Goal: Task Accomplishment & Management: Complete application form

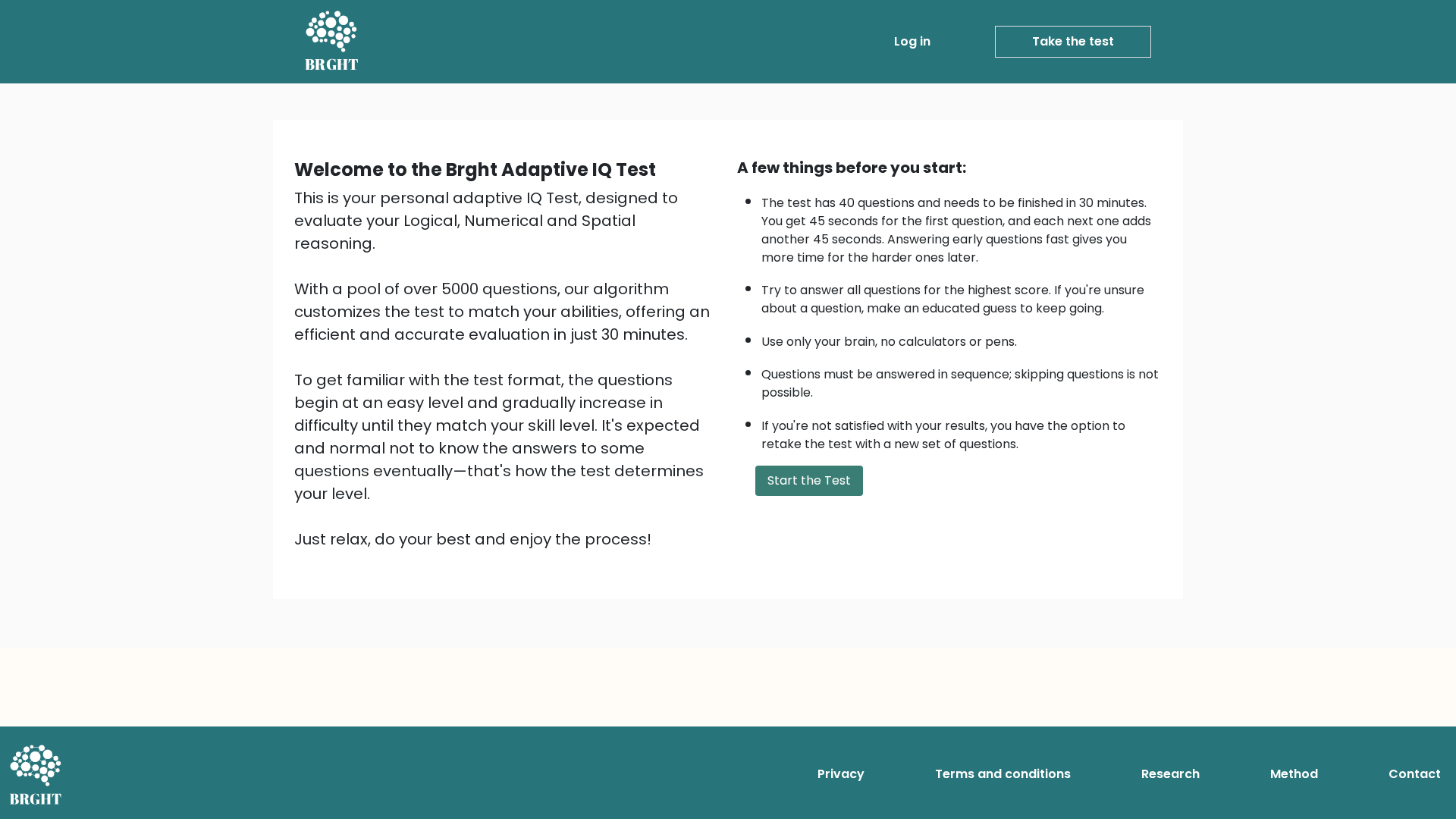
drag, startPoint x: 790, startPoint y: 485, endPoint x: 779, endPoint y: 479, distance: 12.5
click at [788, 482] on button "Start the Test" at bounding box center [809, 480] width 108 height 30
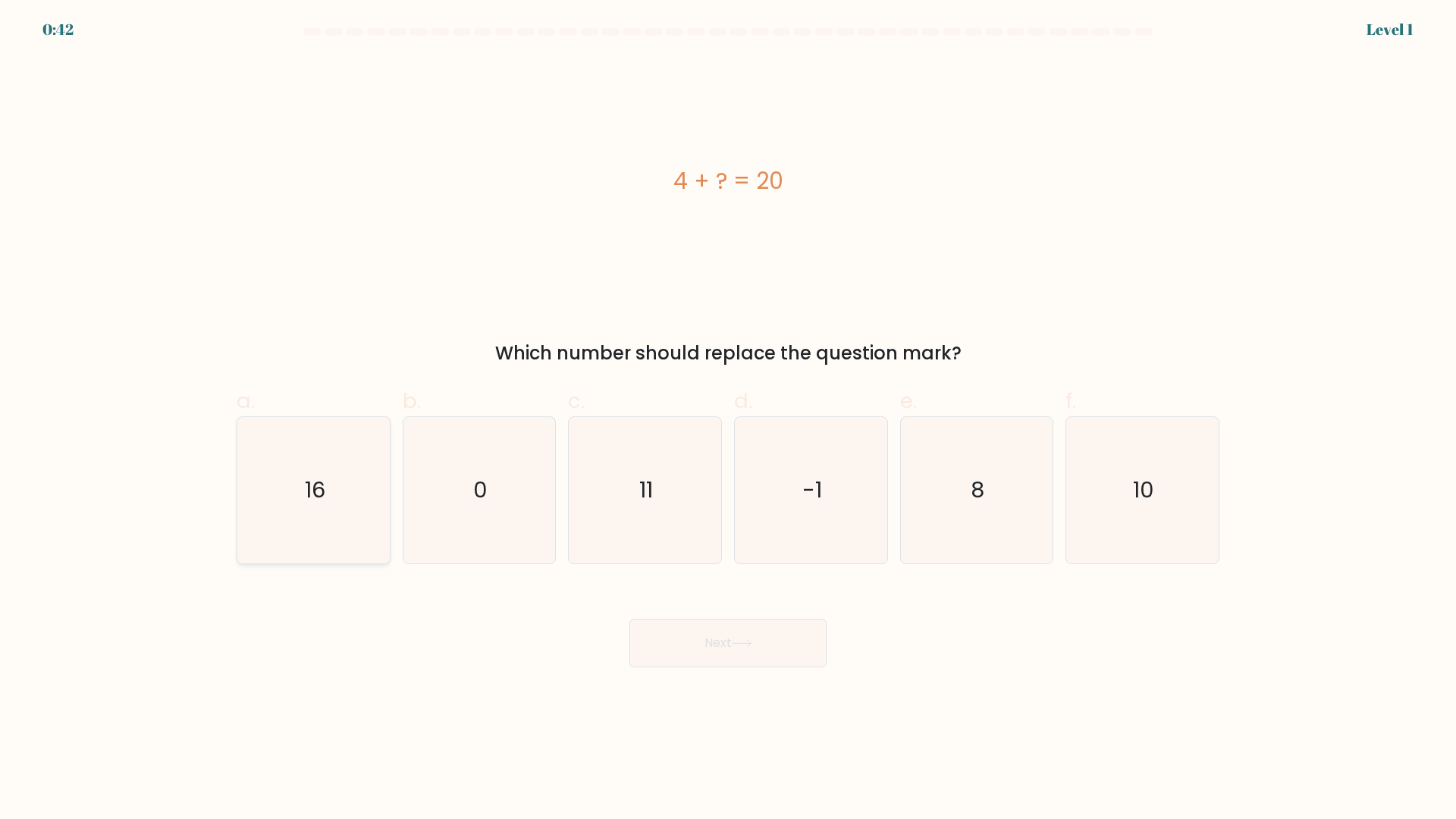
click at [317, 487] on text "16" at bounding box center [316, 490] width 21 height 30
click at [728, 419] on input "a. 16" at bounding box center [728, 414] width 1 height 10
radio input "true"
click at [716, 652] on button "Next" at bounding box center [728, 643] width 198 height 49
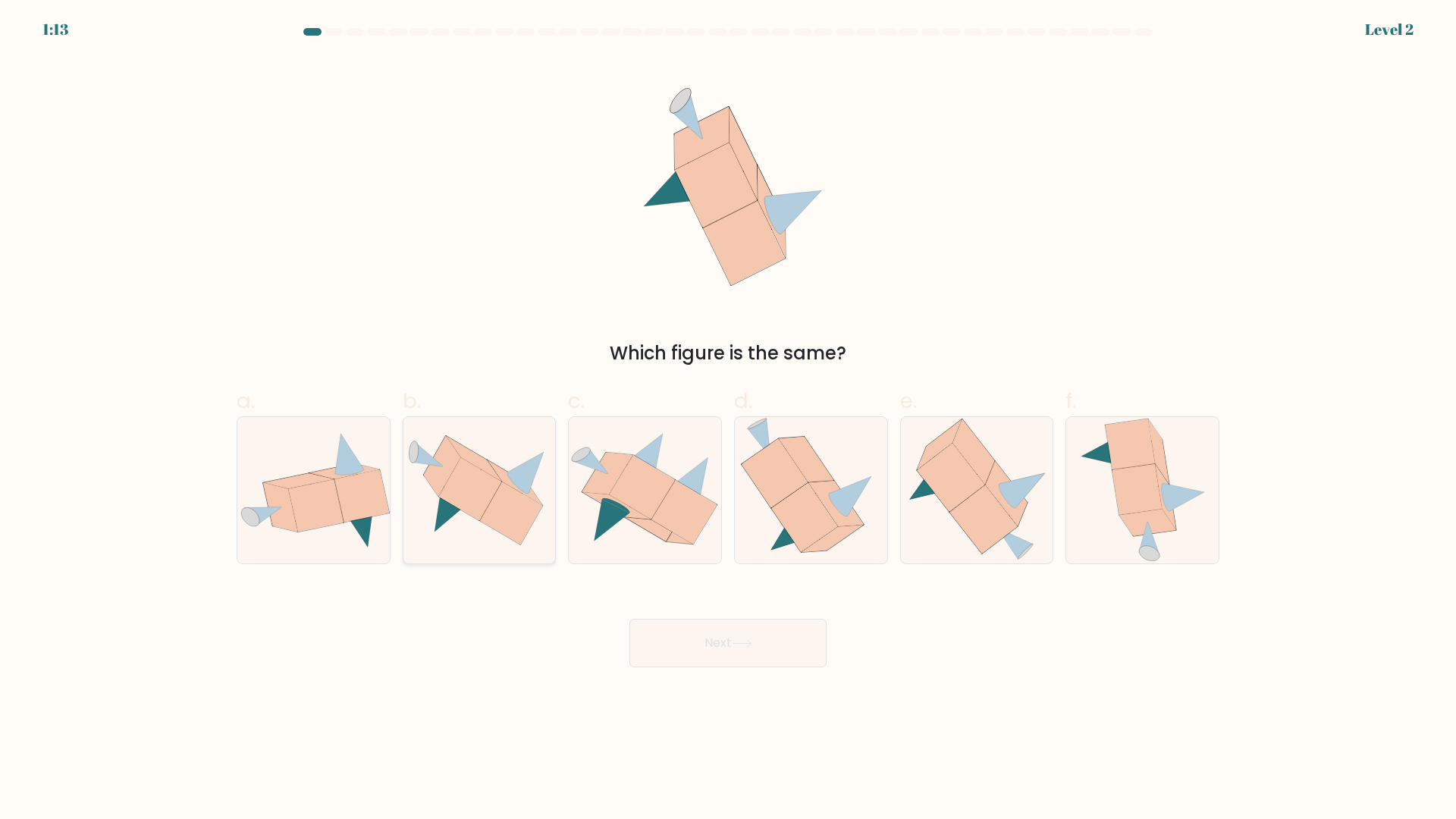
click at [479, 483] on icon at bounding box center [469, 489] width 63 height 63
click at [728, 419] on input "b." at bounding box center [728, 414] width 1 height 10
radio input "true"
click at [685, 652] on button "Next" at bounding box center [728, 643] width 198 height 49
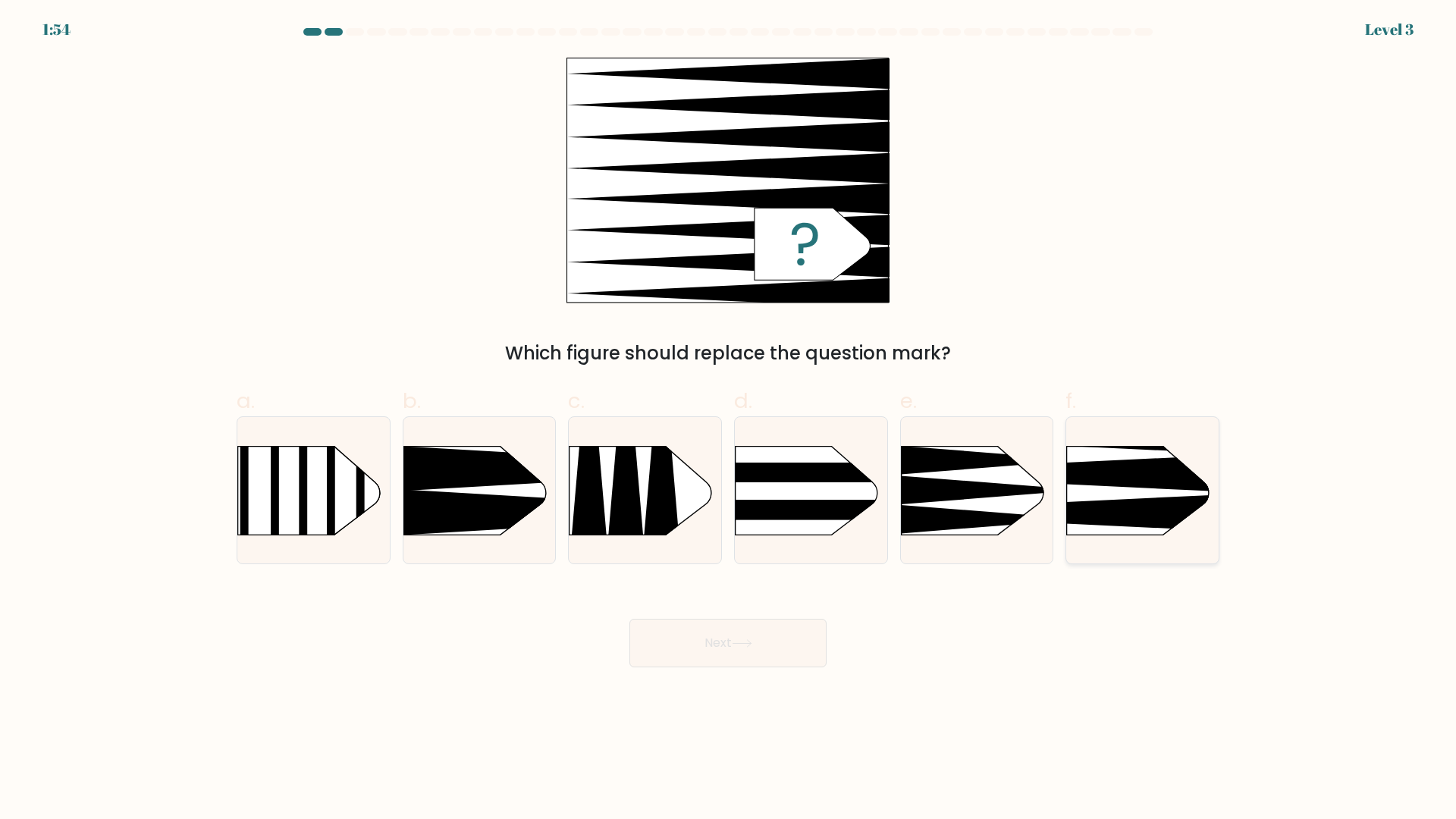
click at [1114, 501] on icon at bounding box center [1035, 512] width 397 height 37
click at [728, 419] on input "f." at bounding box center [728, 414] width 1 height 10
radio input "true"
click at [736, 648] on icon at bounding box center [743, 643] width 21 height 8
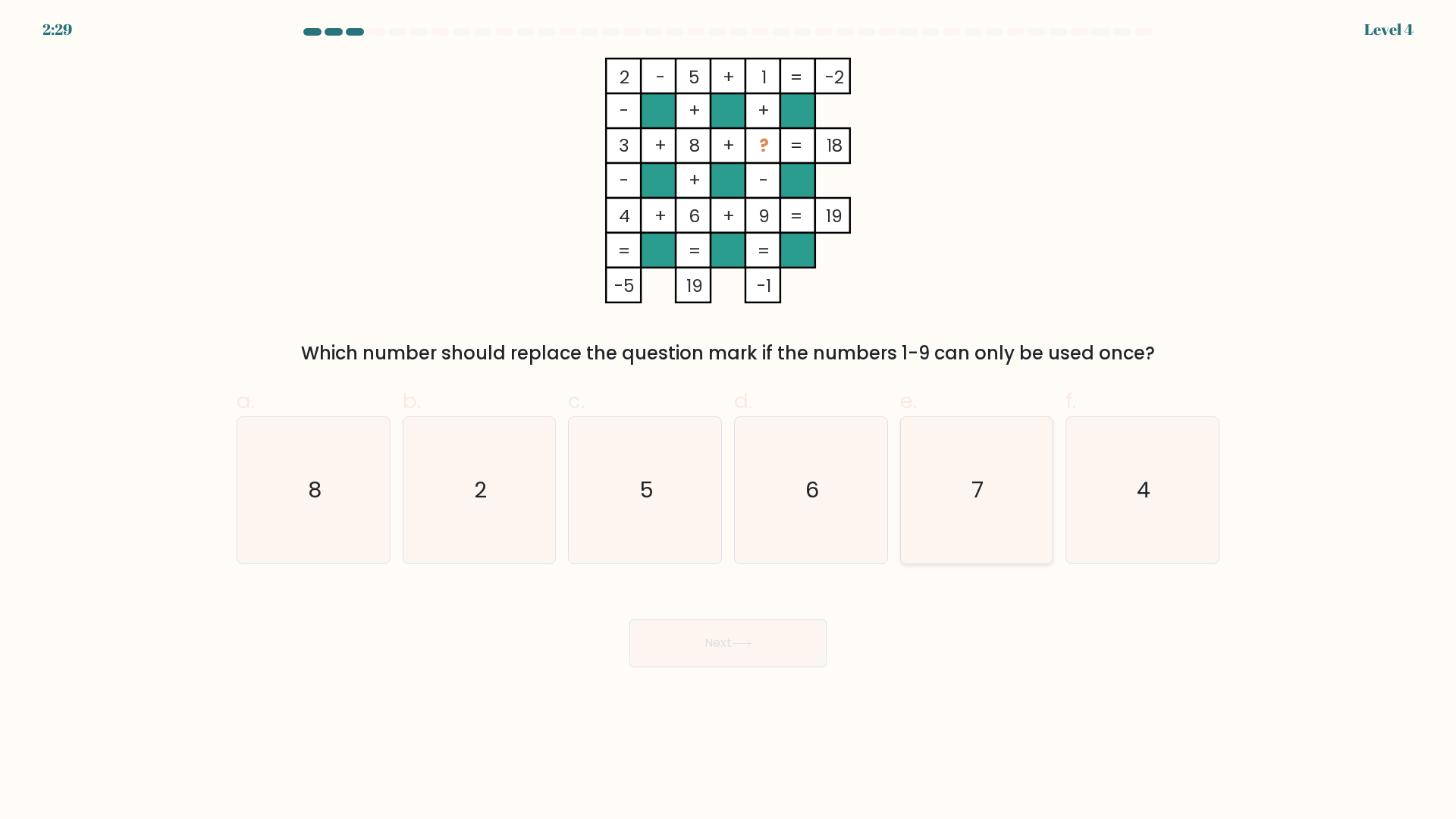
click at [972, 505] on icon "7" at bounding box center [977, 490] width 146 height 146
click at [728, 419] on input "e. 7" at bounding box center [728, 414] width 1 height 10
radio input "true"
click at [730, 659] on button "Next" at bounding box center [728, 643] width 198 height 49
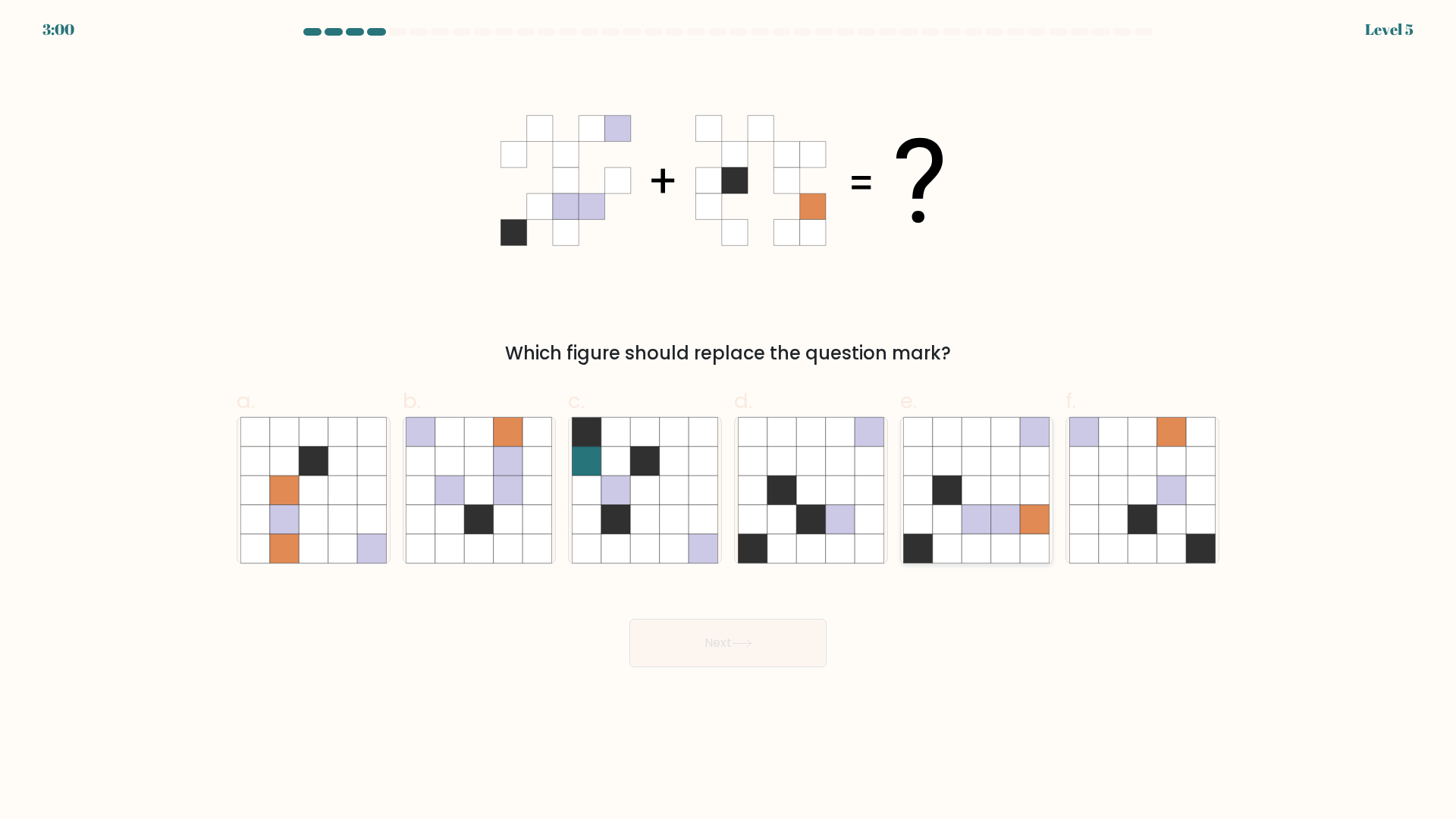
click at [988, 473] on icon at bounding box center [977, 461] width 29 height 29
click at [728, 419] on input "e." at bounding box center [728, 414] width 1 height 10
radio input "true"
click at [735, 646] on button "Next" at bounding box center [728, 643] width 198 height 49
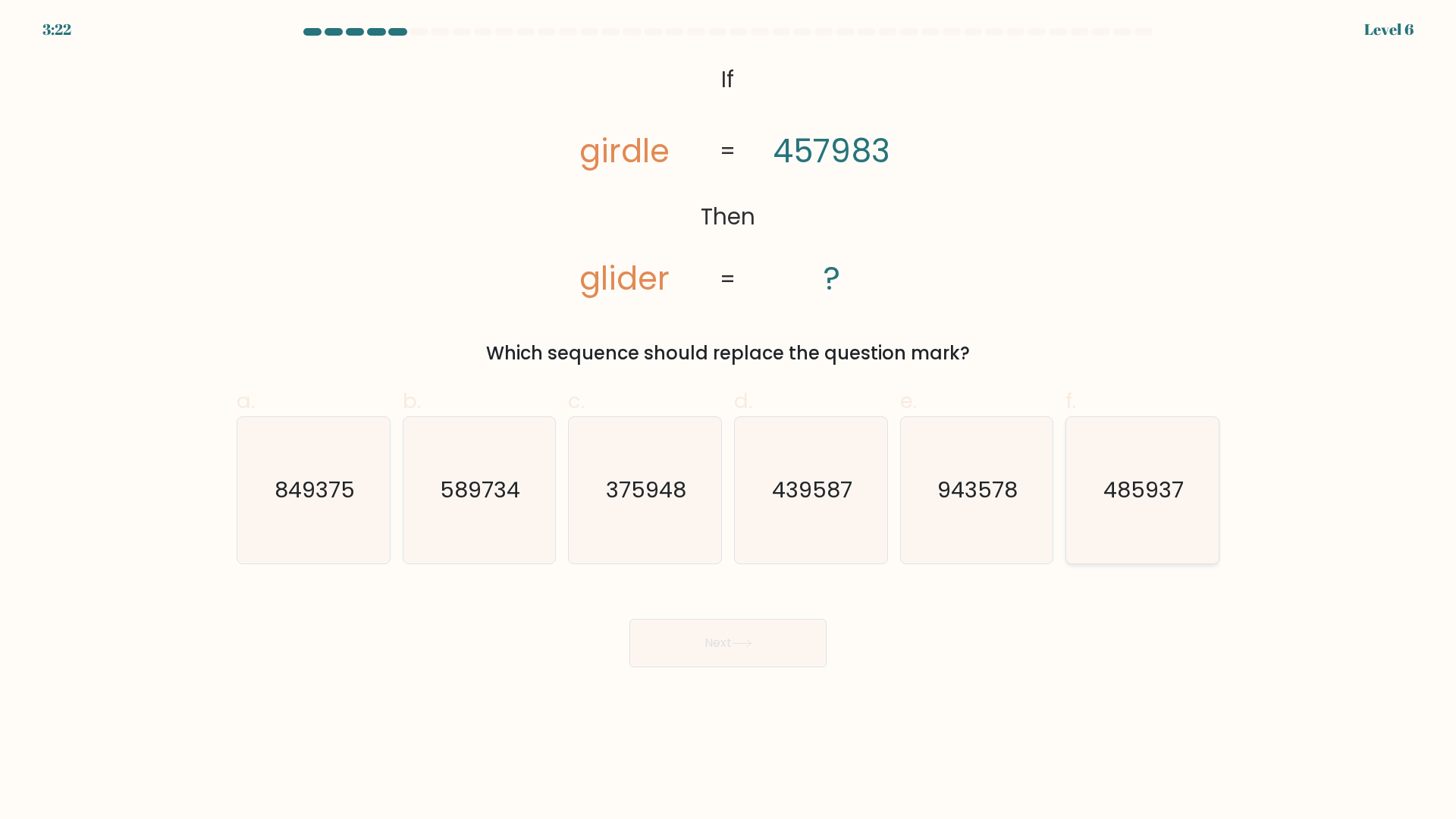
click at [1111, 475] on text "485937" at bounding box center [1144, 490] width 81 height 30
click at [728, 419] on input "f. 485937" at bounding box center [728, 414] width 1 height 10
radio input "true"
click at [724, 656] on button "Next" at bounding box center [728, 643] width 198 height 49
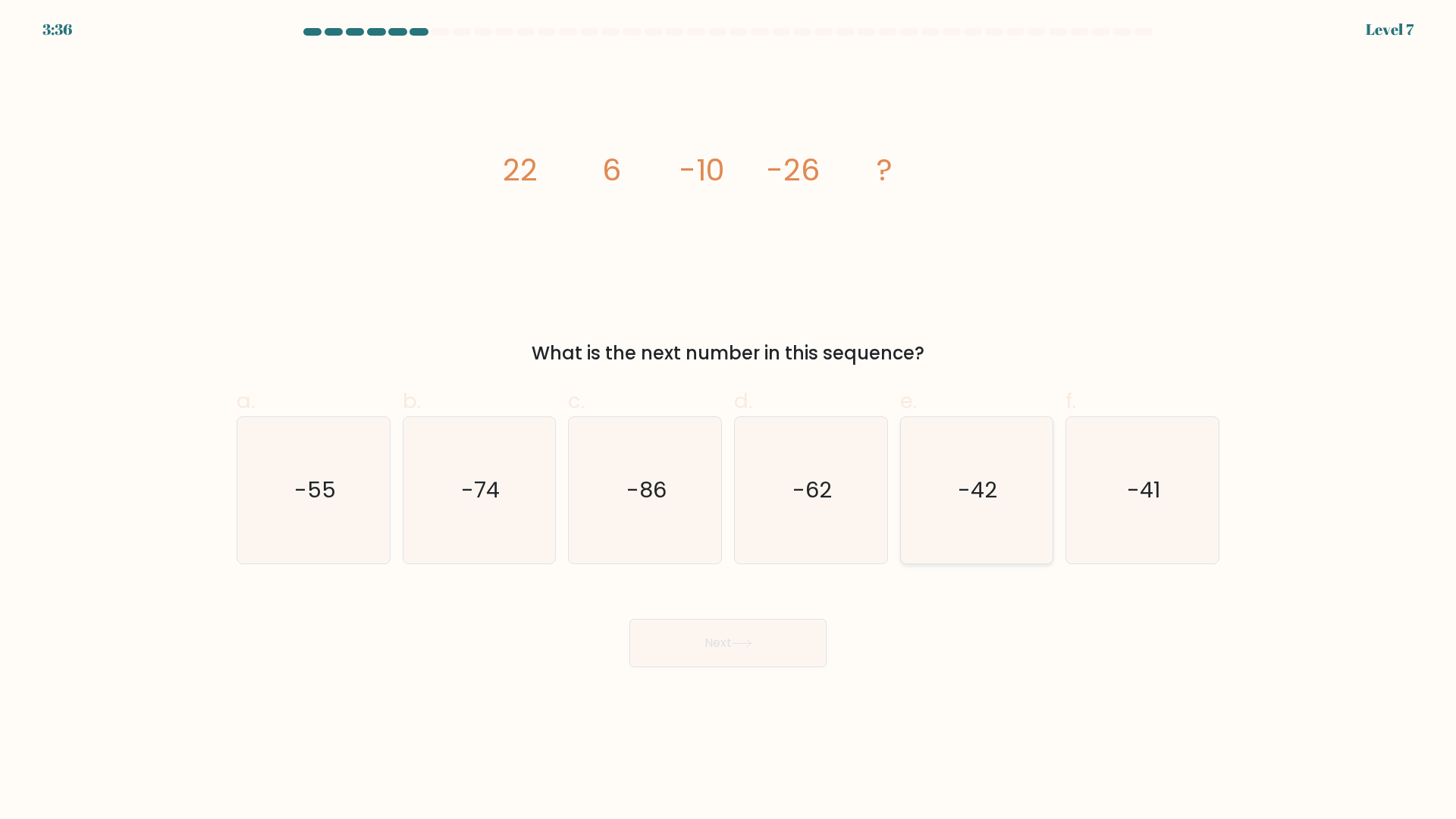
click at [1022, 506] on icon "-42" at bounding box center [977, 490] width 146 height 146
click at [728, 419] on input "e. -42" at bounding box center [728, 414] width 1 height 10
radio input "true"
click at [715, 644] on button "Next" at bounding box center [728, 643] width 198 height 49
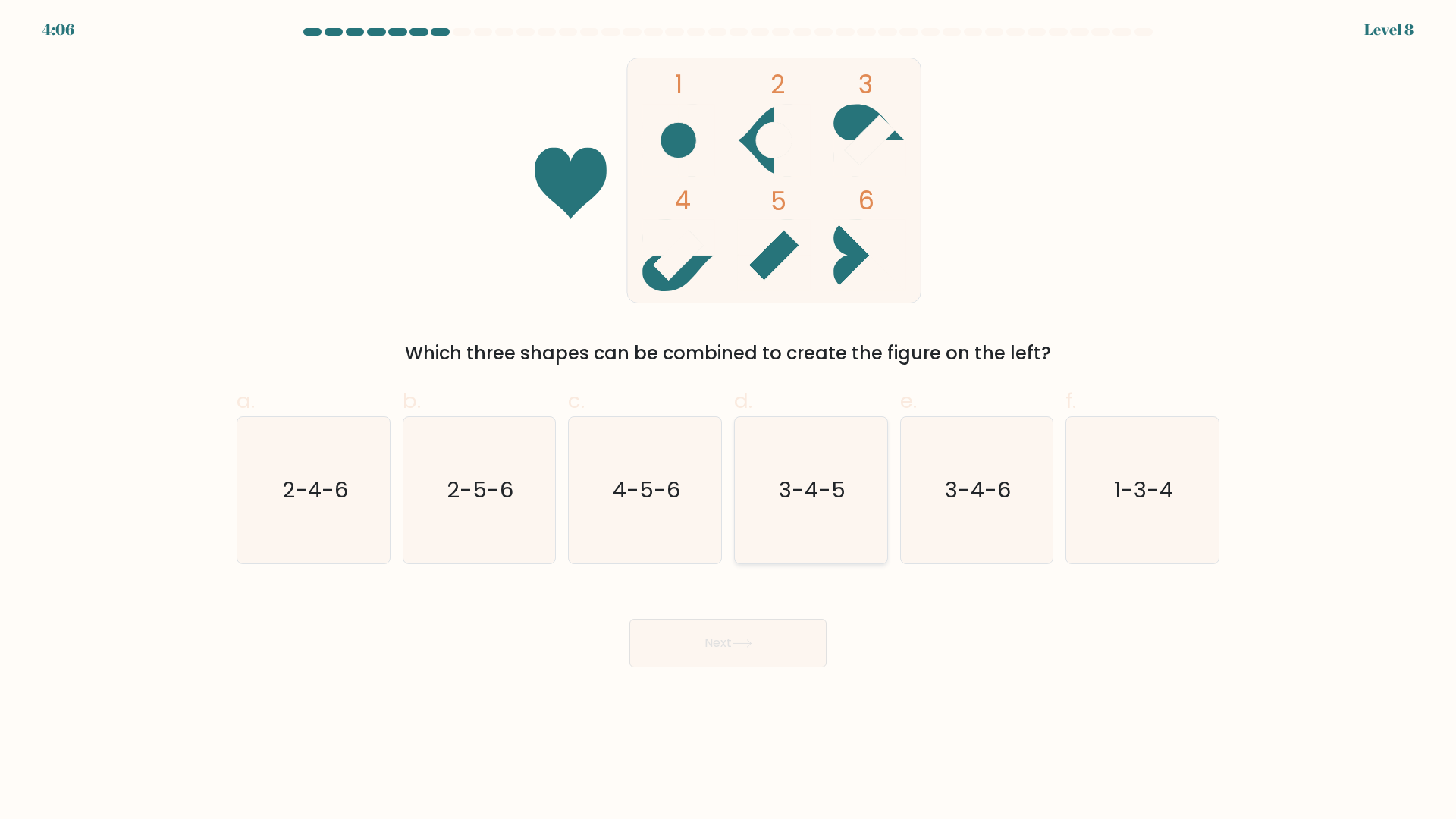
click at [824, 487] on text "3-4-5" at bounding box center [812, 490] width 66 height 30
click at [728, 419] on input "d. 3-4-5" at bounding box center [728, 414] width 1 height 10
radio input "true"
click at [746, 639] on button "Next" at bounding box center [728, 643] width 198 height 49
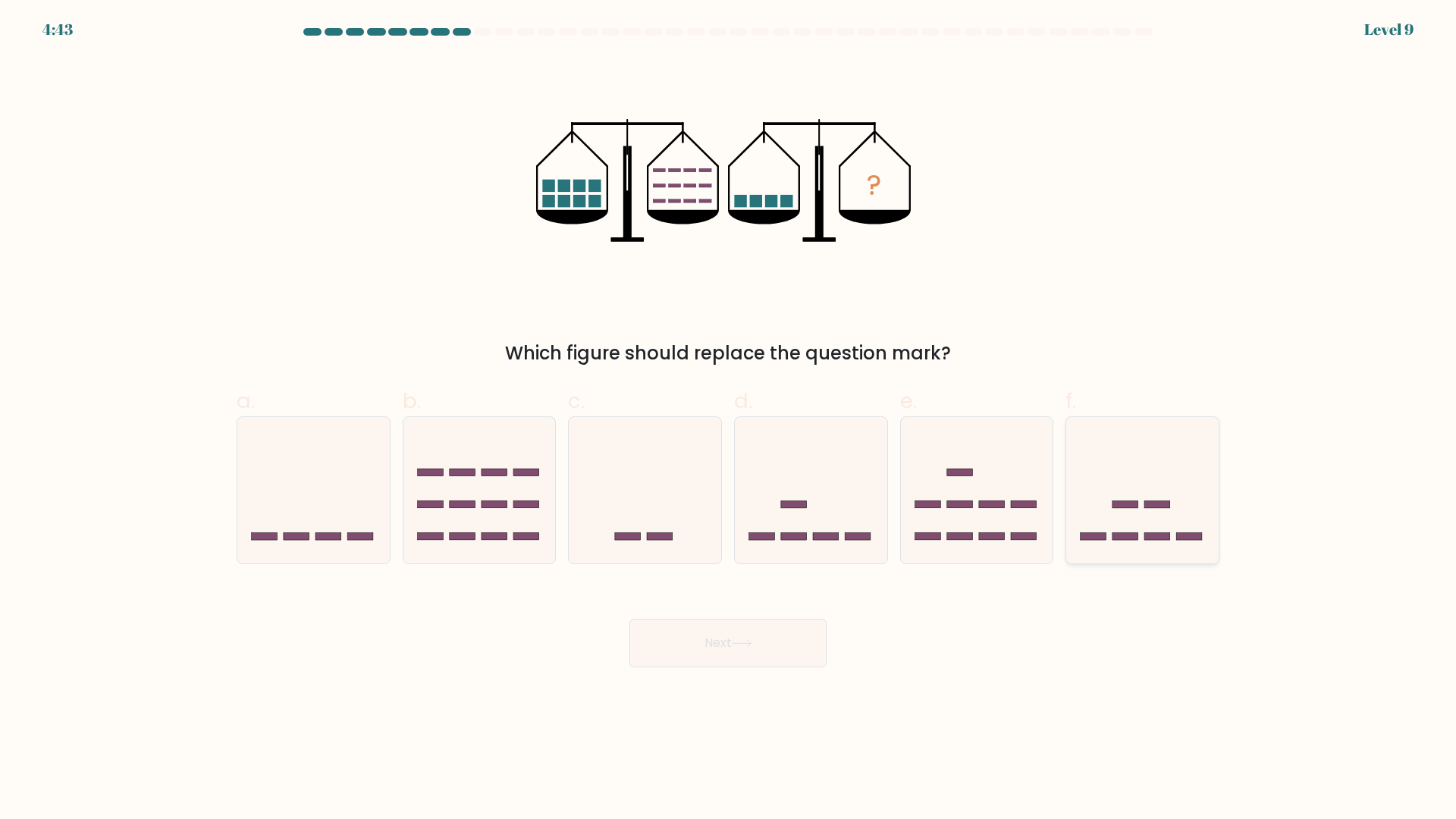
click at [1126, 514] on icon at bounding box center [1142, 490] width 153 height 125
click at [728, 419] on input "f." at bounding box center [728, 414] width 1 height 10
radio input "true"
click at [732, 638] on button "Next" at bounding box center [728, 643] width 198 height 49
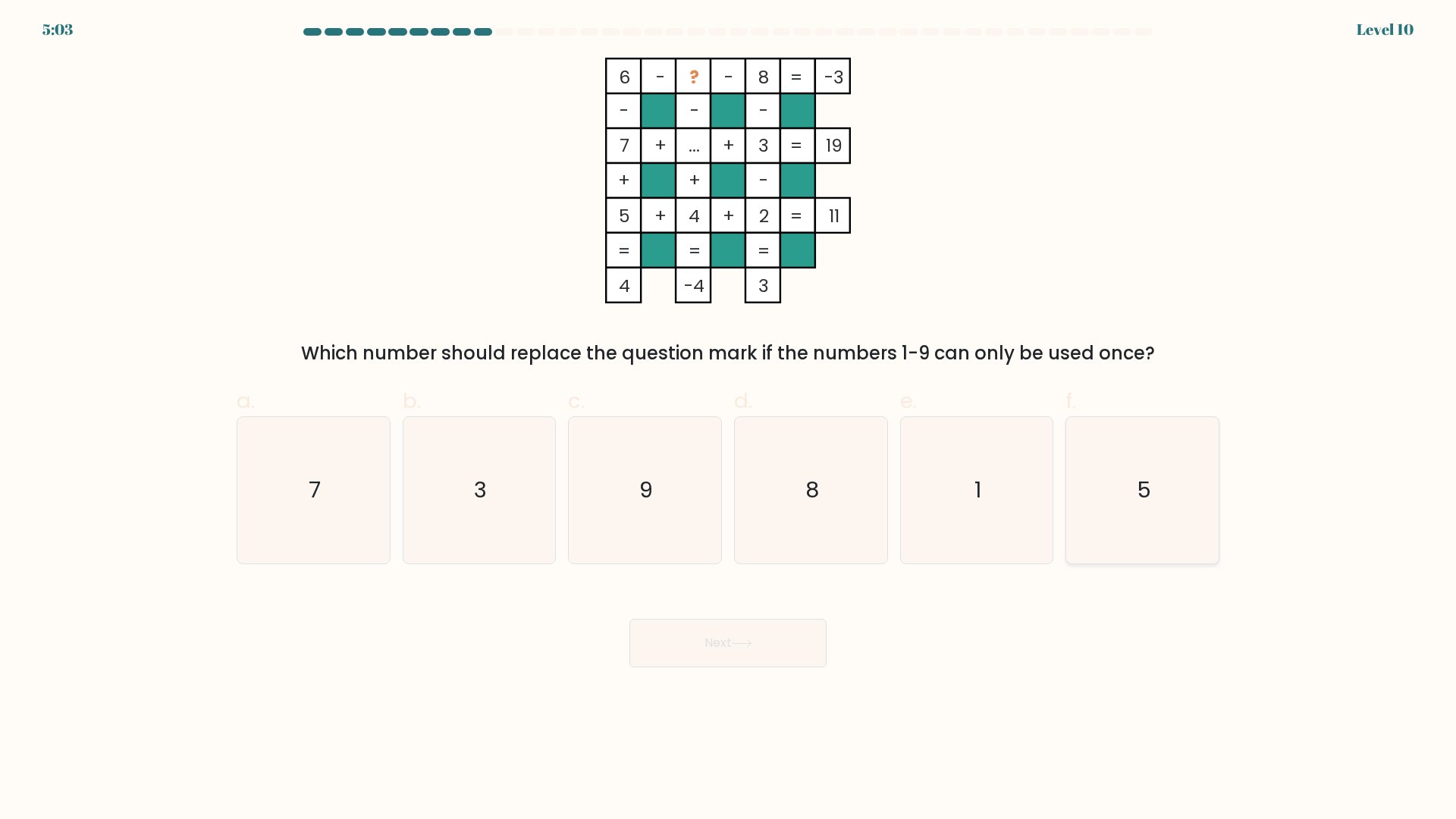
click at [1122, 481] on icon "5" at bounding box center [1142, 490] width 146 height 146
click at [728, 419] on input "f. 5" at bounding box center [728, 414] width 1 height 10
radio input "true"
click at [963, 485] on icon "1" at bounding box center [977, 490] width 146 height 146
click at [728, 419] on input "e. 1" at bounding box center [728, 414] width 1 height 10
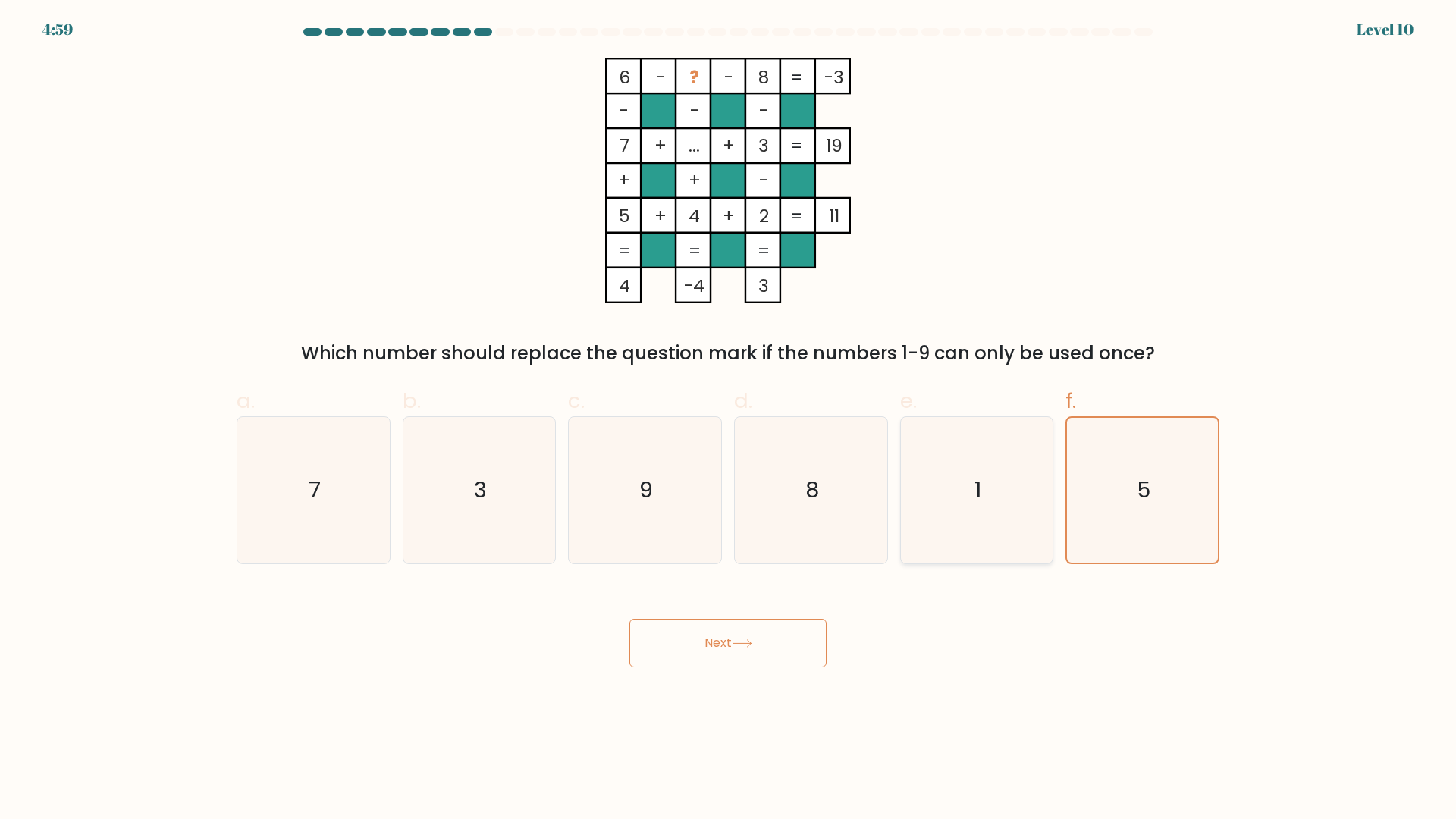
radio input "true"
click at [741, 634] on button "Next" at bounding box center [728, 643] width 198 height 49
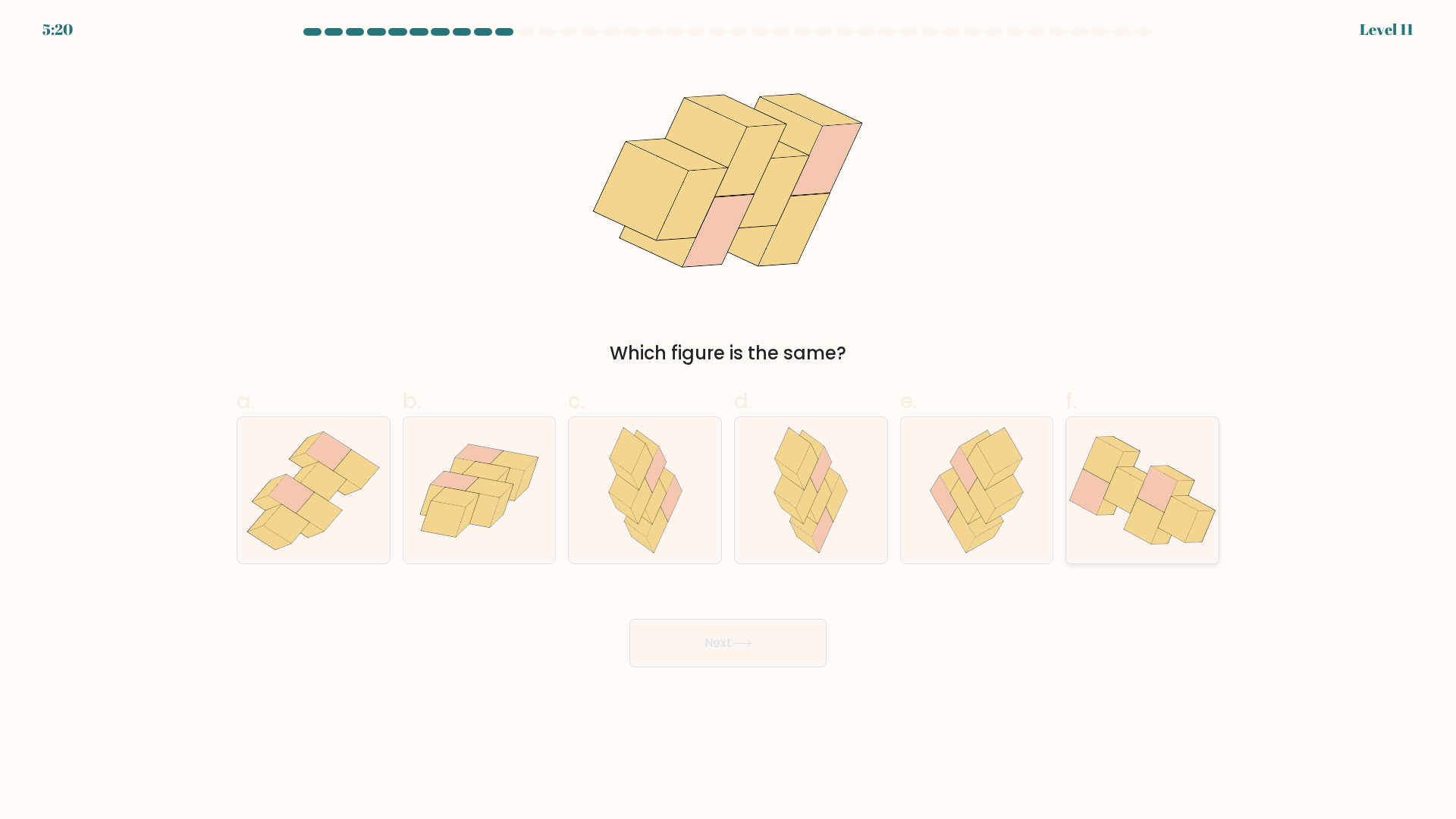
click at [1187, 506] on icon at bounding box center [1179, 519] width 40 height 46
click at [728, 419] on input "f." at bounding box center [728, 414] width 1 height 10
radio input "true"
click at [672, 629] on button "Next" at bounding box center [728, 643] width 198 height 49
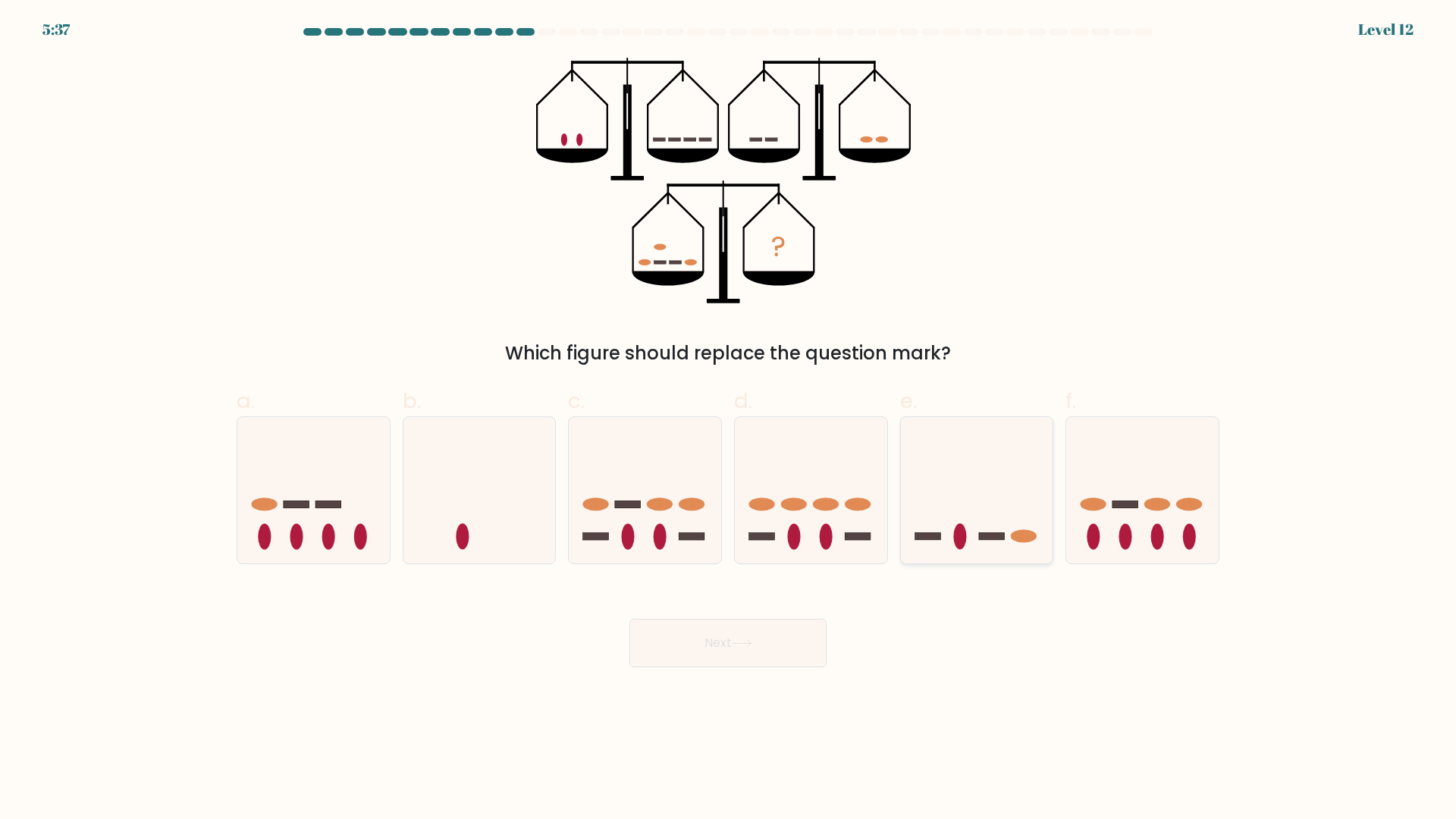
click at [978, 537] on icon at bounding box center [977, 490] width 153 height 125
click at [728, 419] on input "e." at bounding box center [728, 414] width 1 height 10
radio input "true"
click at [733, 633] on button "Next" at bounding box center [728, 643] width 198 height 49
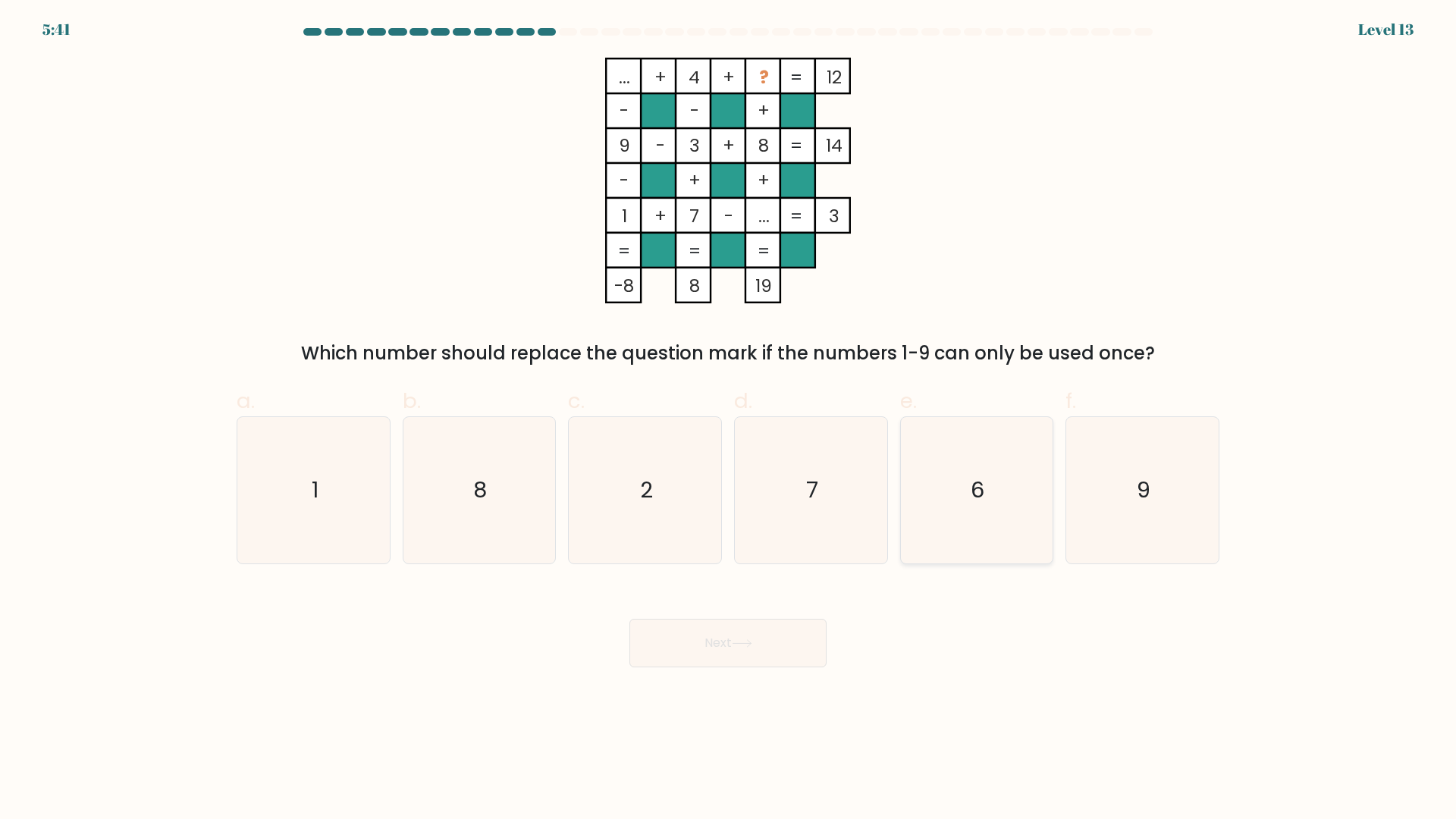
drag, startPoint x: 952, startPoint y: 491, endPoint x: 919, endPoint y: 519, distance: 43.3
click at [953, 491] on icon "6" at bounding box center [977, 490] width 146 height 146
click at [728, 419] on input "e. 6" at bounding box center [728, 414] width 1 height 10
radio input "true"
click at [732, 644] on button "Next" at bounding box center [728, 643] width 198 height 49
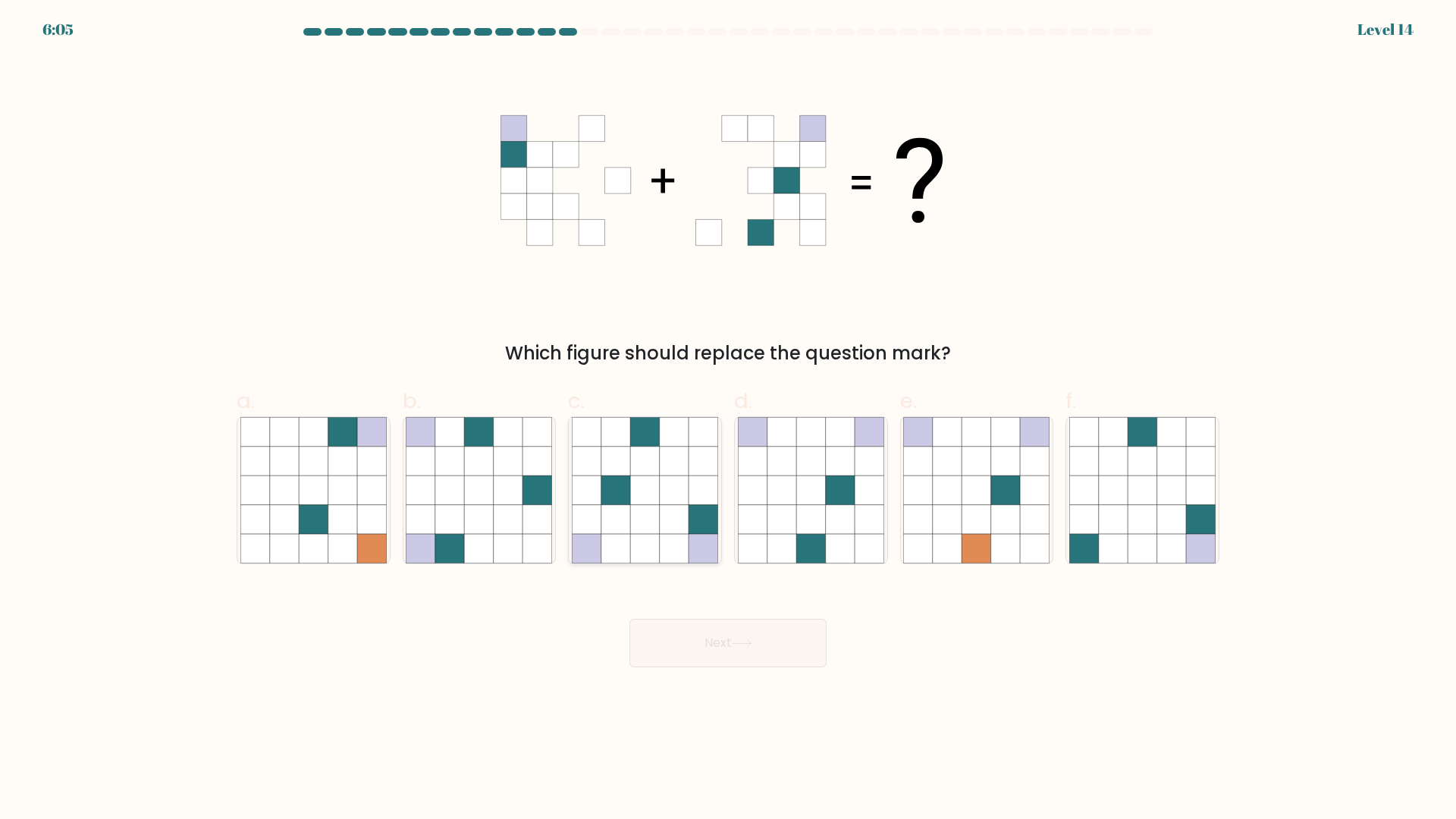
click at [647, 524] on icon at bounding box center [644, 519] width 29 height 29
click at [728, 419] on input "c." at bounding box center [728, 414] width 1 height 10
radio input "true"
click at [704, 638] on button "Next" at bounding box center [728, 643] width 198 height 49
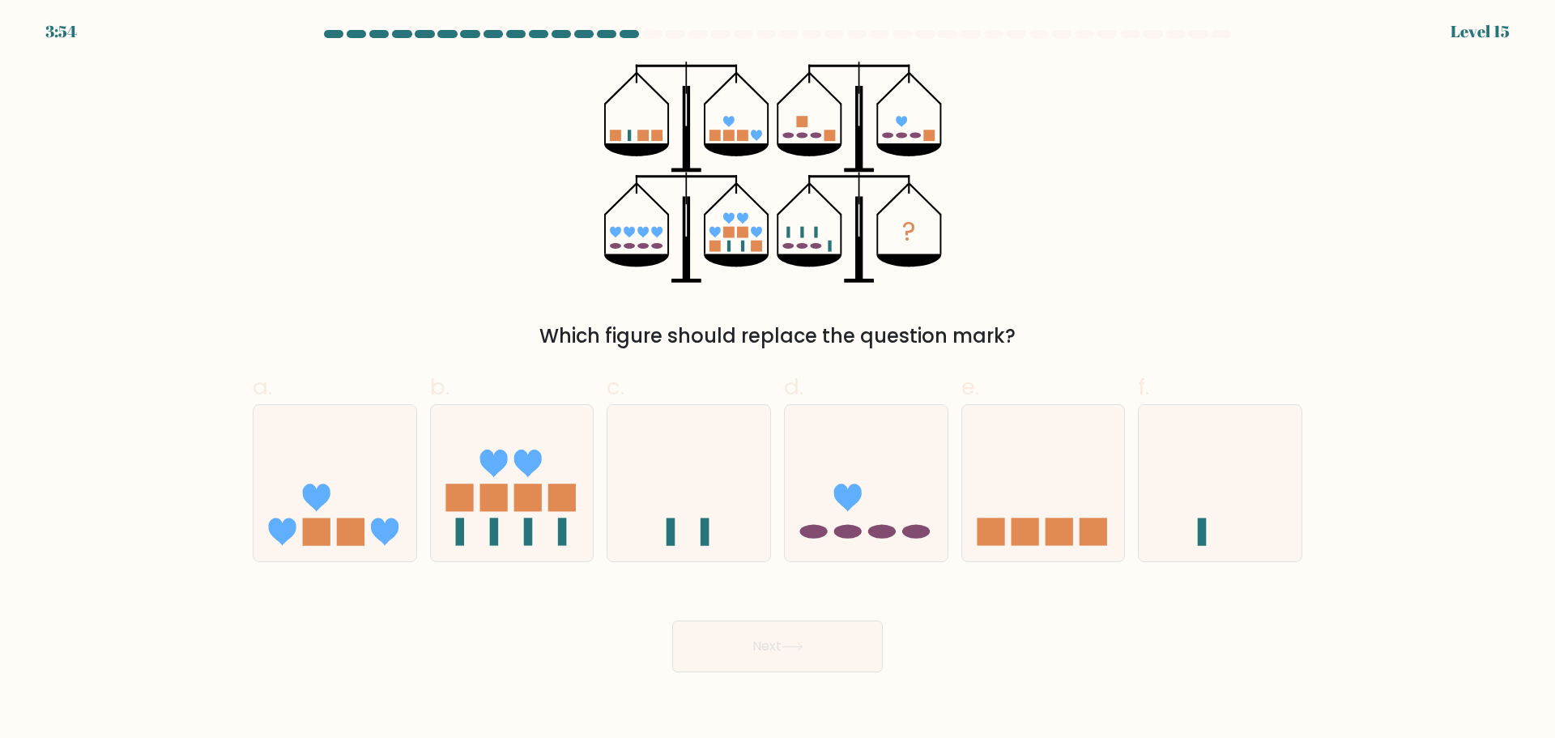
click at [331, 243] on div "? Which figure should replace the question mark?" at bounding box center [777, 206] width 1069 height 289
click at [480, 502] on rect at bounding box center [494, 498] width 28 height 28
click at [778, 380] on input "b." at bounding box center [778, 374] width 1 height 11
radio input "true"
click at [736, 638] on button "Next" at bounding box center [777, 646] width 211 height 52
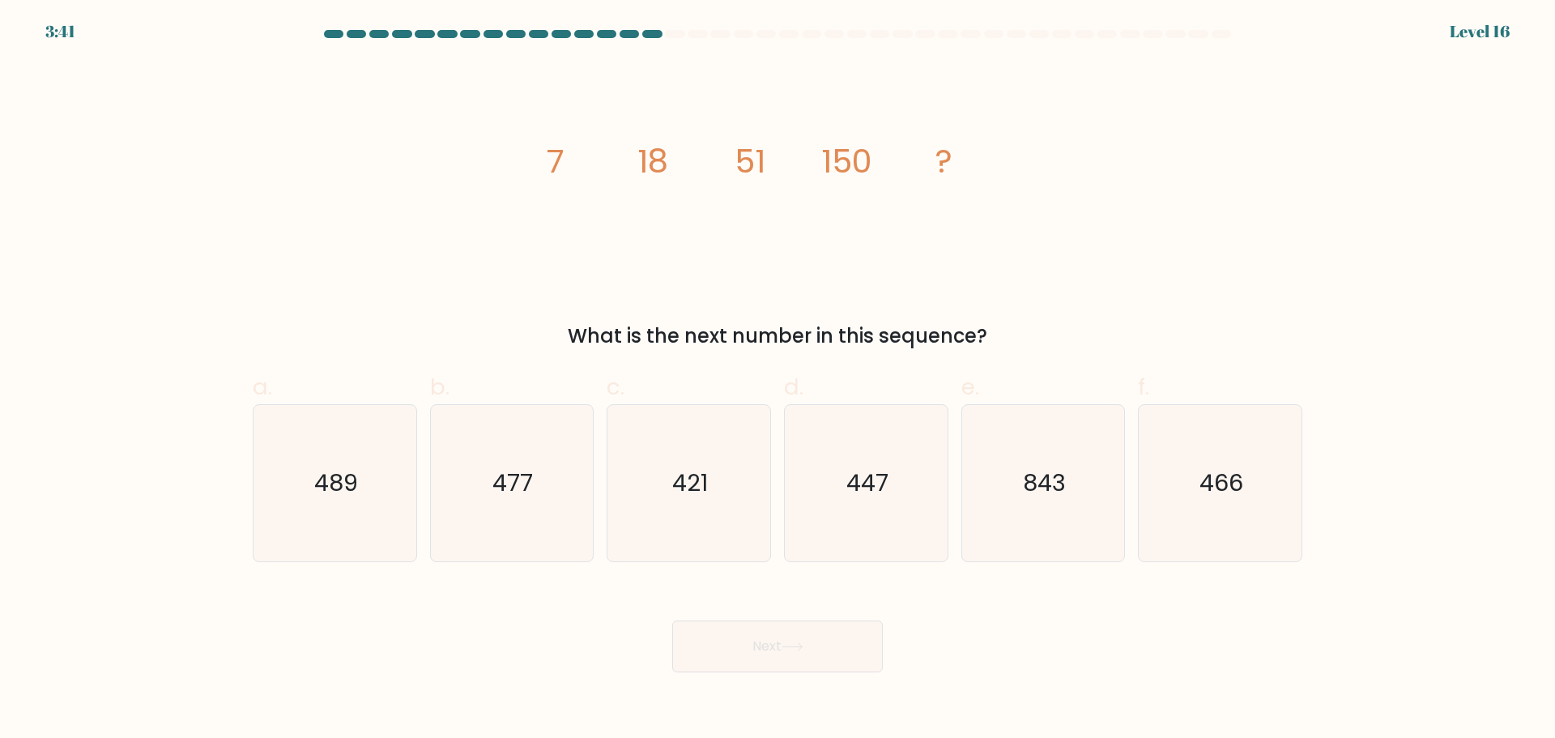
click at [546, 194] on icon "image/svg+xml 7 18 51 150 ?" at bounding box center [778, 172] width 486 height 221
click at [859, 481] on text "447" at bounding box center [867, 483] width 42 height 32
click at [778, 380] on input "d. 447" at bounding box center [778, 374] width 1 height 11
radio input "true"
click at [752, 639] on button "Next" at bounding box center [777, 646] width 211 height 52
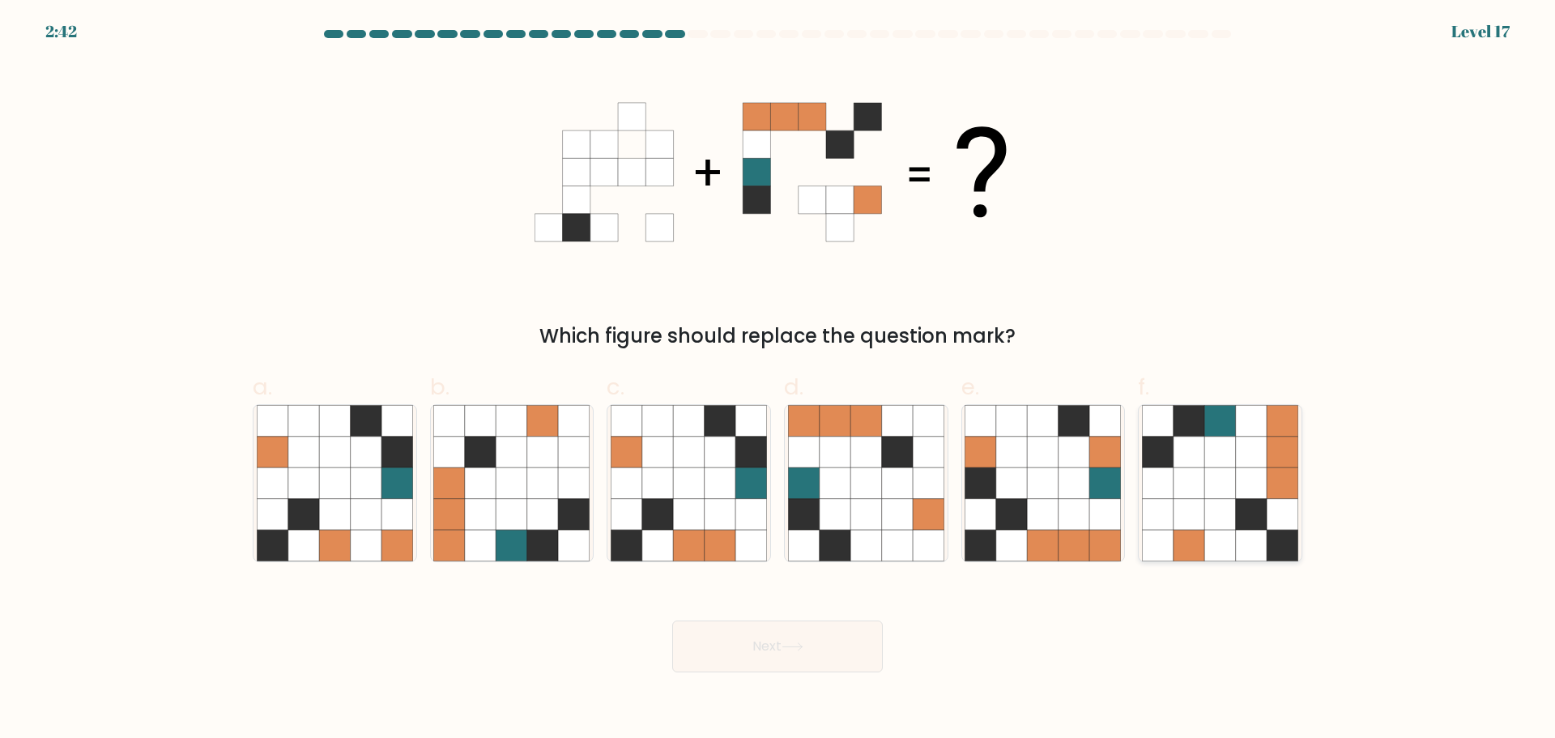
drag, startPoint x: 1240, startPoint y: 501, endPoint x: 1184, endPoint y: 555, distance: 77.3
click at [1240, 502] on icon at bounding box center [1251, 513] width 31 height 31
click at [778, 380] on input "f." at bounding box center [778, 374] width 1 height 11
radio input "true"
click at [772, 652] on button "Next" at bounding box center [777, 646] width 211 height 52
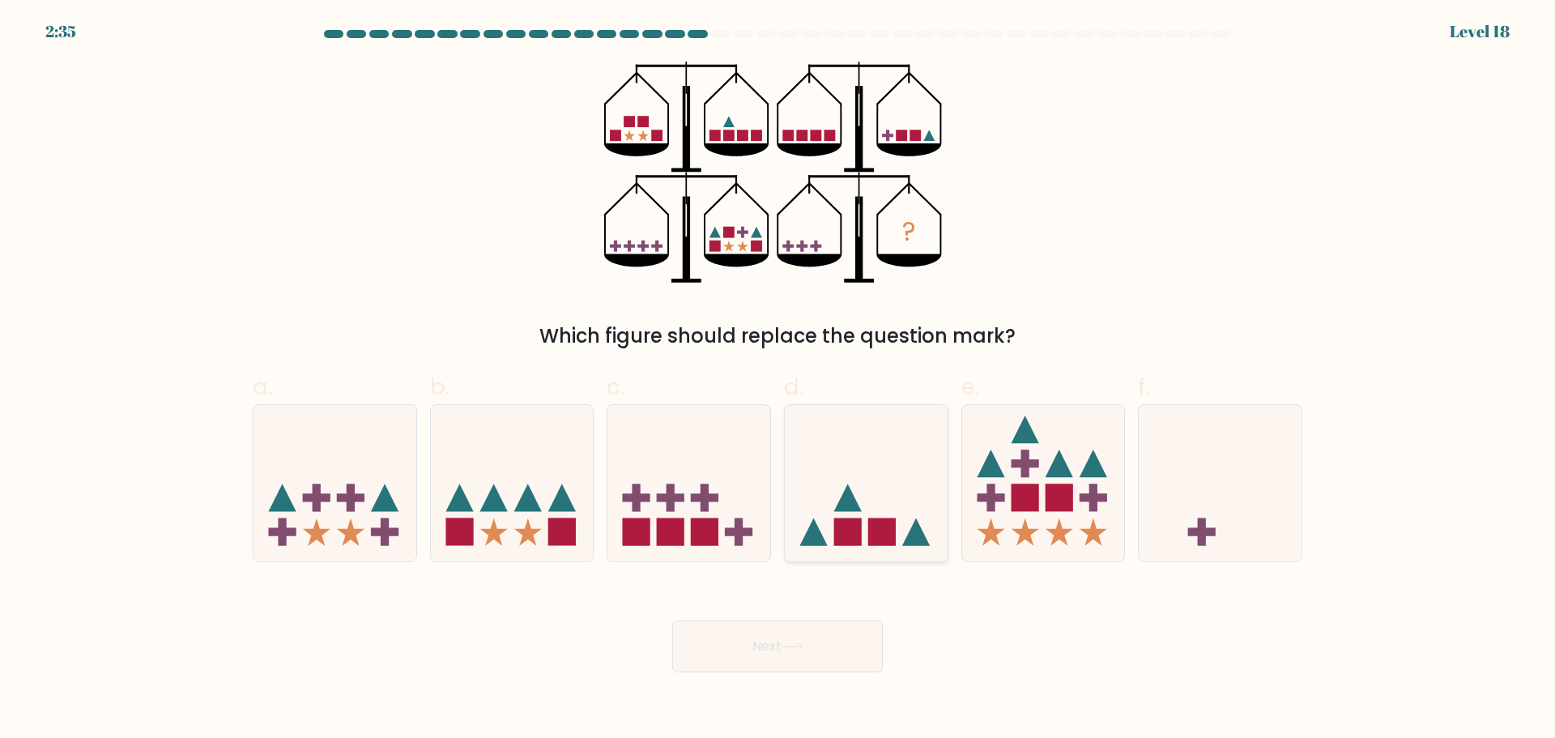
click at [897, 528] on icon at bounding box center [866, 483] width 163 height 134
click at [778, 380] on input "d." at bounding box center [778, 374] width 1 height 11
radio input "true"
click at [522, 505] on icon at bounding box center [528, 498] width 28 height 28
click at [778, 380] on input "b." at bounding box center [778, 374] width 1 height 11
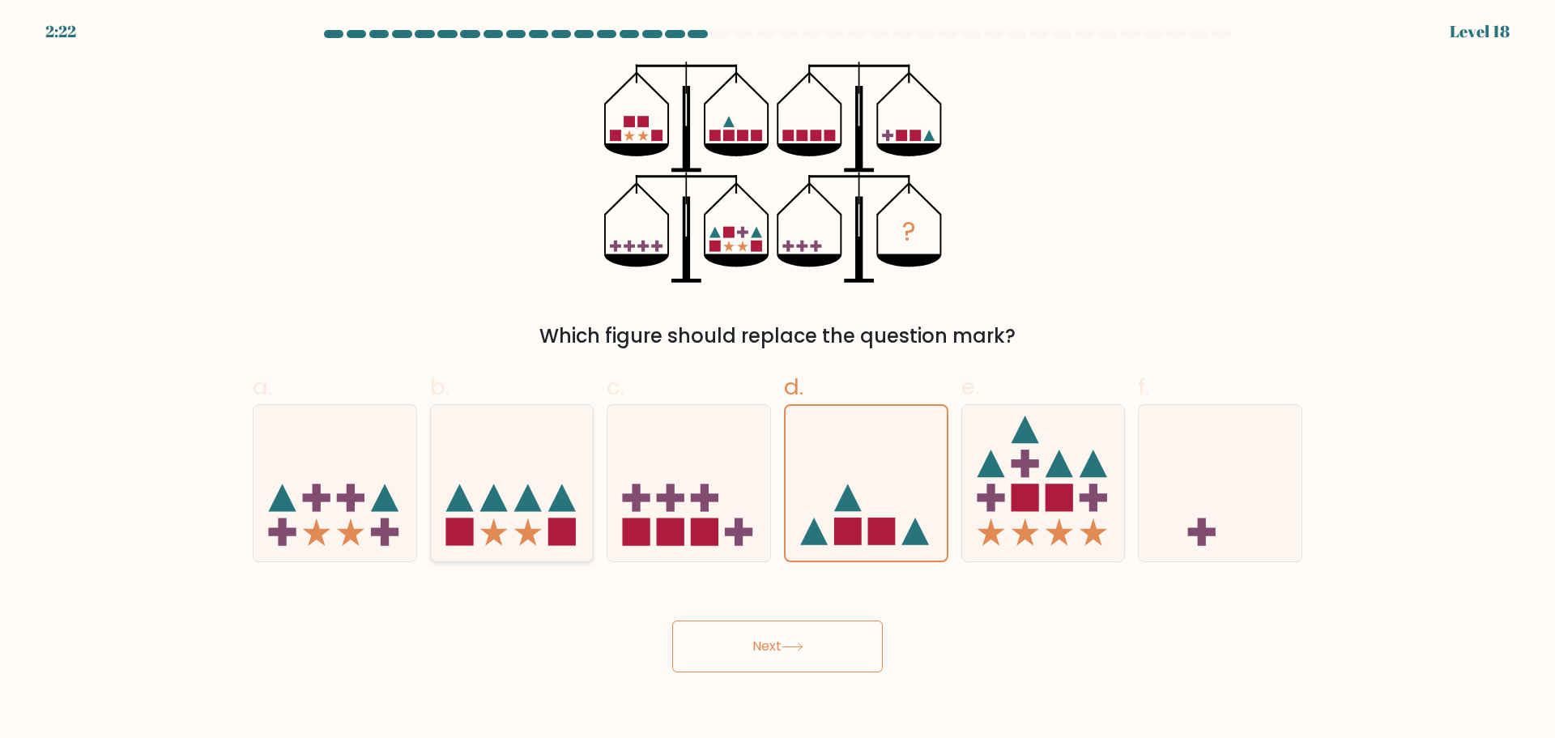
radio input "true"
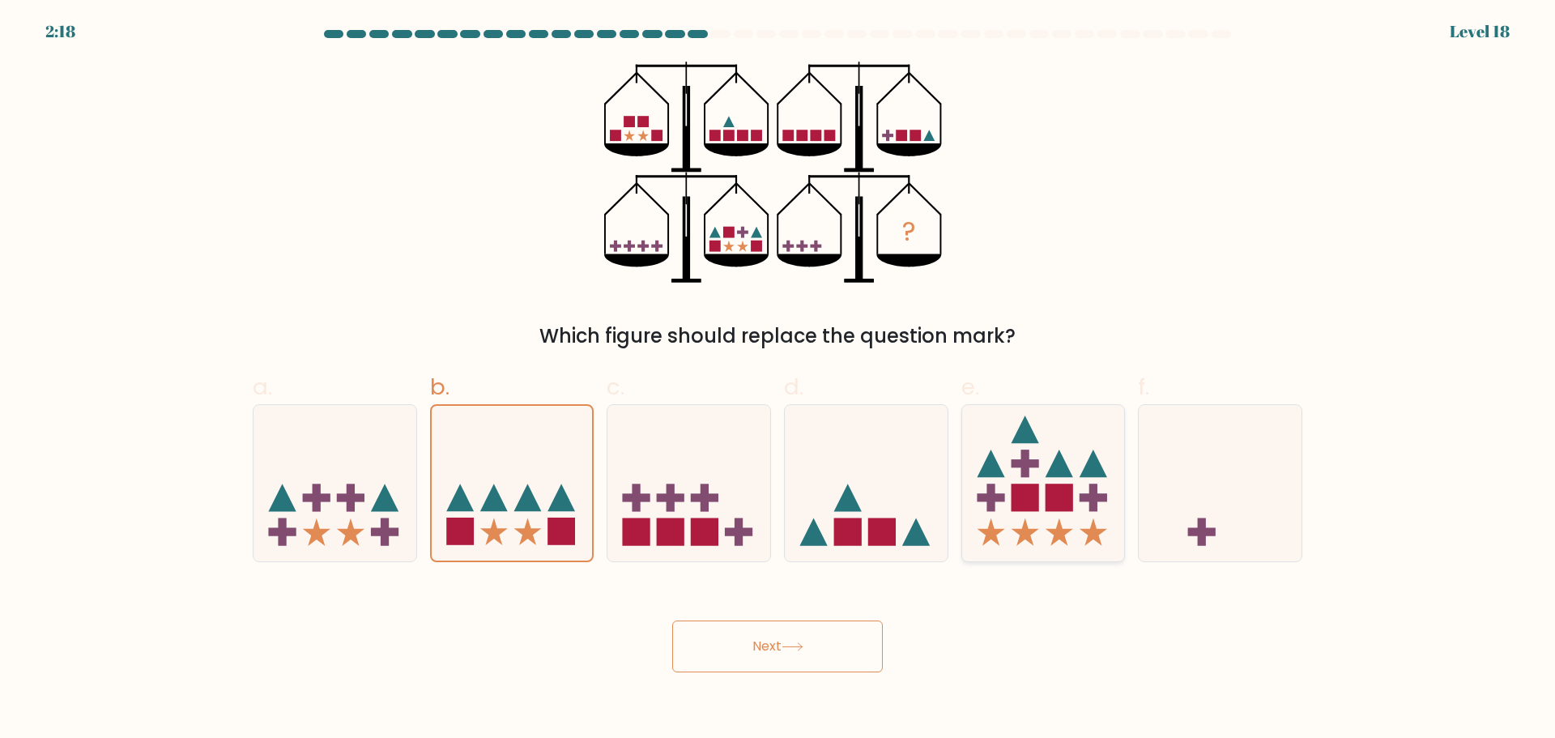
click at [1025, 484] on rect at bounding box center [1025, 498] width 28 height 28
click at [778, 380] on input "e." at bounding box center [778, 374] width 1 height 11
radio input "true"
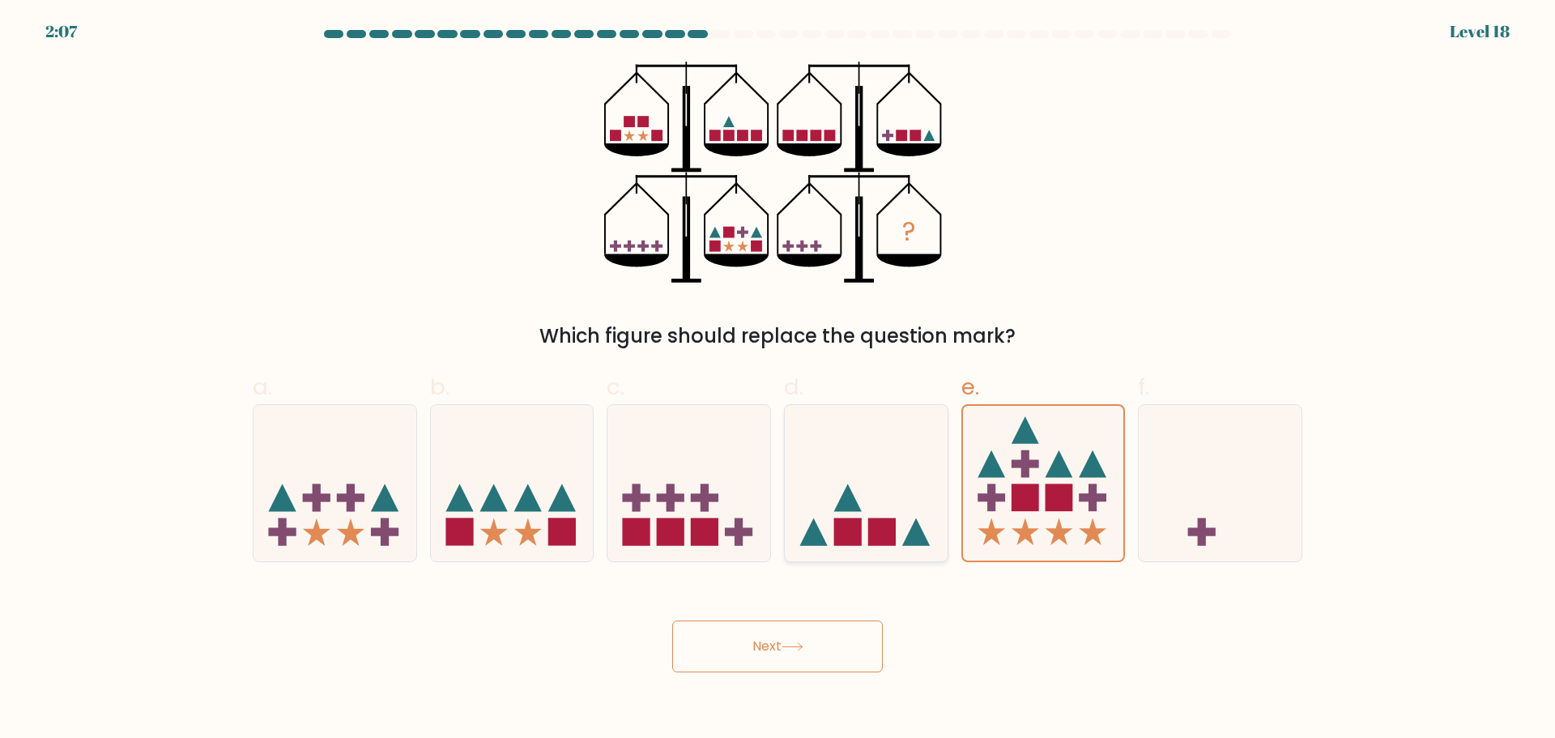
click at [836, 511] on icon at bounding box center [848, 498] width 28 height 28
click at [778, 380] on input "d." at bounding box center [778, 374] width 1 height 11
radio input "true"
click at [532, 522] on icon at bounding box center [512, 483] width 163 height 134
click at [778, 380] on input "b." at bounding box center [778, 374] width 1 height 11
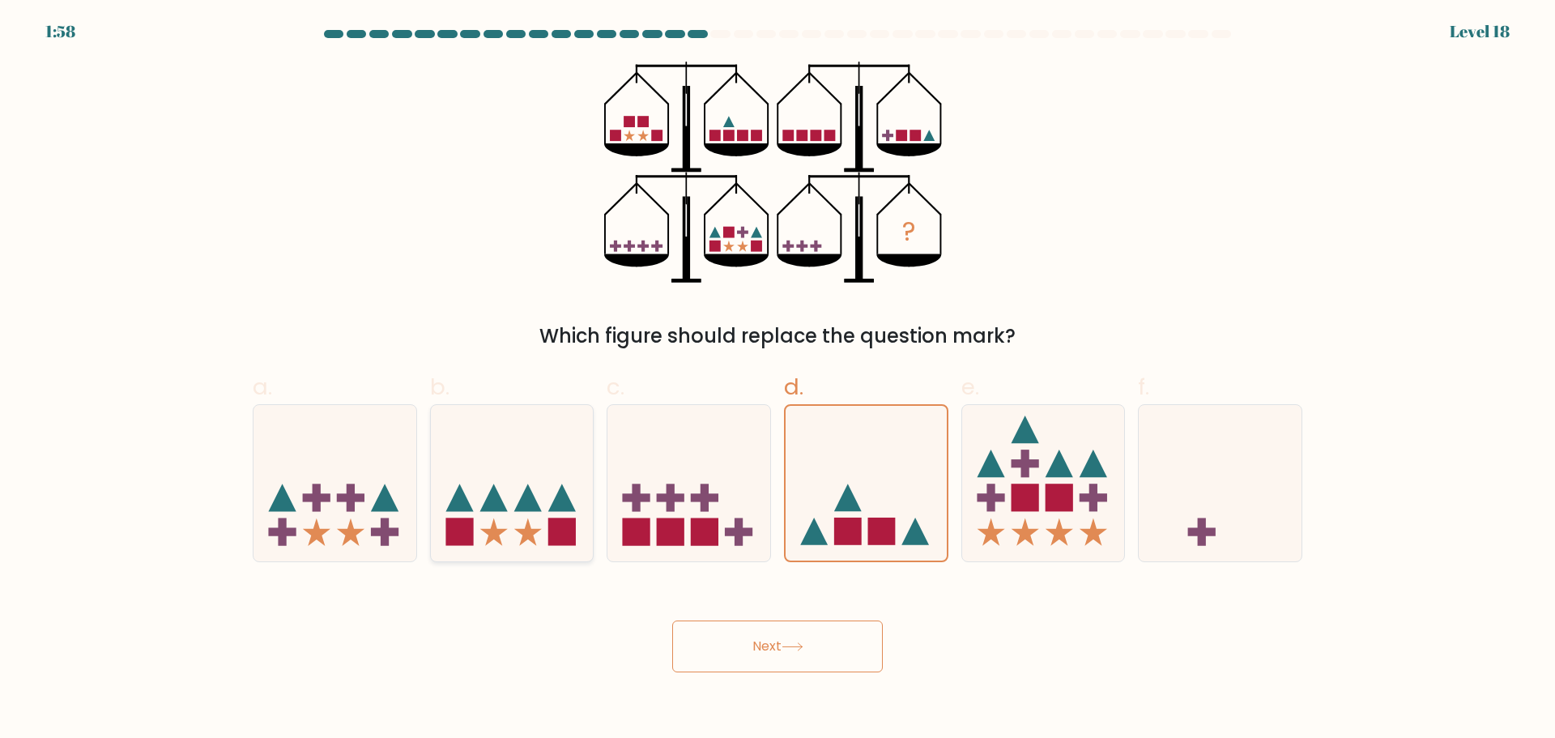
radio input "true"
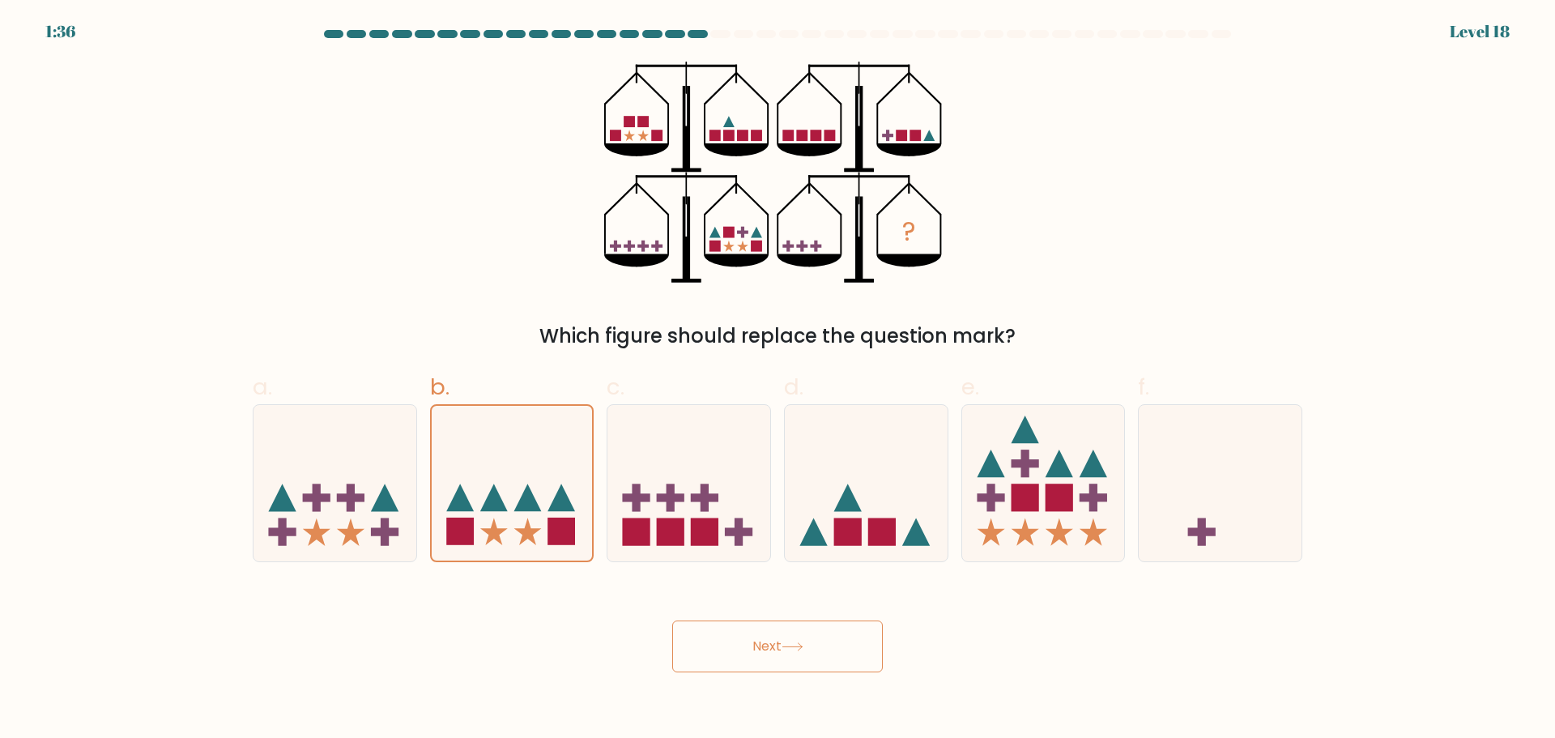
click at [747, 644] on button "Next" at bounding box center [777, 646] width 211 height 52
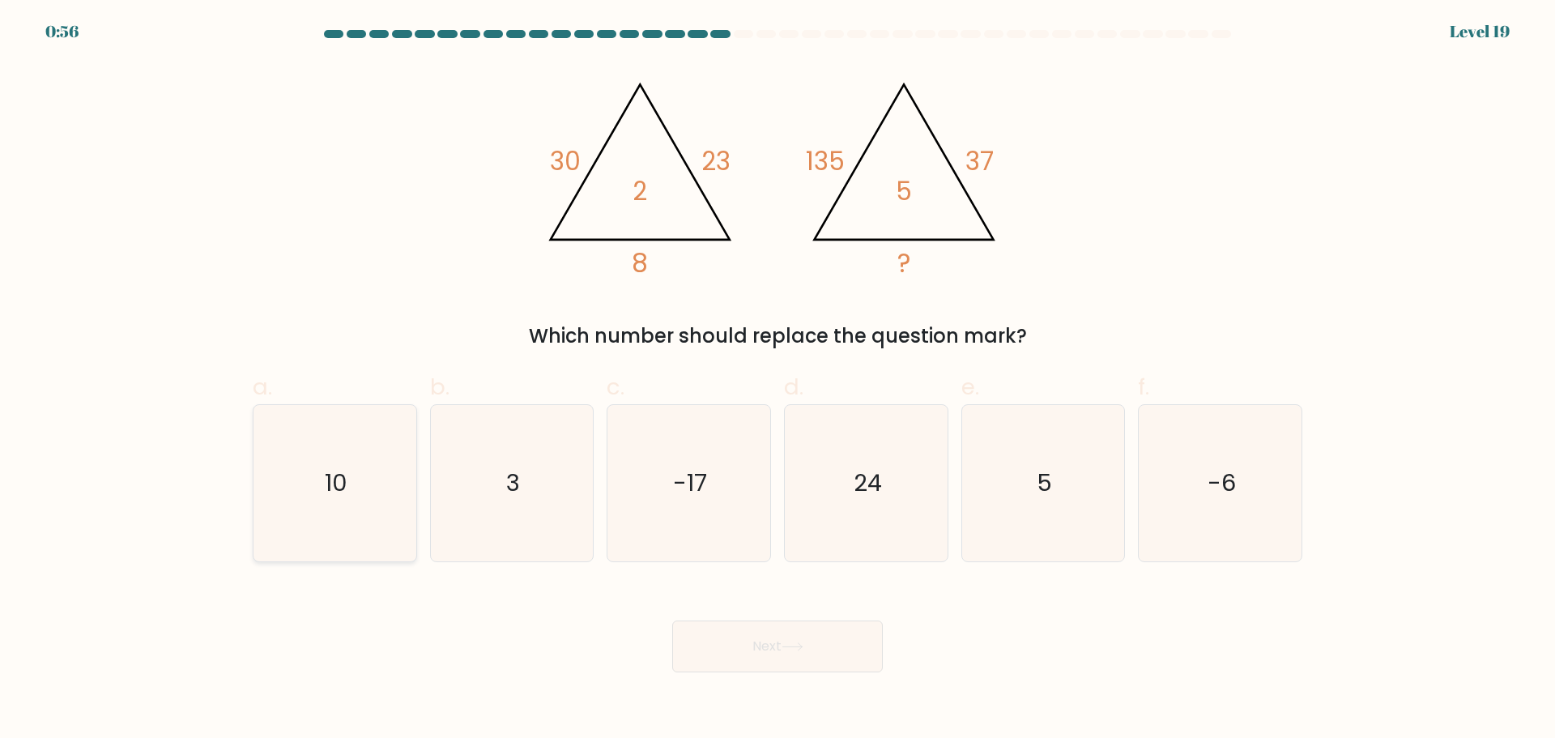
click at [332, 480] on text "10" at bounding box center [336, 483] width 23 height 32
click at [778, 380] on input "a. 10" at bounding box center [778, 374] width 1 height 11
radio input "true"
click at [791, 635] on button "Next" at bounding box center [777, 646] width 211 height 52
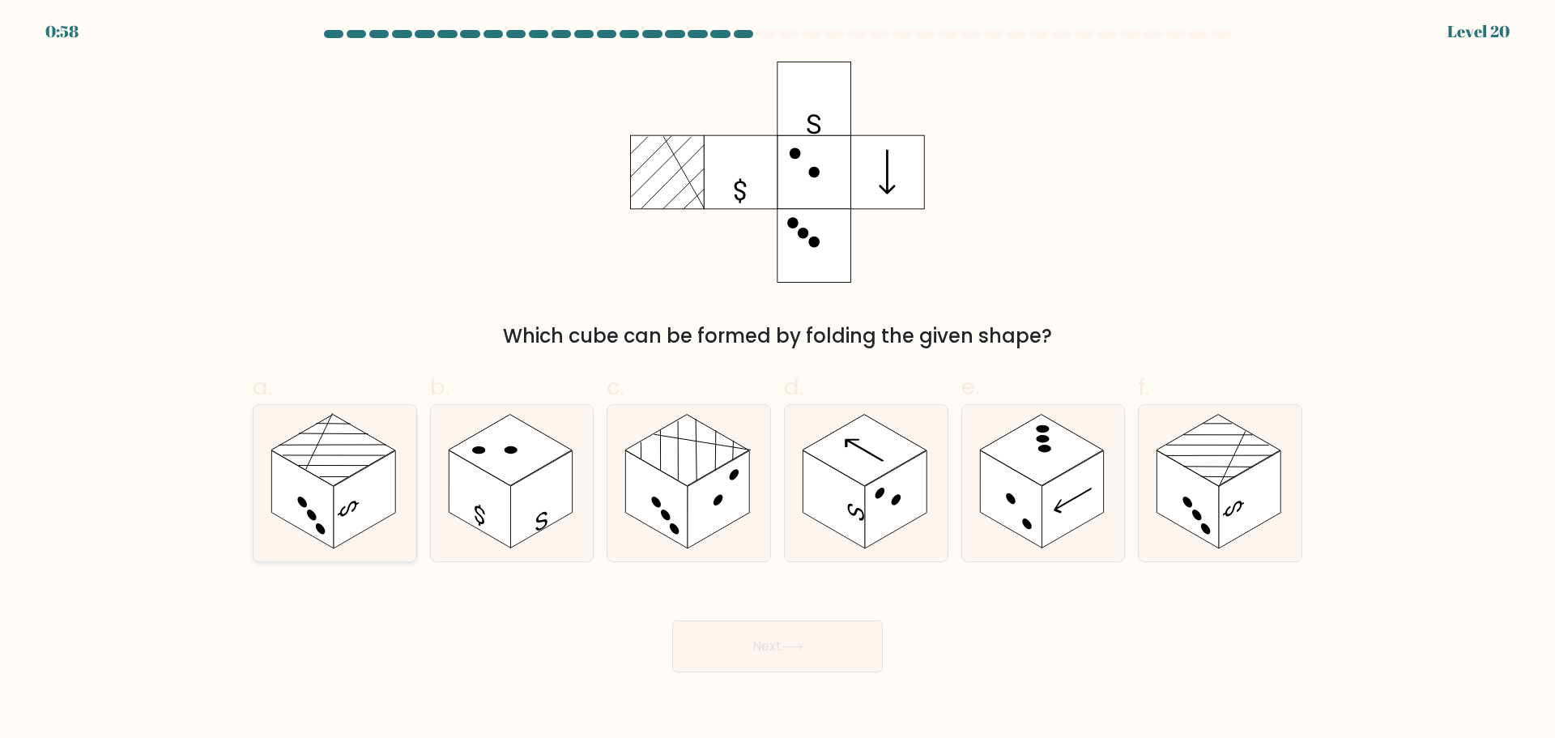
click at [341, 452] on rect at bounding box center [333, 449] width 124 height 71
click at [778, 380] on input "a." at bounding box center [778, 374] width 1 height 11
radio input "true"
click at [769, 655] on button "Next" at bounding box center [777, 646] width 211 height 52
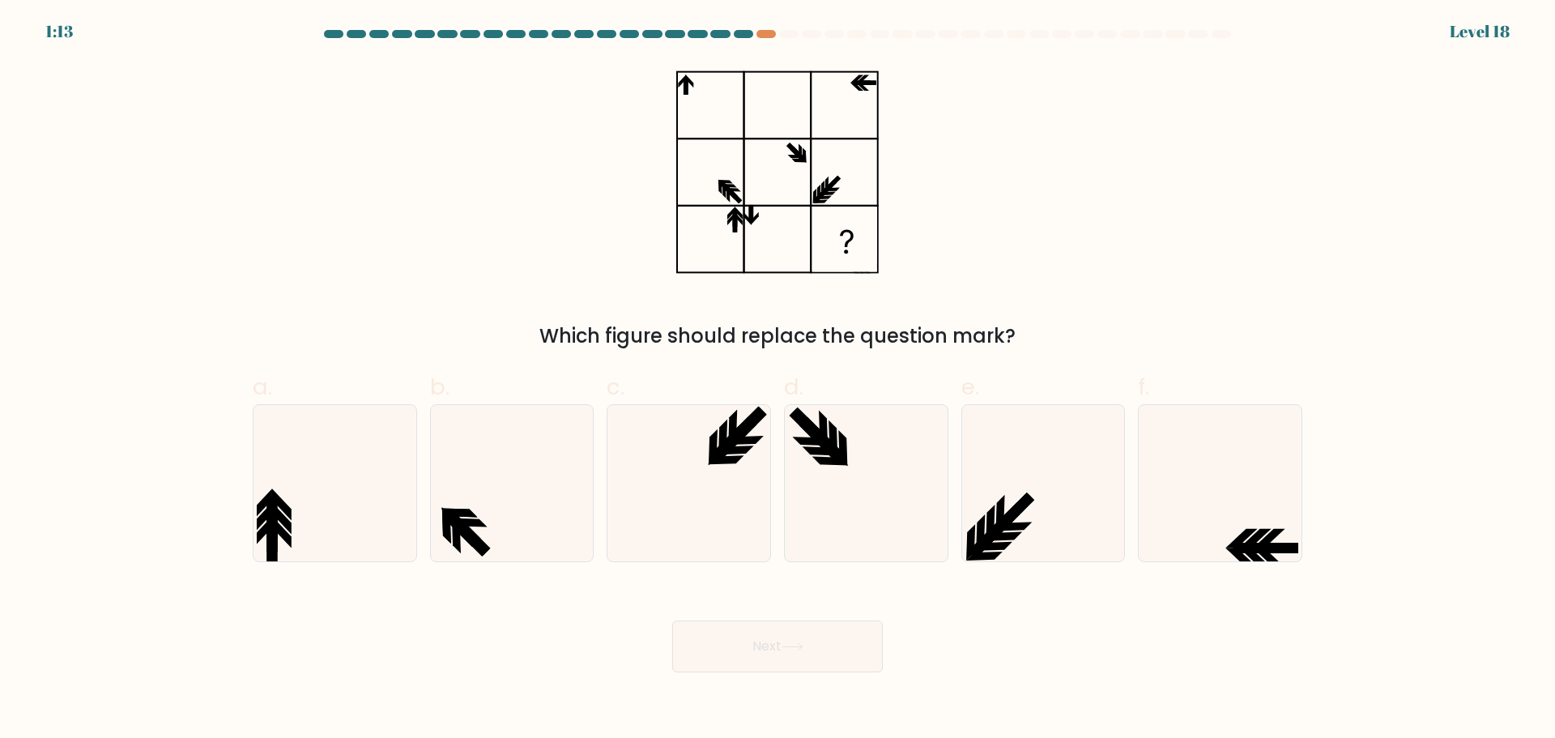
click at [419, 556] on div "a." at bounding box center [334, 465] width 177 height 191
drag, startPoint x: 555, startPoint y: 522, endPoint x: 535, endPoint y: 522, distance: 20.2
click at [541, 522] on icon at bounding box center [511, 483] width 156 height 156
click at [778, 380] on input "b." at bounding box center [778, 374] width 1 height 11
radio input "true"
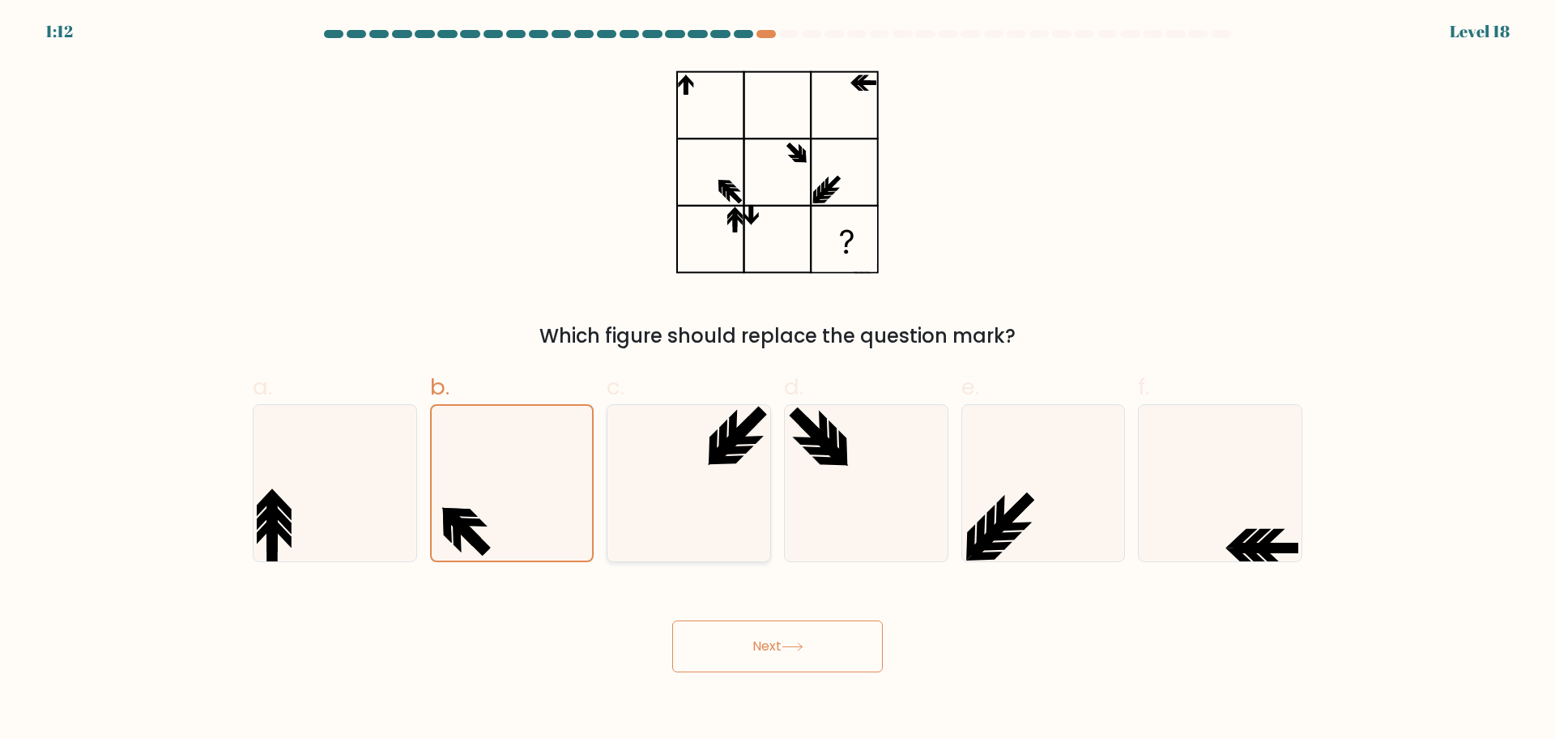
click at [729, 475] on icon at bounding box center [689, 483] width 156 height 156
click at [778, 380] on input "c." at bounding box center [778, 374] width 1 height 11
radio input "true"
click at [843, 459] on icon at bounding box center [842, 447] width 9 height 36
click at [778, 380] on input "d." at bounding box center [778, 374] width 1 height 11
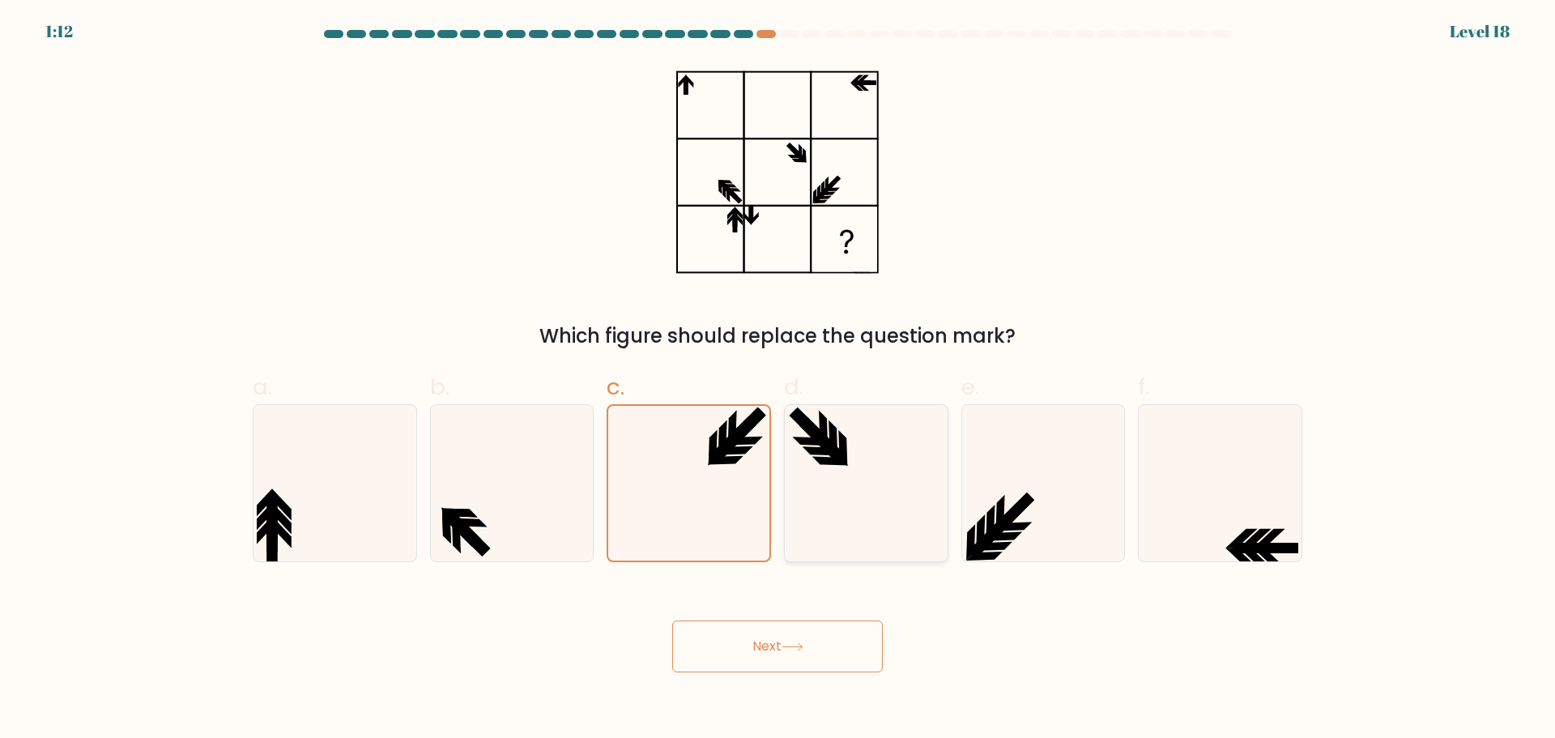
radio input "true"
click at [1221, 533] on icon at bounding box center [1220, 483] width 156 height 156
click at [778, 380] on input "f." at bounding box center [778, 374] width 1 height 11
radio input "true"
click at [786, 428] on div at bounding box center [866, 483] width 164 height 158
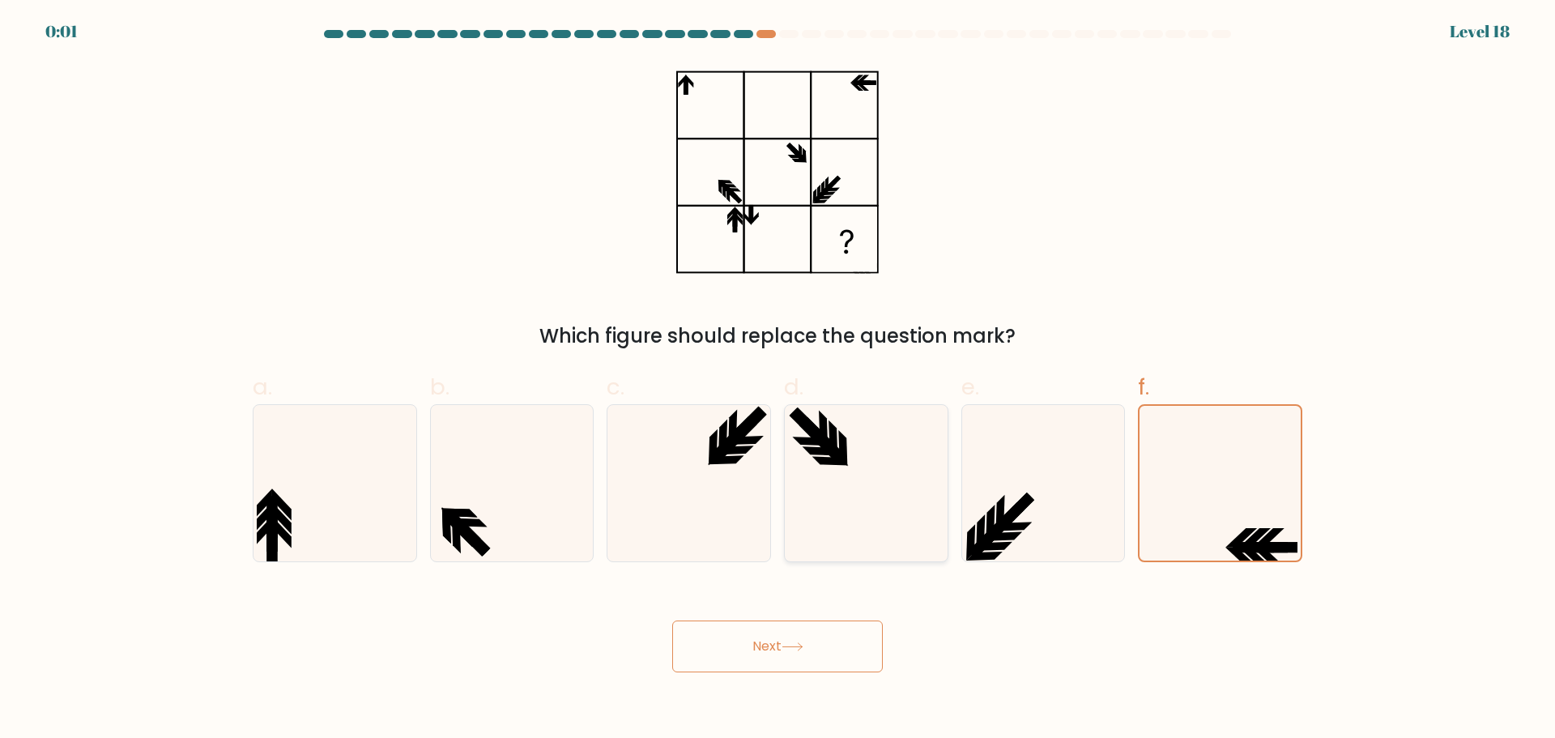
click at [778, 380] on input "d." at bounding box center [778, 374] width 1 height 11
radio input "true"
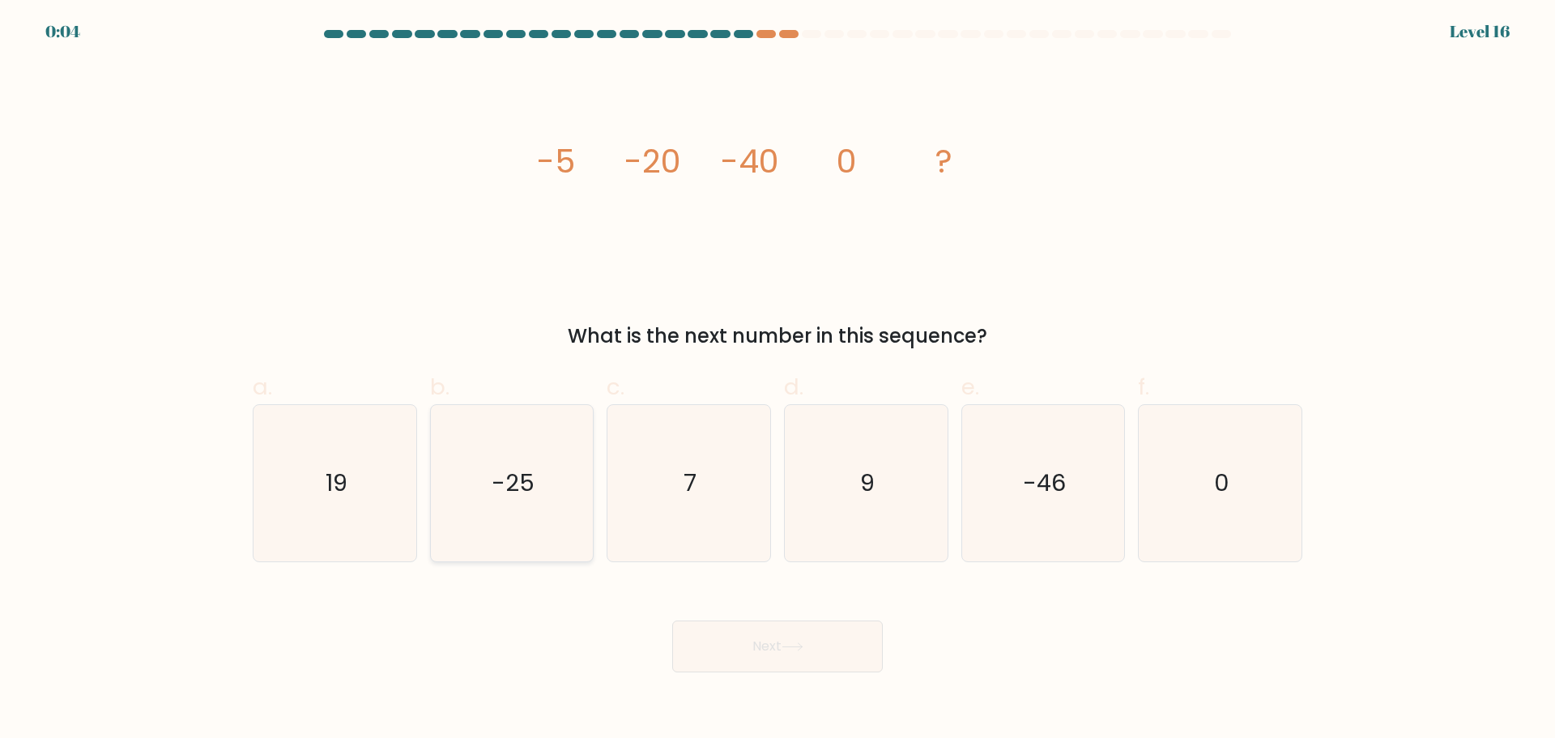
click at [522, 485] on text "-25" at bounding box center [513, 483] width 43 height 32
click at [778, 380] on input "b. -25" at bounding box center [778, 374] width 1 height 11
radio input "true"
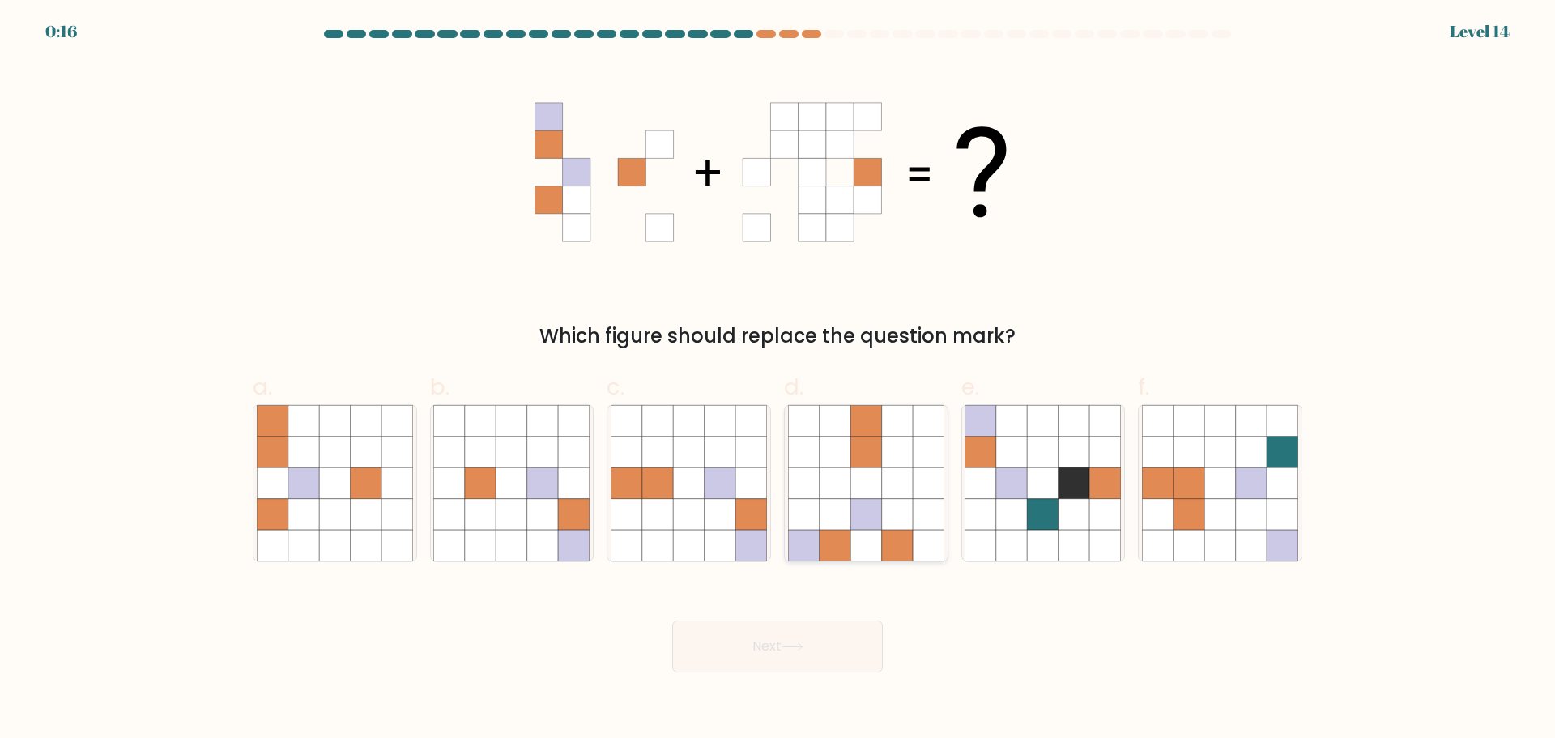
click at [889, 483] on icon at bounding box center [897, 482] width 31 height 31
click at [778, 380] on input "d." at bounding box center [778, 374] width 1 height 11
radio input "true"
click at [803, 647] on icon at bounding box center [793, 646] width 22 height 9
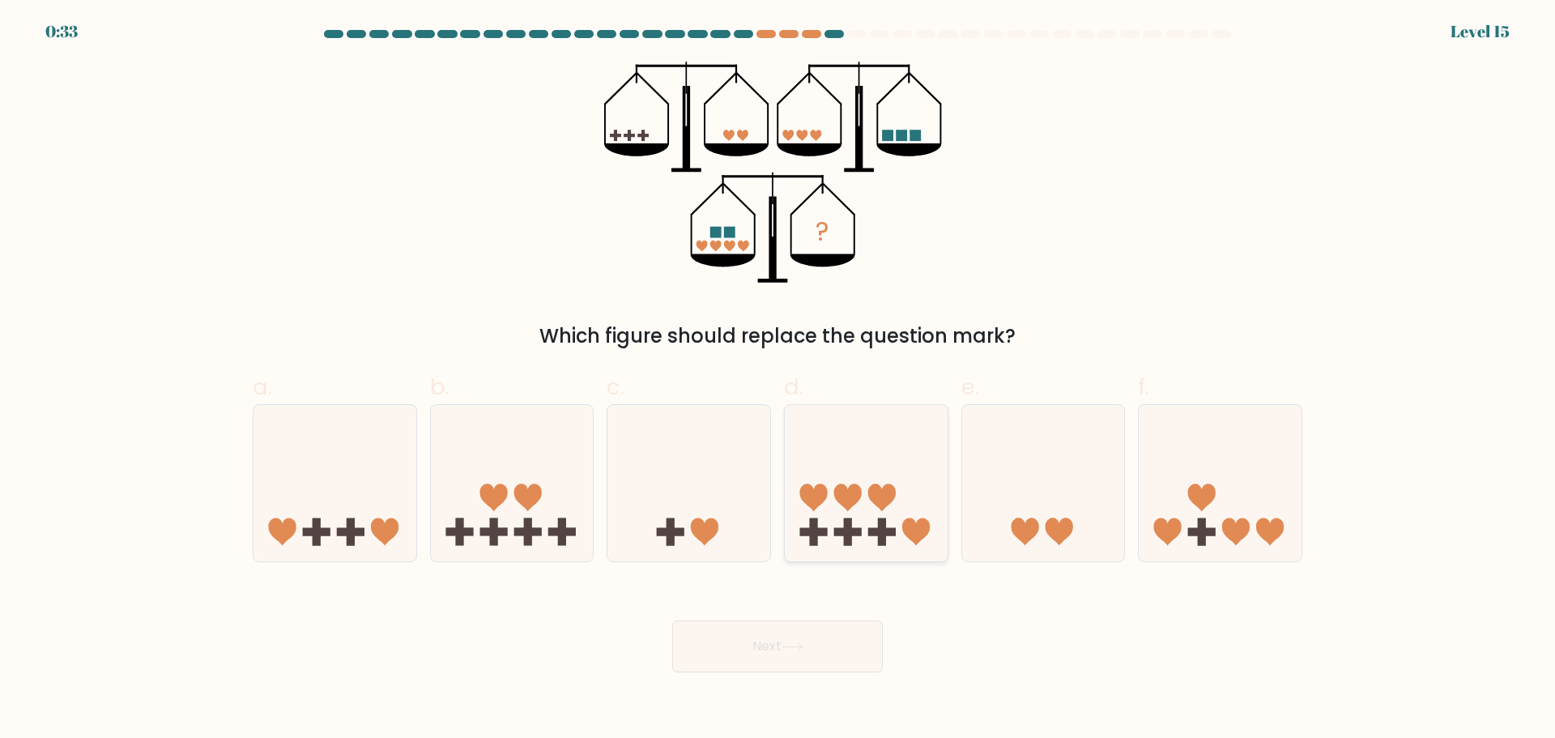
click at [846, 518] on icon at bounding box center [866, 483] width 163 height 134
click at [778, 380] on input "d." at bounding box center [778, 374] width 1 height 11
radio input "true"
click at [804, 641] on button "Next" at bounding box center [777, 646] width 211 height 52
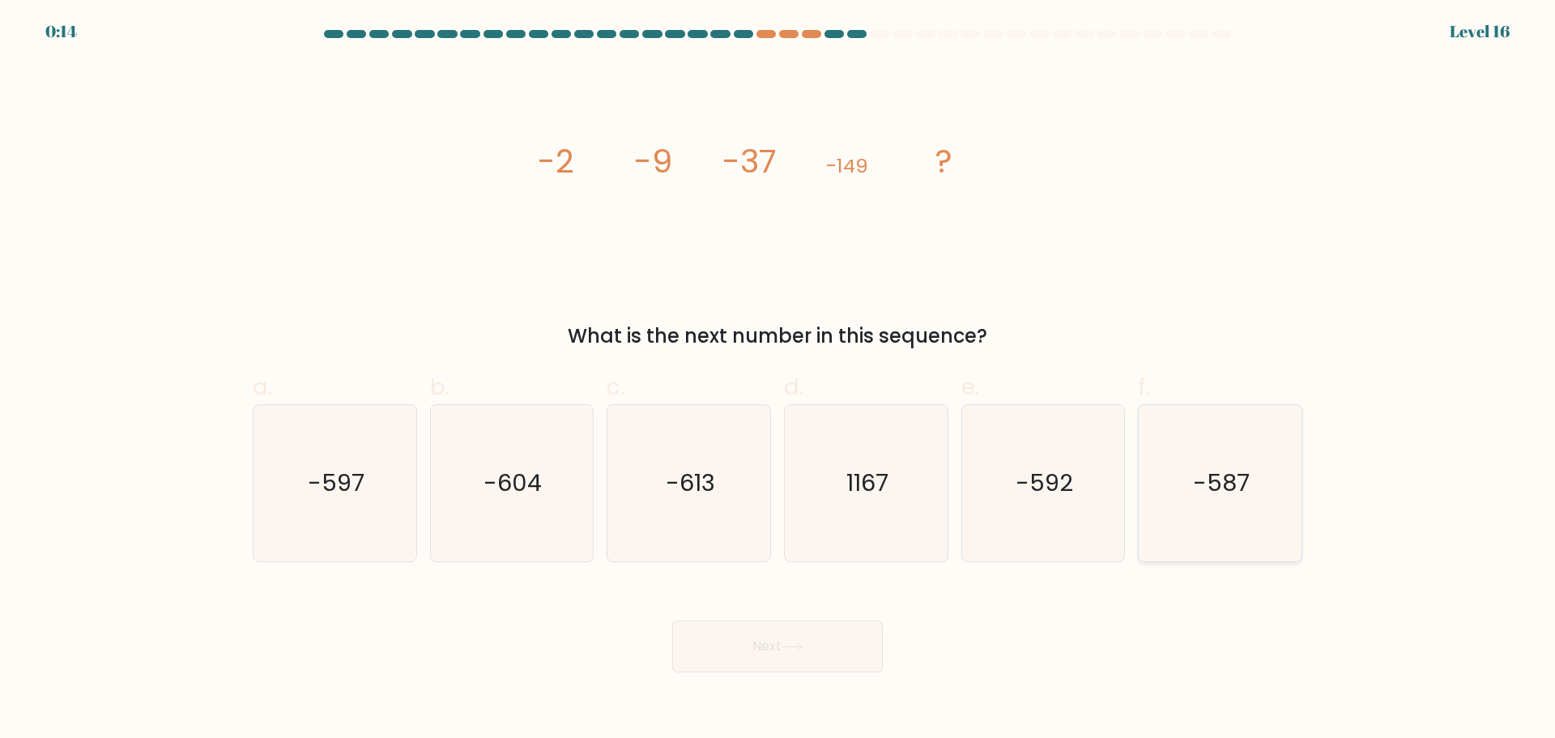
click at [1232, 480] on text "-587" at bounding box center [1222, 483] width 57 height 32
click at [778, 380] on input "f. -587" at bounding box center [778, 374] width 1 height 11
radio input "true"
click at [813, 637] on button "Next" at bounding box center [777, 646] width 211 height 52
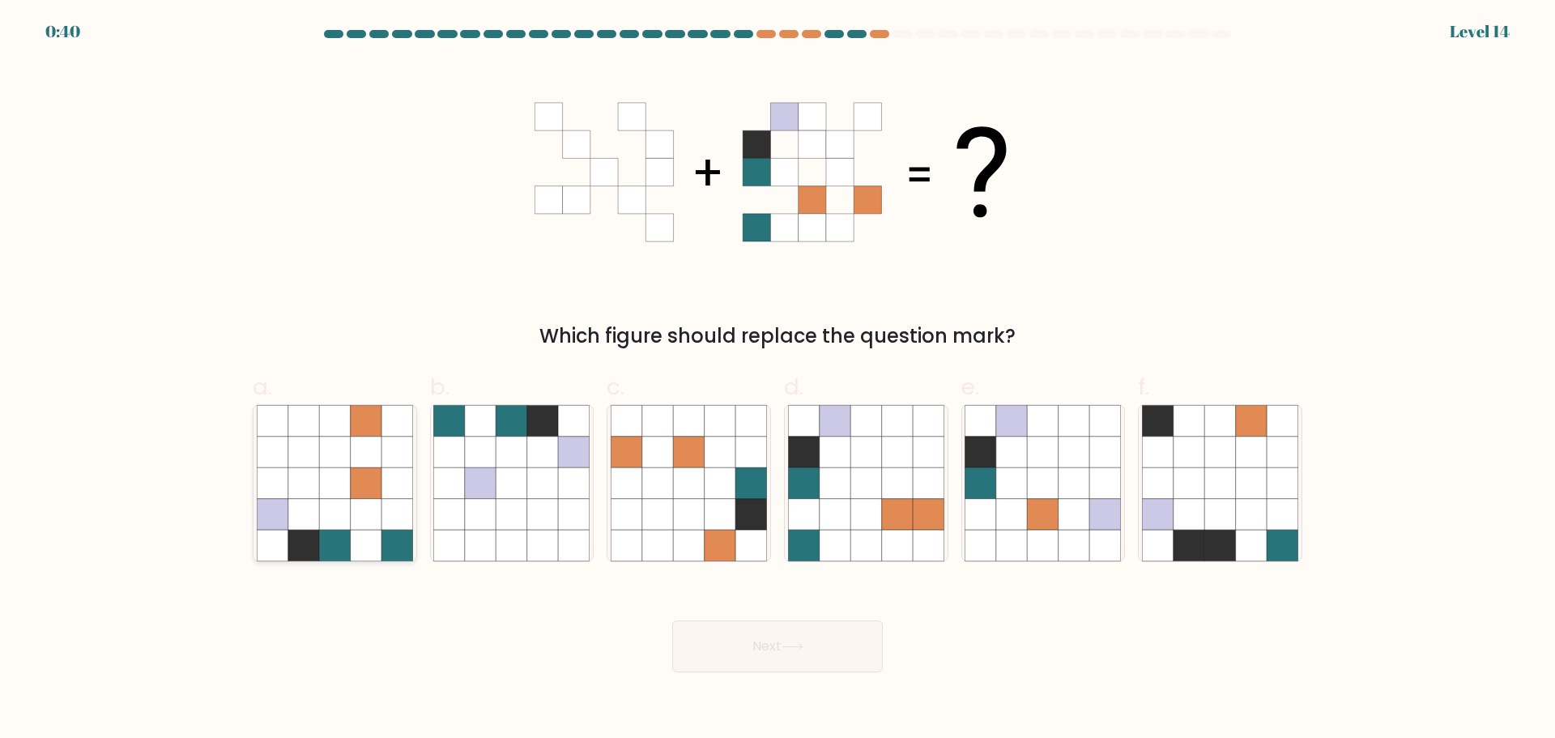
click at [376, 482] on icon at bounding box center [366, 482] width 31 height 31
click at [778, 380] on input "a." at bounding box center [778, 374] width 1 height 11
radio input "true"
click at [746, 639] on button "Next" at bounding box center [777, 646] width 211 height 52
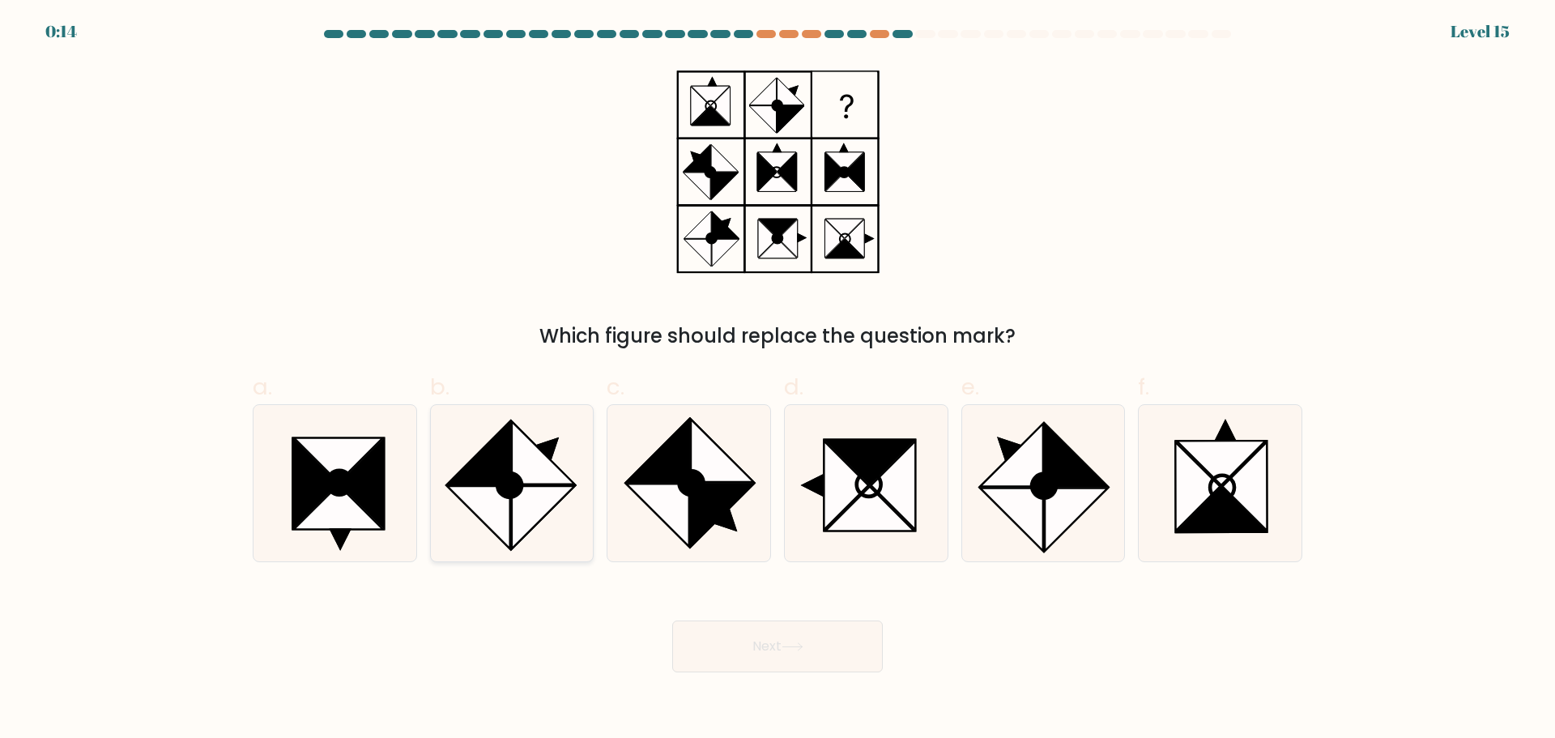
click at [505, 486] on circle at bounding box center [510, 484] width 34 height 34
click at [778, 380] on input "b." at bounding box center [778, 374] width 1 height 11
radio input "true"
click at [765, 638] on button "Next" at bounding box center [777, 646] width 211 height 52
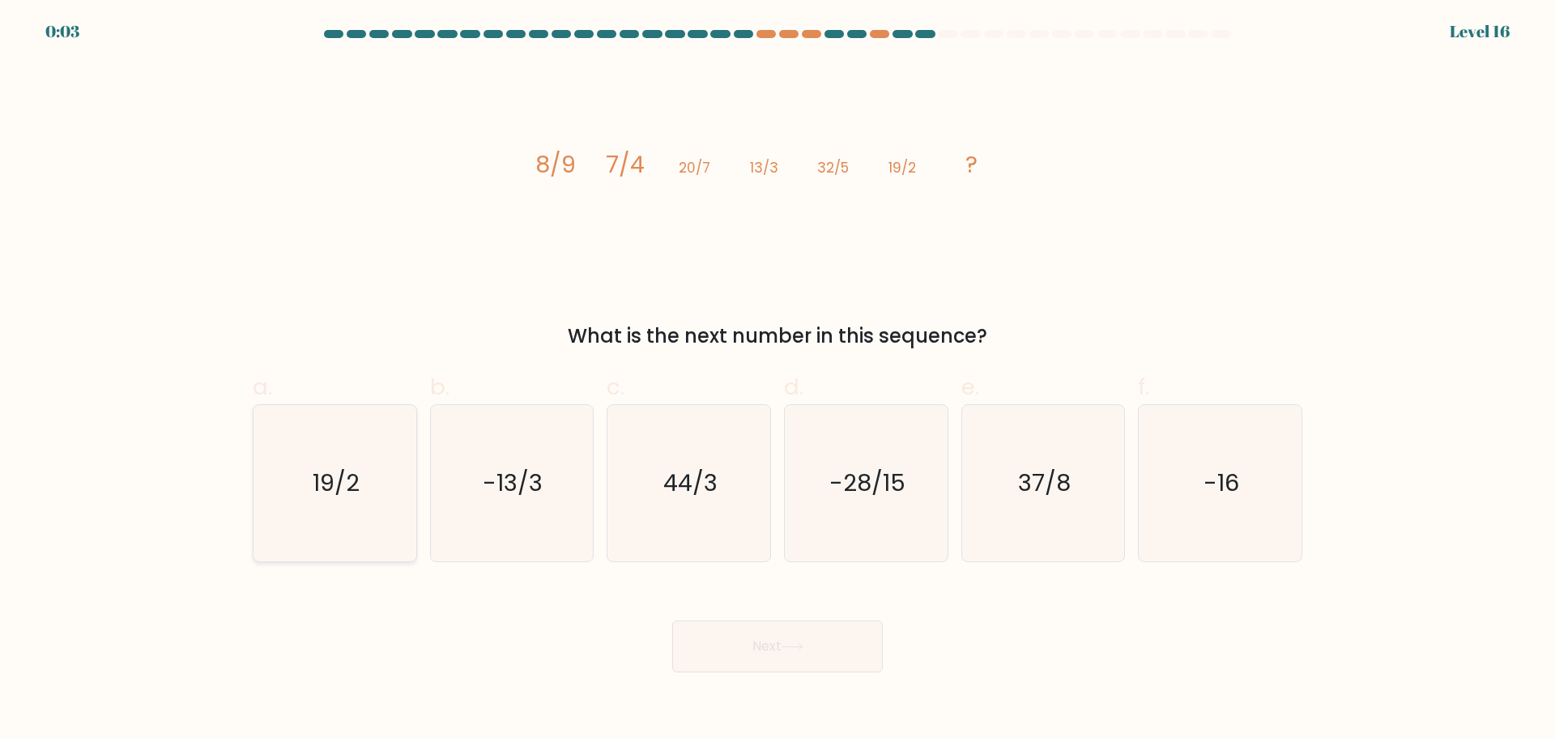
click at [377, 467] on icon "19/2" at bounding box center [335, 483] width 156 height 156
click at [778, 380] on input "a. 19/2" at bounding box center [778, 374] width 1 height 11
radio input "true"
drag, startPoint x: 685, startPoint y: 492, endPoint x: 753, endPoint y: 495, distance: 68.1
click at [693, 492] on text "44/3" at bounding box center [690, 483] width 54 height 32
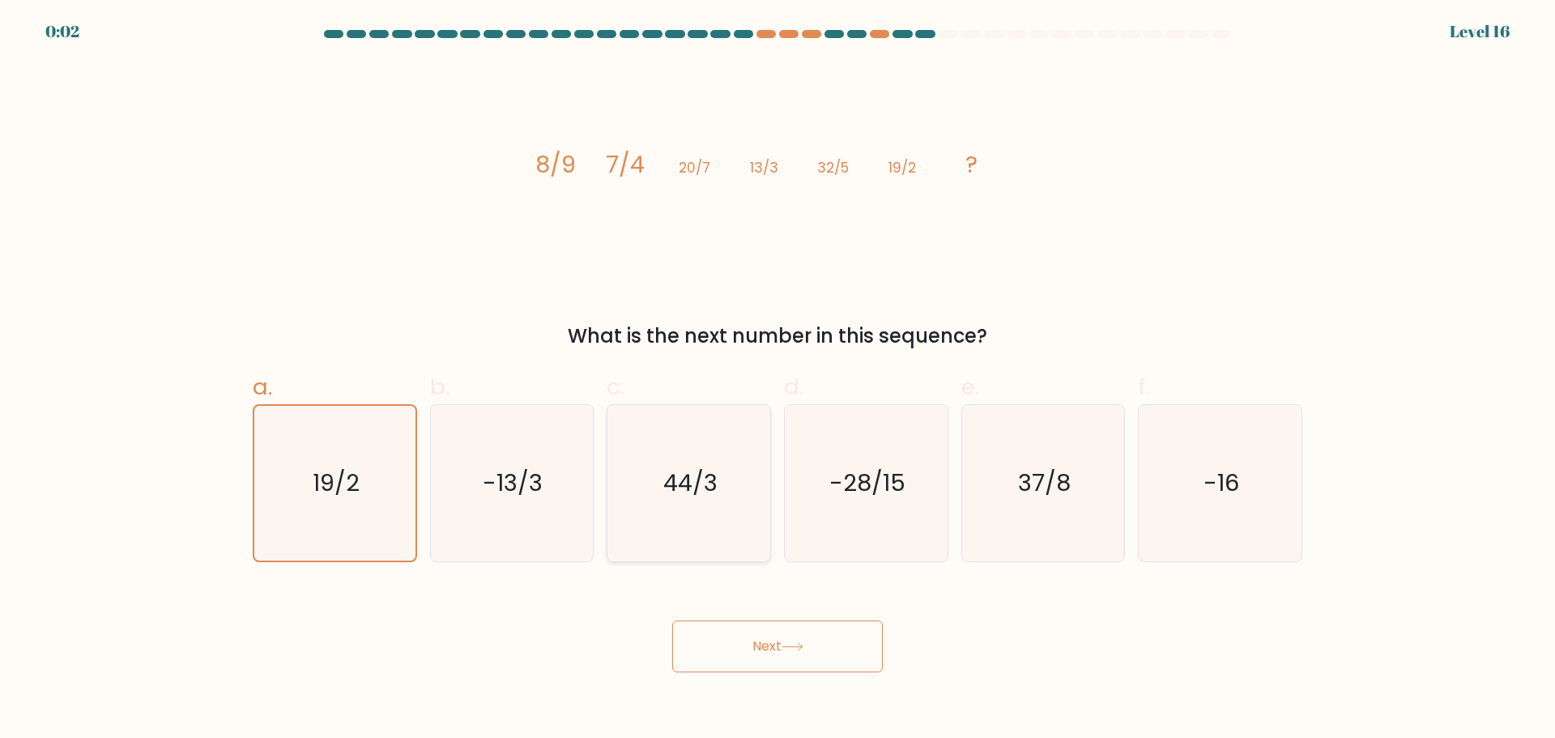
click at [778, 380] on input "c. 44/3" at bounding box center [778, 374] width 1 height 11
radio input "true"
click at [803, 652] on button "Next" at bounding box center [777, 646] width 211 height 52
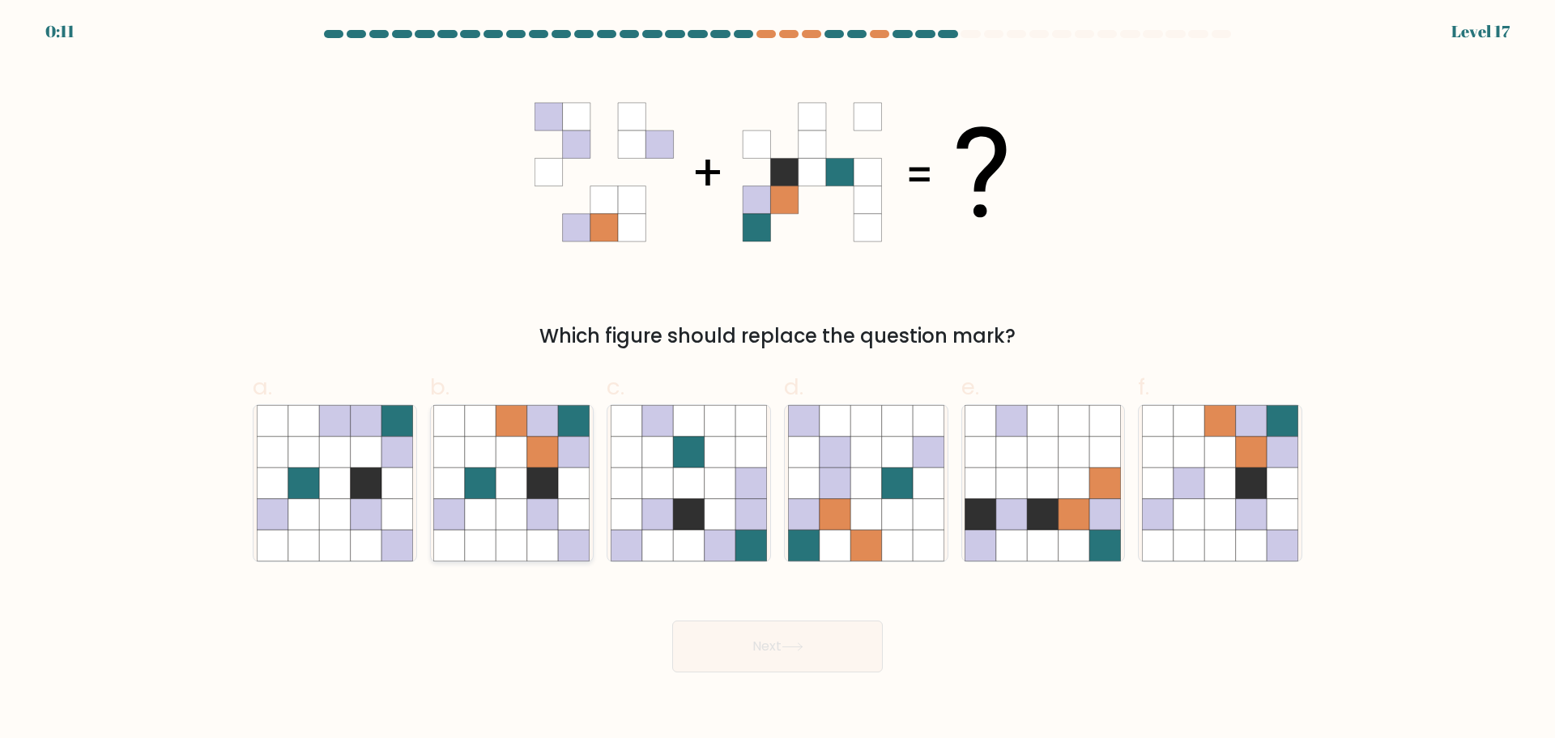
click at [542, 471] on icon at bounding box center [542, 482] width 31 height 31
click at [778, 380] on input "b." at bounding box center [778, 374] width 1 height 11
radio input "true"
click at [770, 650] on button "Next" at bounding box center [777, 646] width 211 height 52
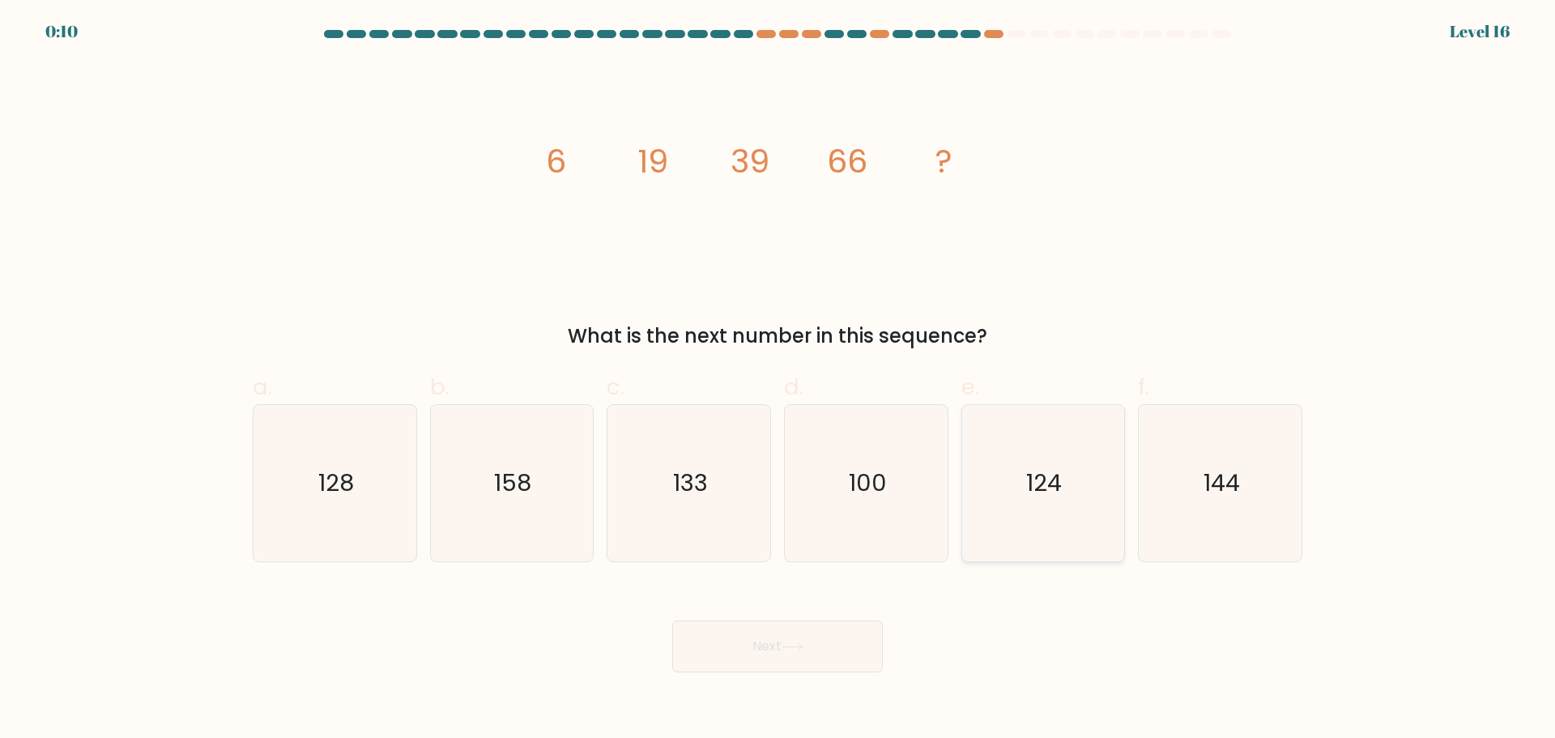
click at [1042, 485] on text "124" at bounding box center [1045, 483] width 36 height 32
click at [778, 380] on input "e. 124" at bounding box center [778, 374] width 1 height 11
radio input "true"
click at [813, 657] on button "Next" at bounding box center [777, 646] width 211 height 52
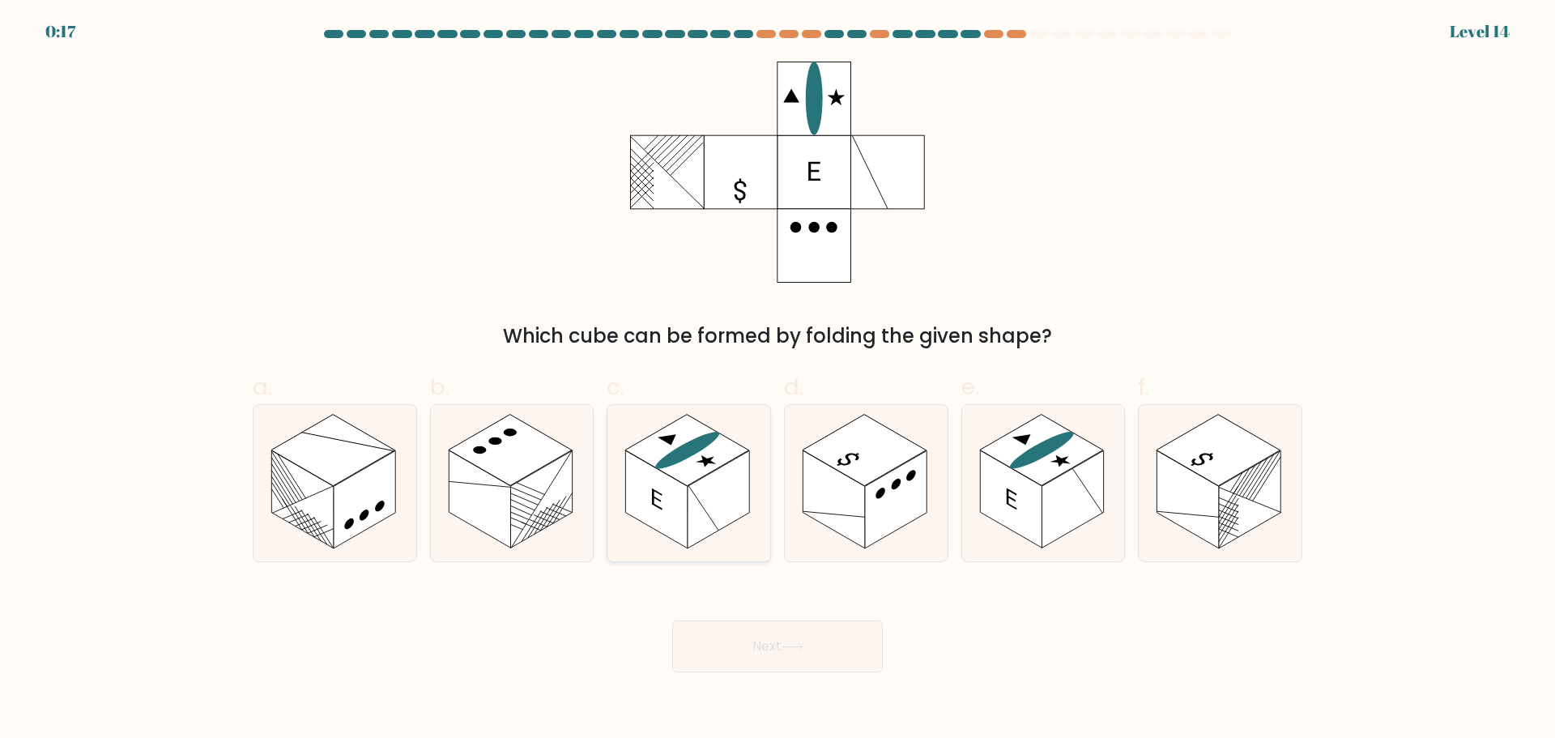
click at [683, 490] on rect at bounding box center [657, 499] width 62 height 98
click at [778, 380] on input "c." at bounding box center [778, 374] width 1 height 11
radio input "true"
click at [740, 637] on button "Next" at bounding box center [777, 646] width 211 height 52
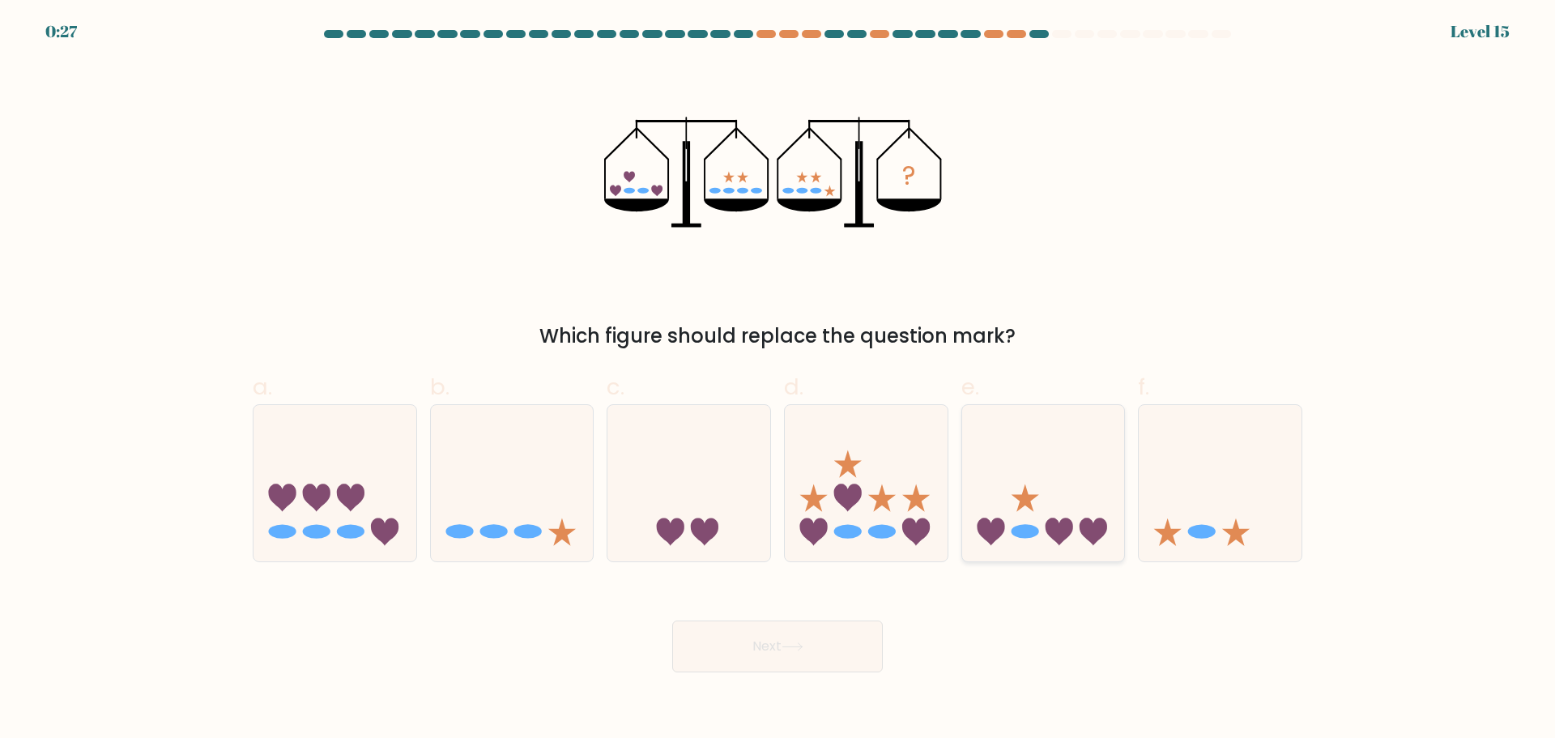
click at [1018, 516] on icon at bounding box center [1043, 483] width 163 height 134
click at [778, 380] on input "e." at bounding box center [778, 374] width 1 height 11
radio input "true"
click at [799, 651] on icon at bounding box center [793, 646] width 22 height 9
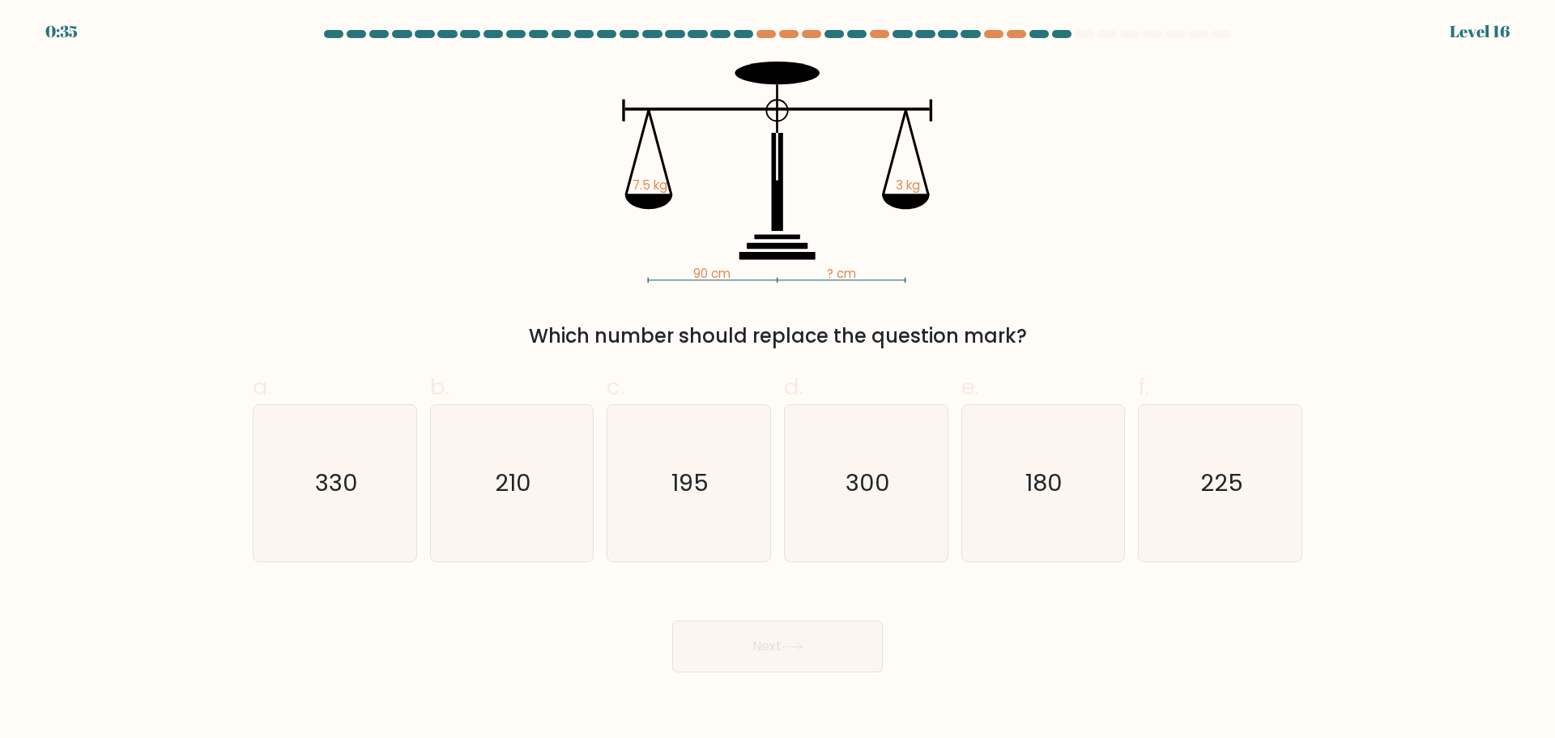
click at [450, 194] on div "90 cm ? cm 7.5 kg 3 kg Which number should replace the question mark?" at bounding box center [777, 206] width 1069 height 289
click at [514, 484] on text "210" at bounding box center [513, 483] width 36 height 32
click at [778, 380] on input "b. 210" at bounding box center [778, 374] width 1 height 11
radio input "true"
click at [824, 635] on button "Next" at bounding box center [777, 646] width 211 height 52
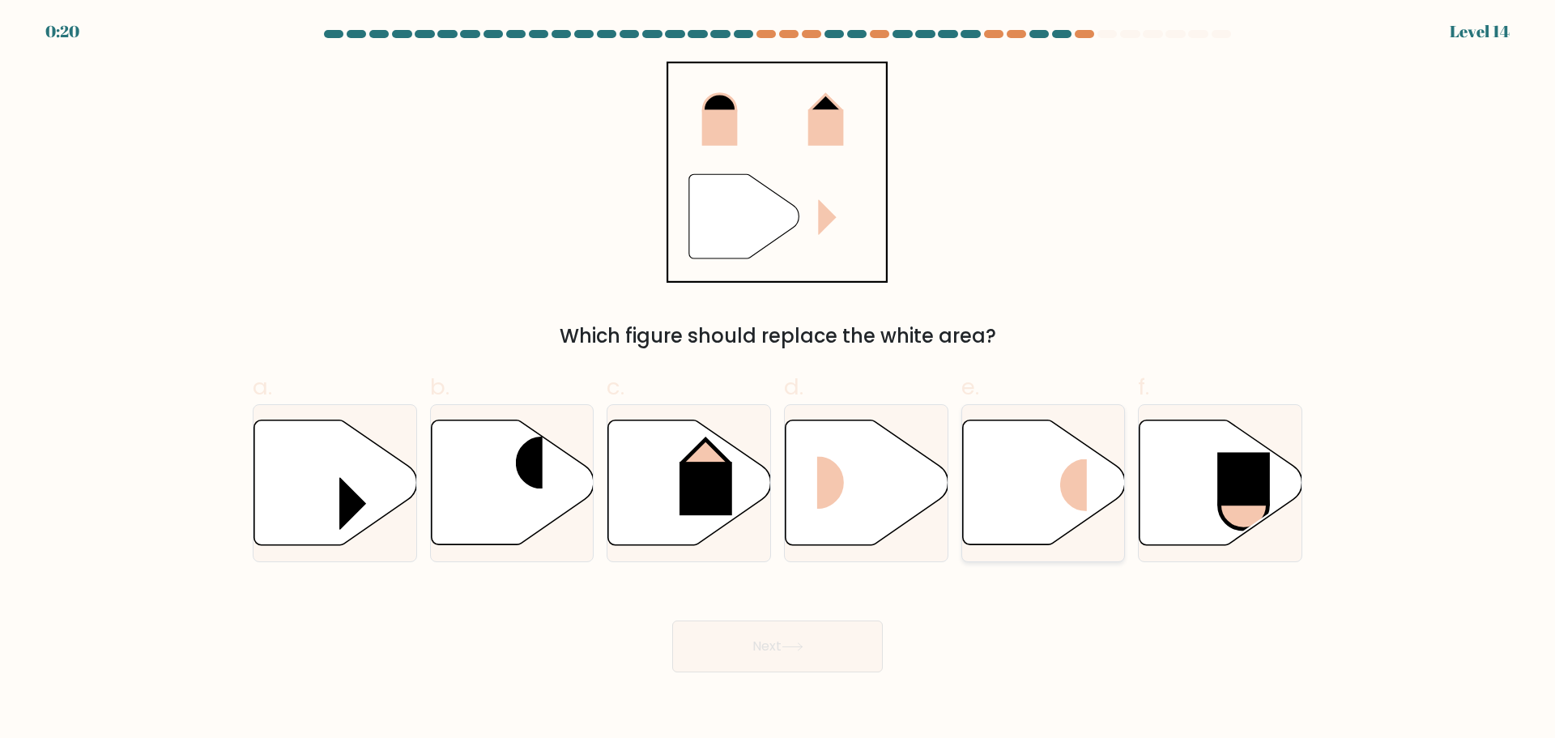
click at [1066, 494] on rect at bounding box center [1060, 484] width 54 height 53
click at [778, 380] on input "e." at bounding box center [778, 374] width 1 height 11
radio input "true"
click at [822, 644] on button "Next" at bounding box center [777, 646] width 211 height 52
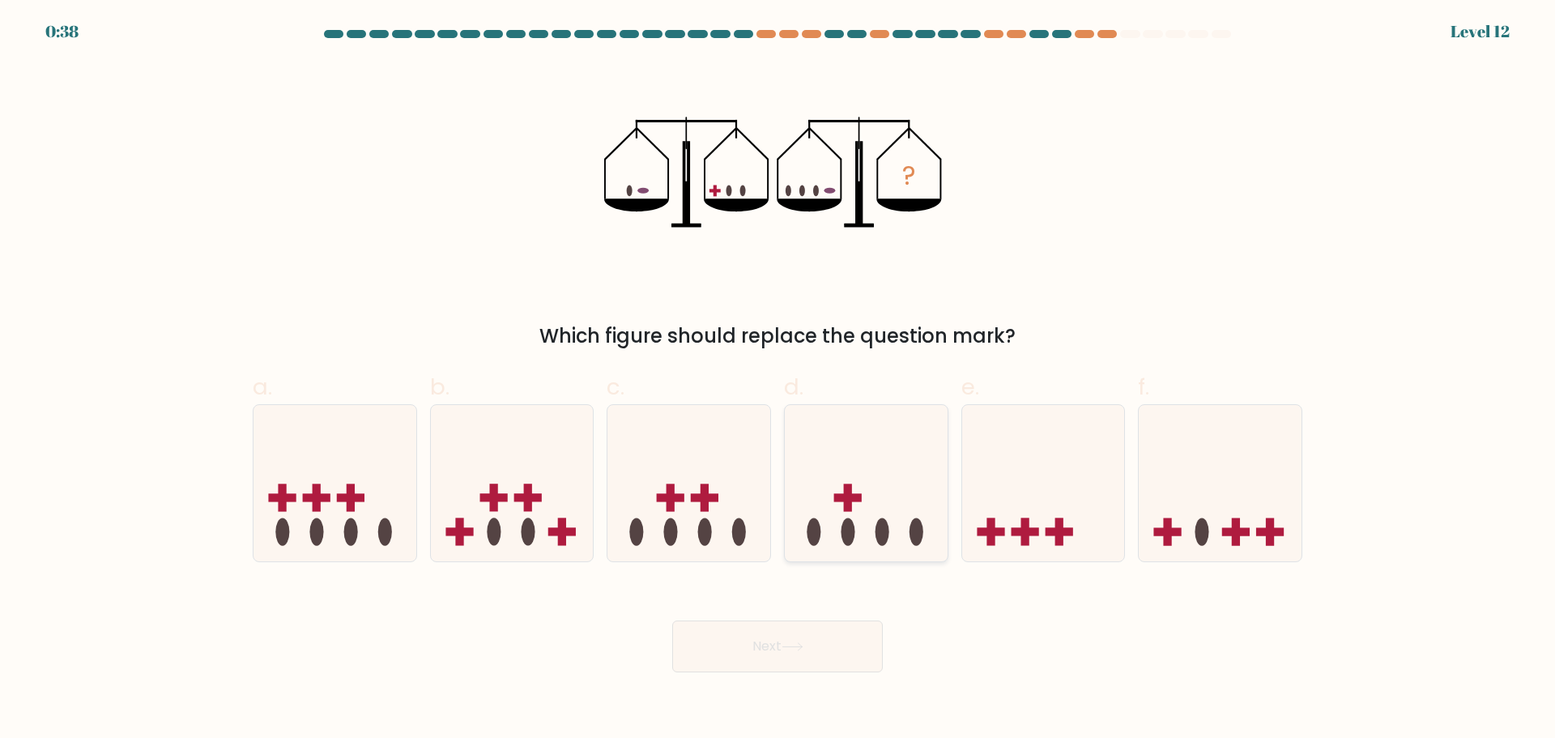
click at [835, 519] on icon at bounding box center [866, 483] width 163 height 134
click at [778, 380] on input "d." at bounding box center [778, 374] width 1 height 11
radio input "true"
click at [785, 642] on button "Next" at bounding box center [777, 646] width 211 height 52
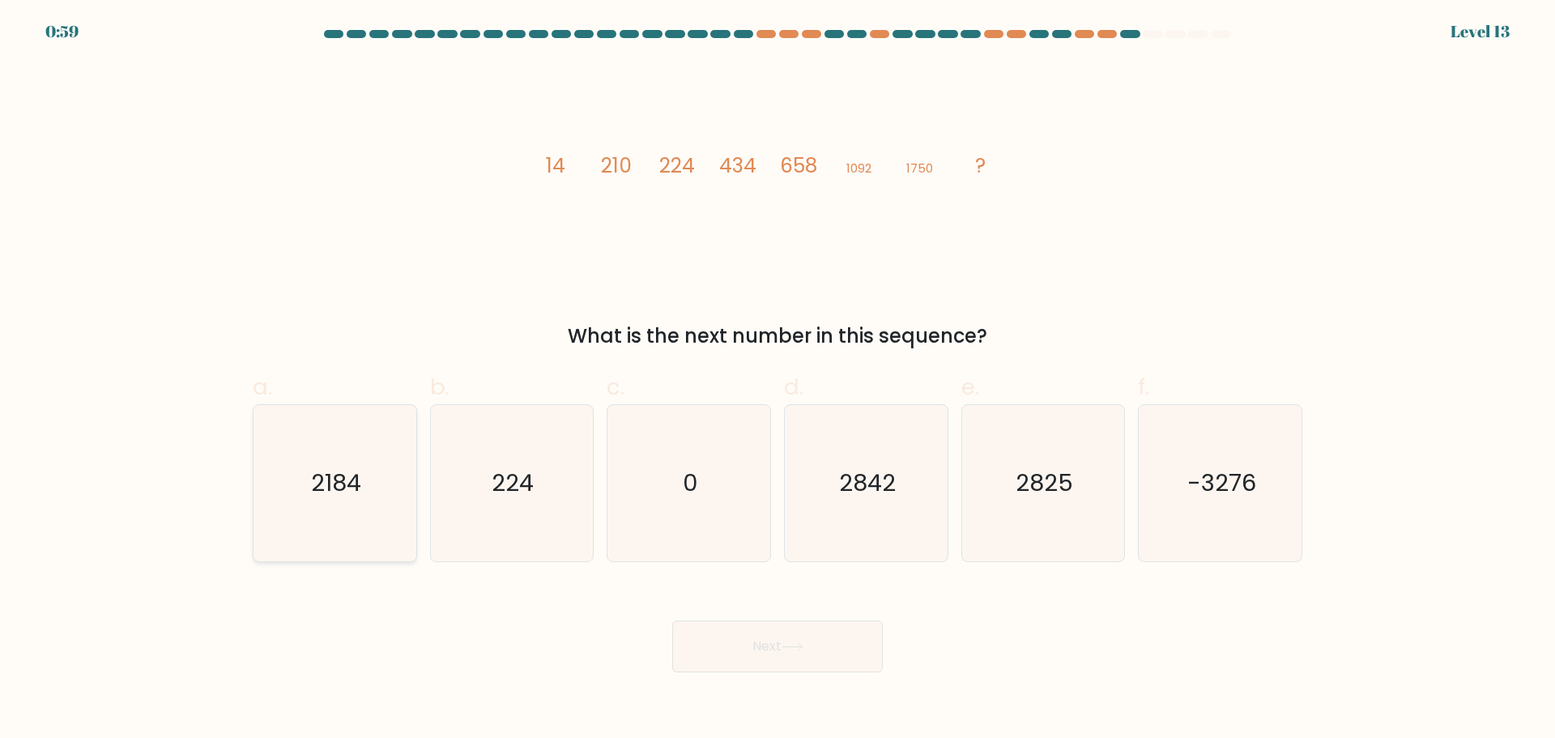
click at [349, 483] on text "2184" at bounding box center [336, 483] width 50 height 32
click at [778, 380] on input "a. 2184" at bounding box center [778, 374] width 1 height 11
radio input "true"
click at [795, 639] on button "Next" at bounding box center [777, 646] width 211 height 52
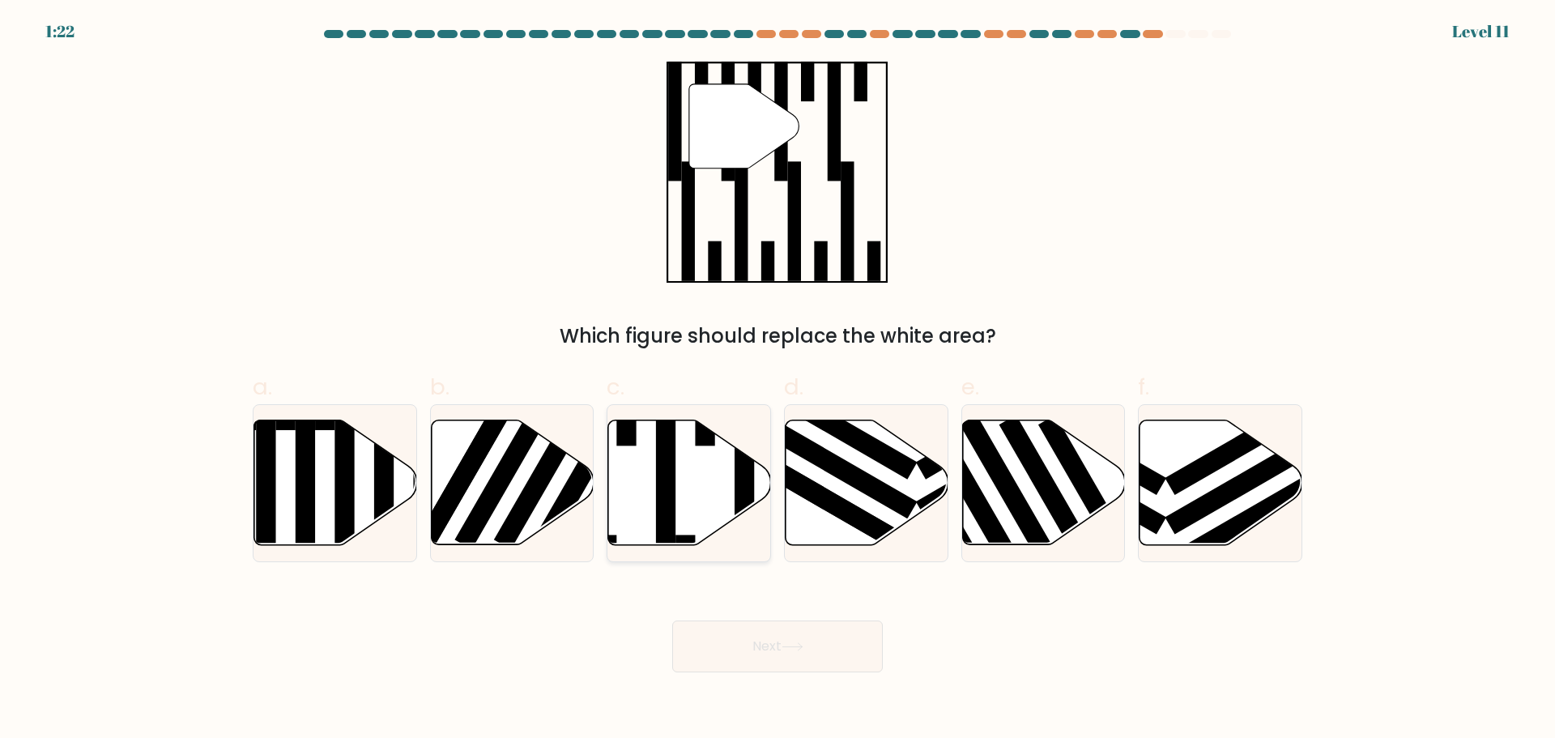
click at [641, 516] on icon at bounding box center [689, 482] width 163 height 125
click at [778, 380] on input "c." at bounding box center [778, 374] width 1 height 11
radio input "true"
click at [792, 645] on icon at bounding box center [793, 646] width 22 height 9
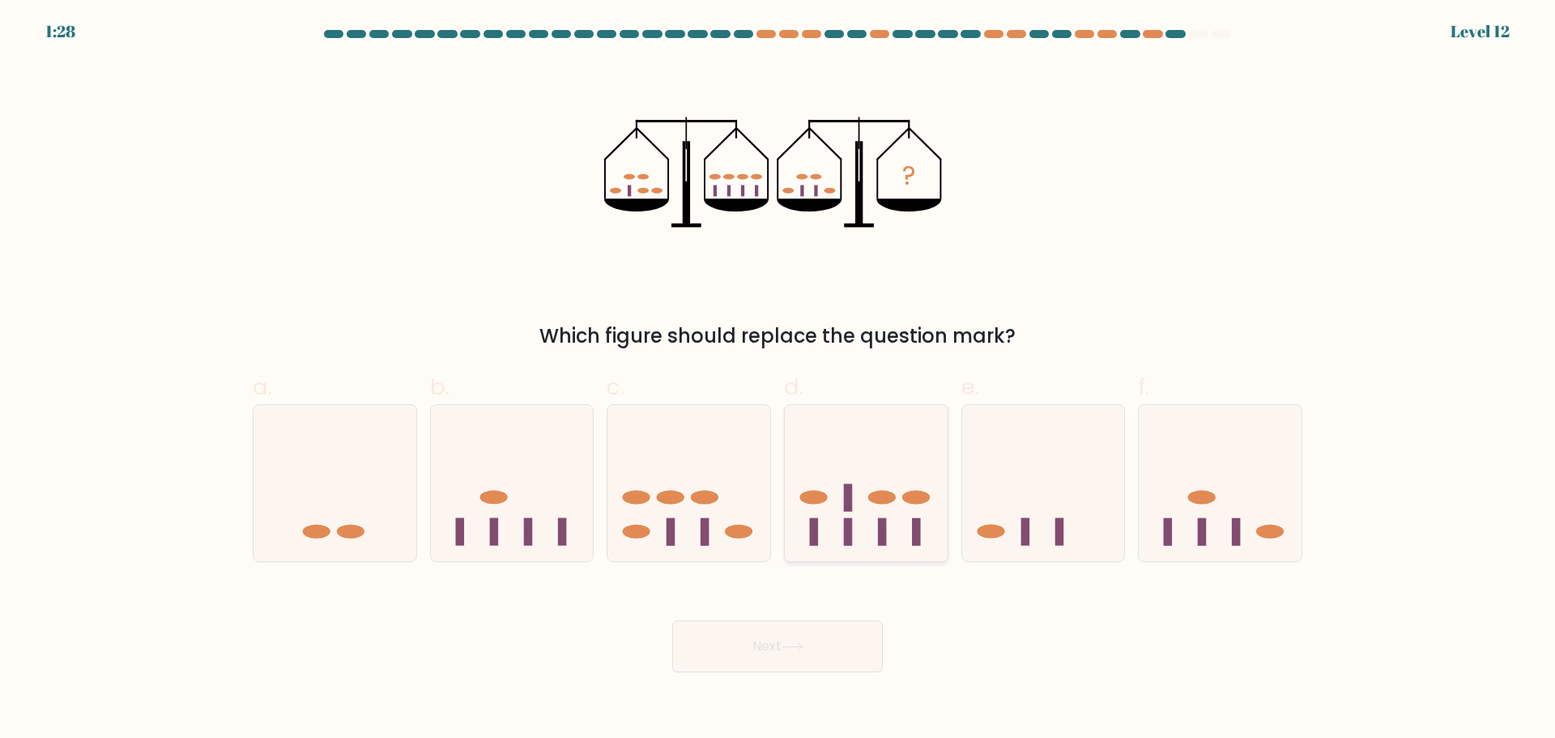
click at [892, 531] on icon at bounding box center [866, 483] width 163 height 134
click at [778, 380] on input "d." at bounding box center [778, 374] width 1 height 11
radio input "true"
click at [812, 637] on button "Next" at bounding box center [777, 646] width 211 height 52
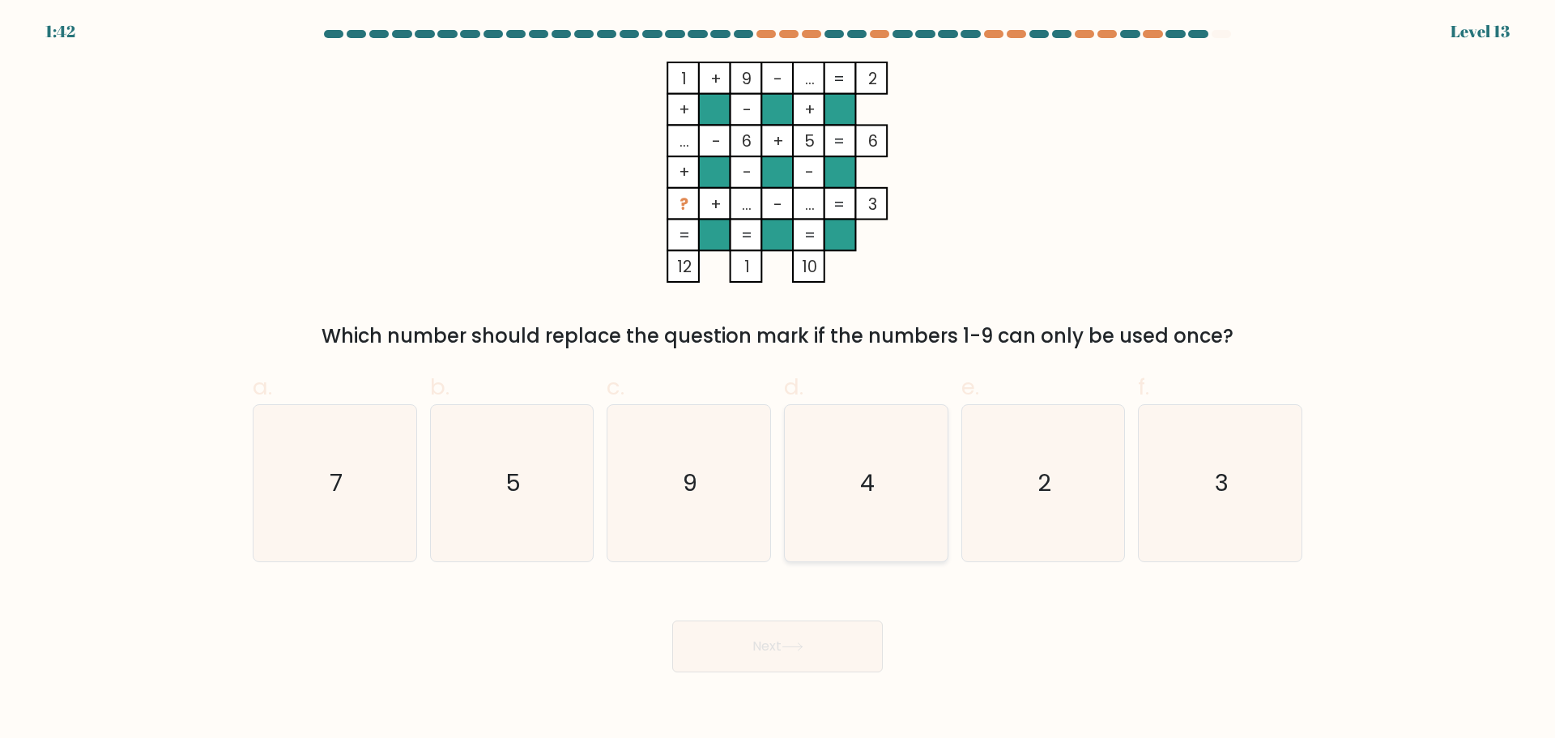
click at [866, 468] on text "4" at bounding box center [867, 483] width 15 height 32
click at [778, 380] on input "d. 4" at bounding box center [778, 374] width 1 height 11
radio input "true"
click at [797, 645] on icon at bounding box center [793, 646] width 22 height 9
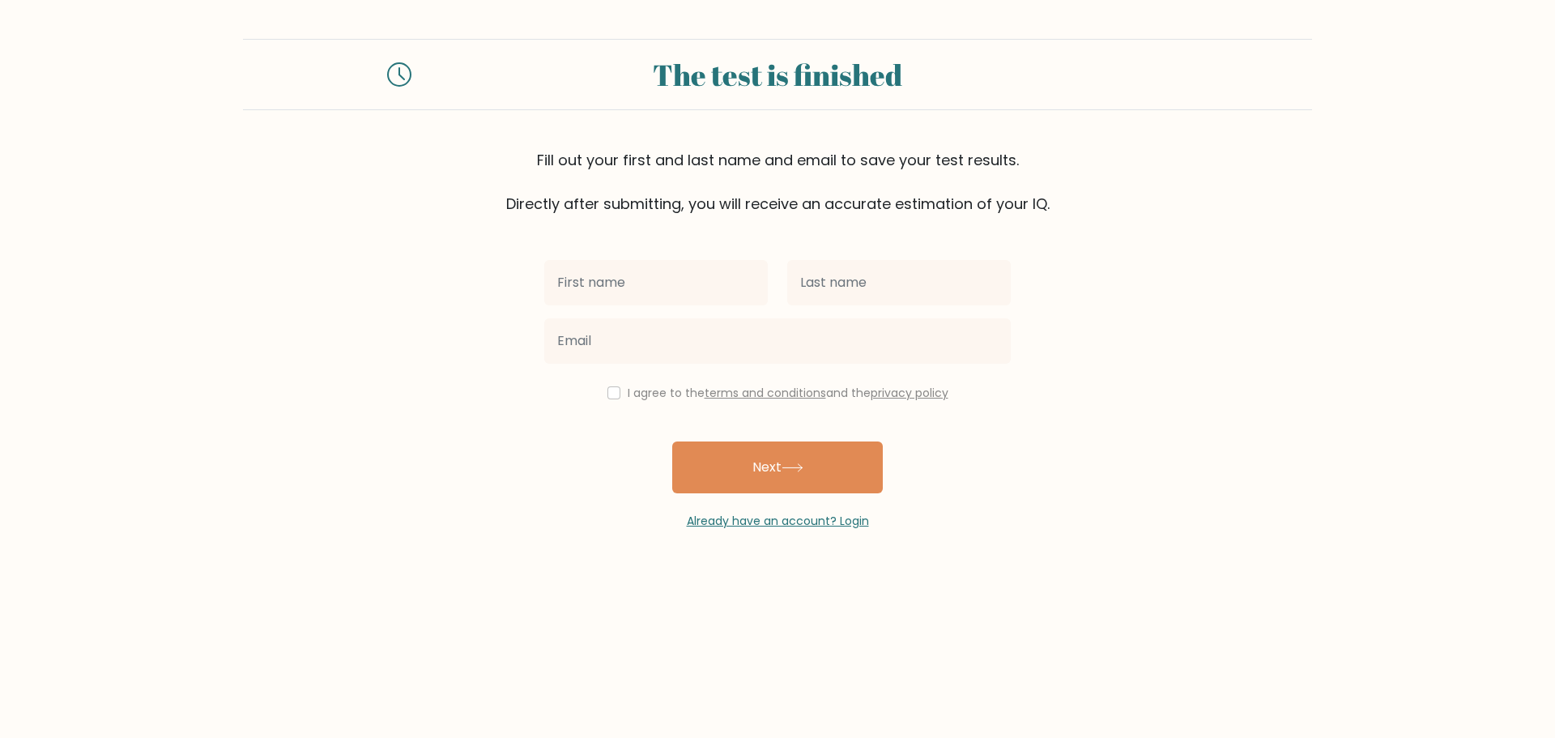
click at [592, 284] on input "text" at bounding box center [656, 282] width 224 height 45
type input "taha"
click at [849, 276] on input "text" at bounding box center [899, 282] width 224 height 45
type input "elbahlouli"
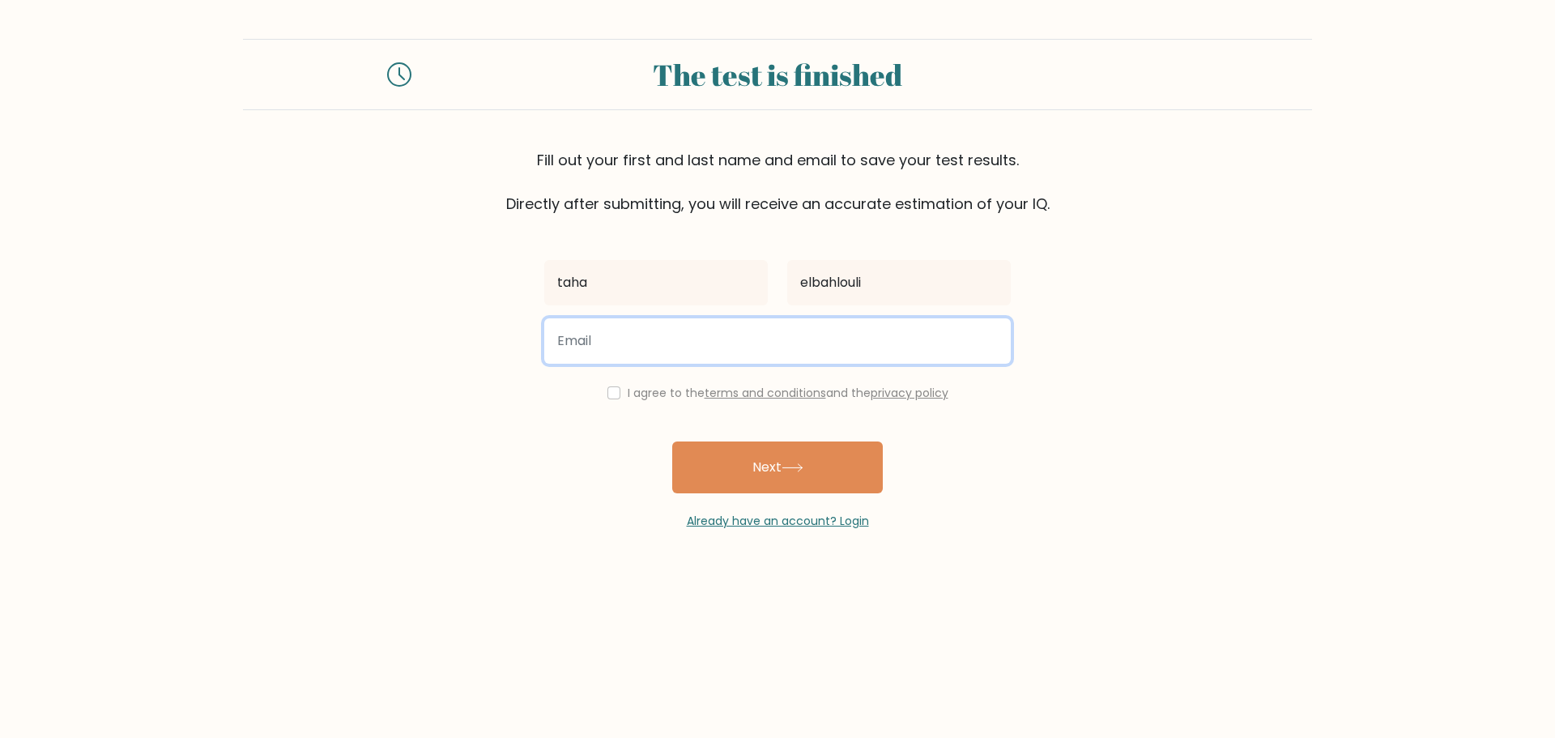
click at [757, 337] on input "email" at bounding box center [777, 340] width 467 height 45
type input "[EMAIL_ADDRESS][DOMAIN_NAME]"
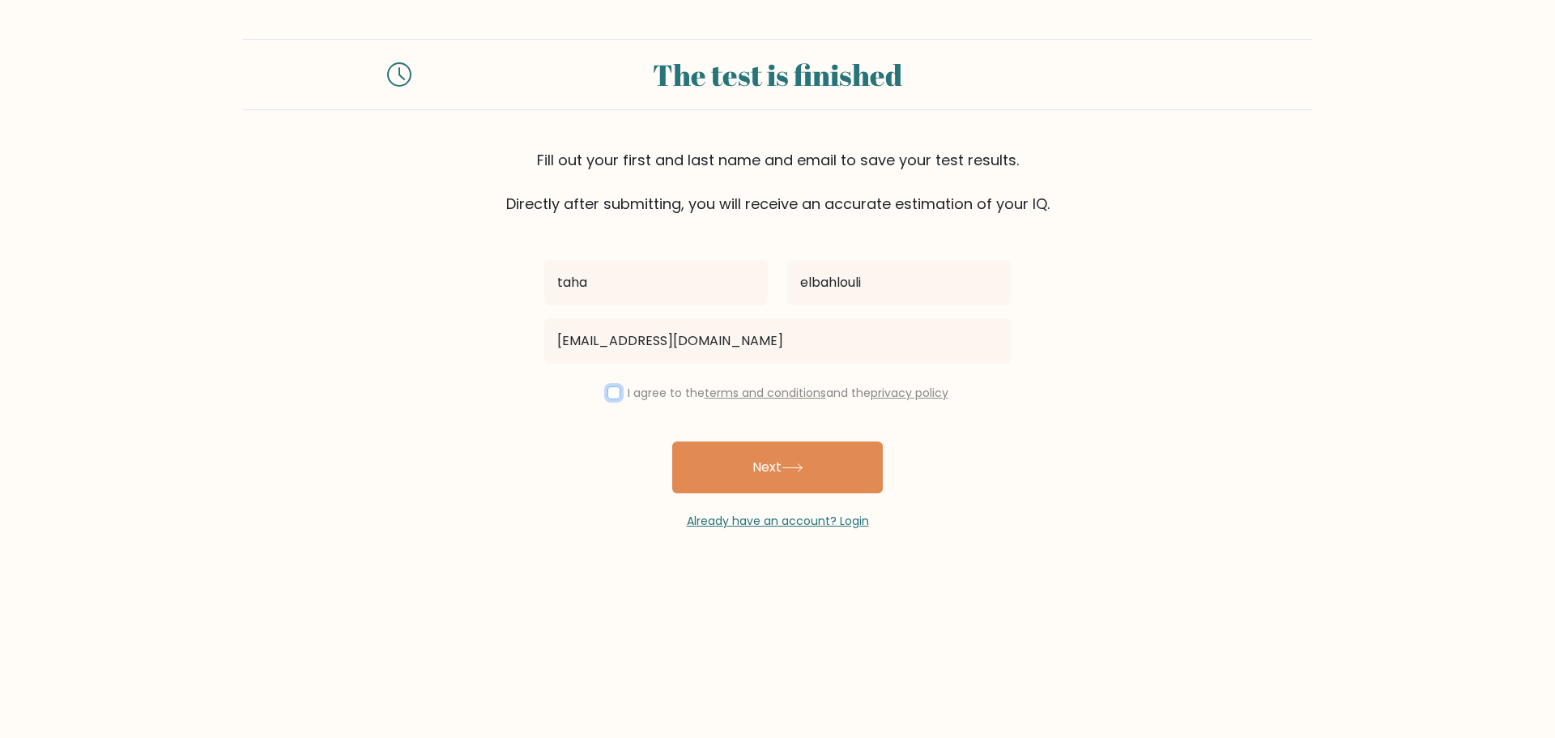
click at [607, 388] on input "checkbox" at bounding box center [613, 392] width 13 height 13
checkbox input "true"
click at [804, 288] on input "elbahlouli" at bounding box center [899, 282] width 224 height 45
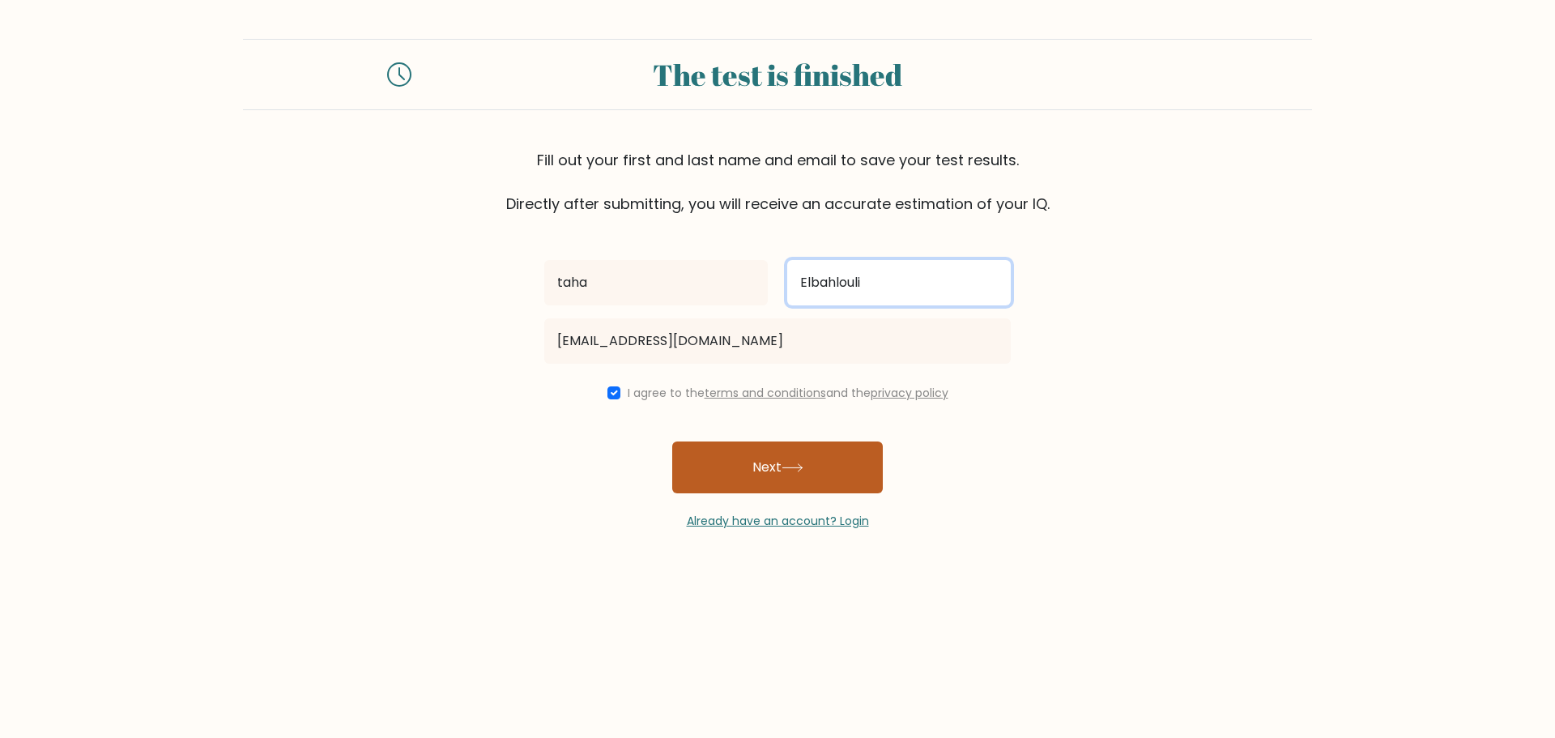
type input "Elbahlouli"
click at [712, 471] on button "Next" at bounding box center [777, 467] width 211 height 52
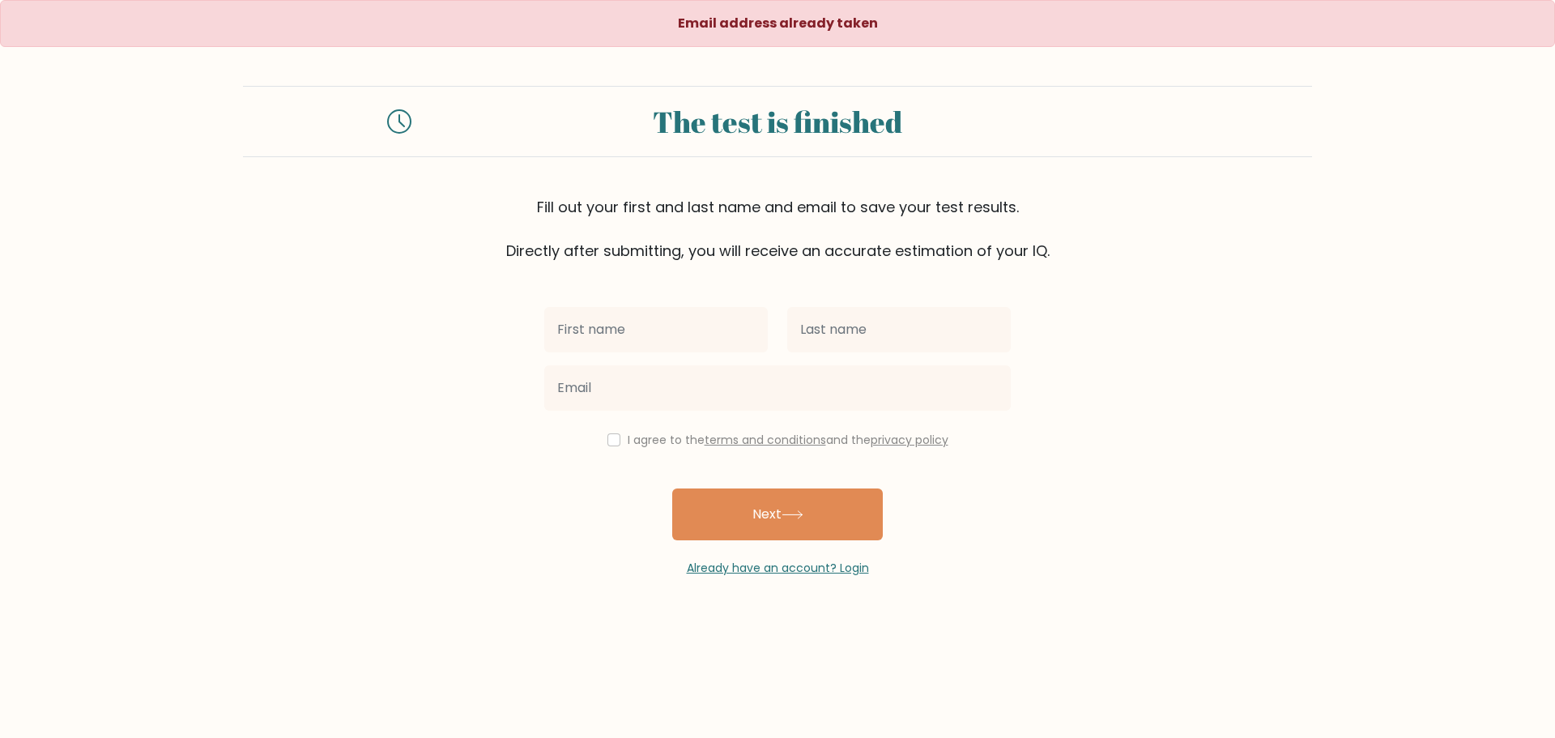
click at [694, 327] on input "text" at bounding box center [656, 329] width 224 height 45
type input "taha"
click at [848, 335] on input "text" at bounding box center [899, 329] width 224 height 45
type input "Elbahlouli"
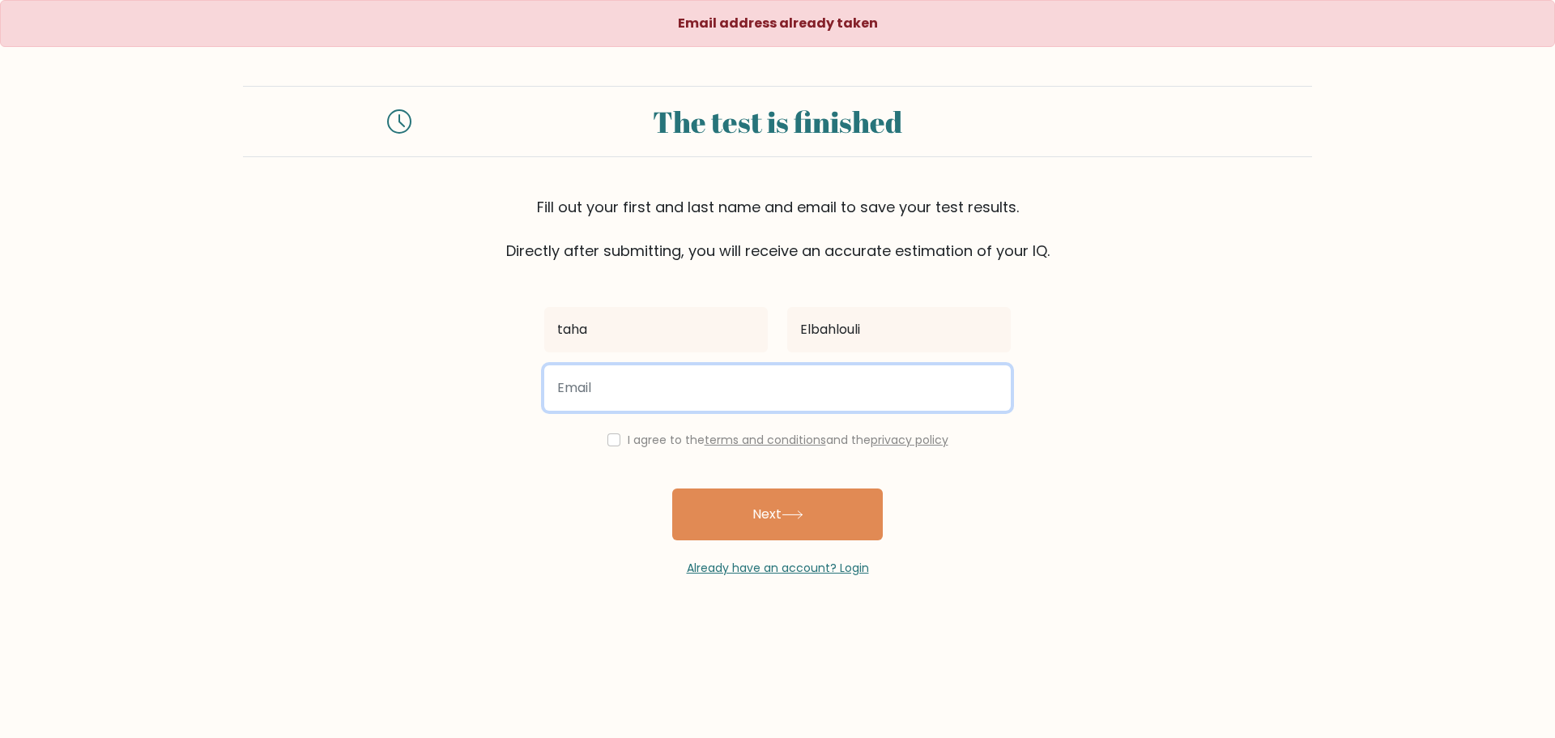
click at [603, 385] on input "email" at bounding box center [777, 387] width 467 height 45
click at [587, 385] on input "[EMAIL_ADDRESS][DOMAIN_NAME]" at bounding box center [777, 387] width 467 height 45
type input "[EMAIL_ADDRESS][DOMAIN_NAME]"
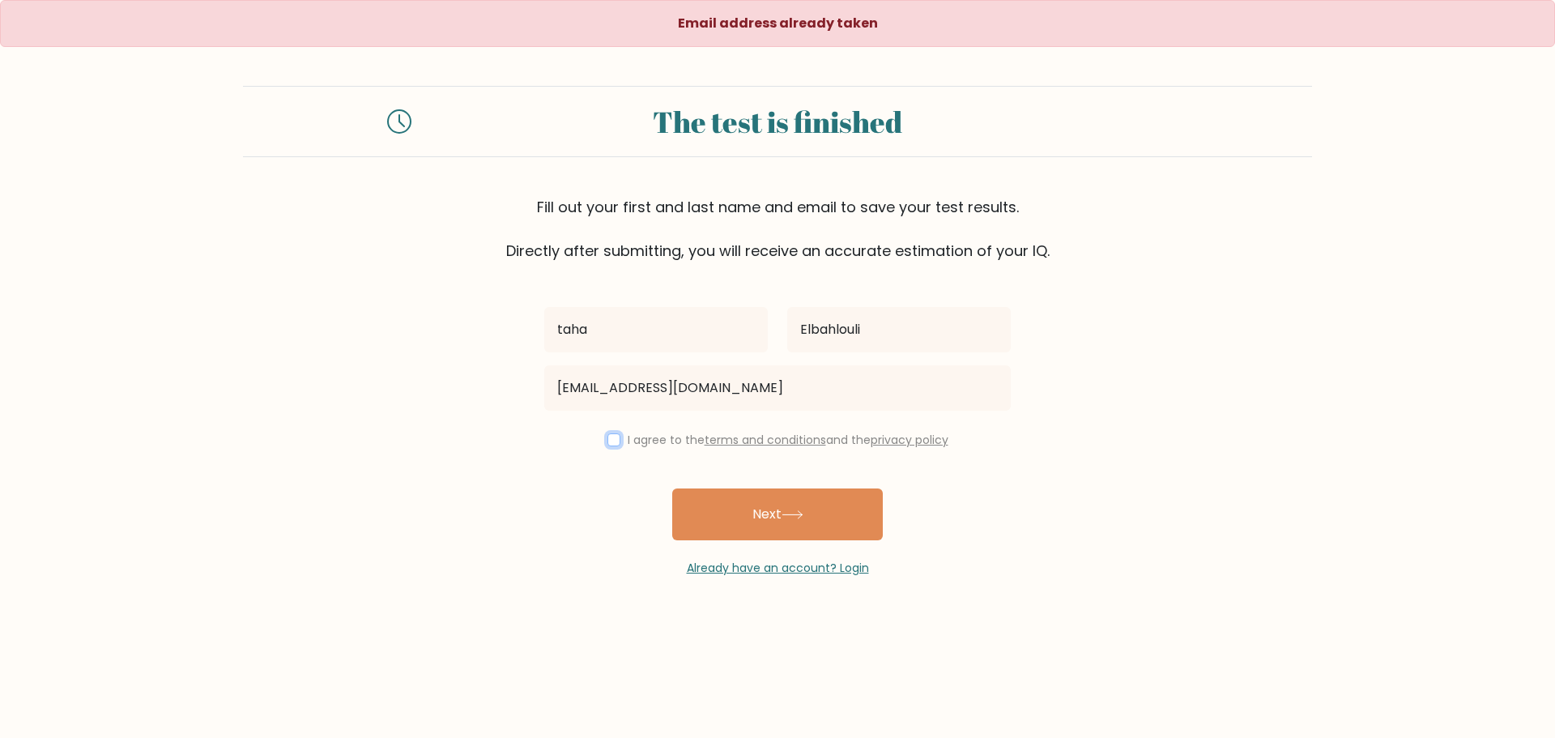
click at [607, 436] on input "checkbox" at bounding box center [613, 439] width 13 height 13
checkbox input "true"
click at [735, 497] on button "Next" at bounding box center [777, 514] width 211 height 52
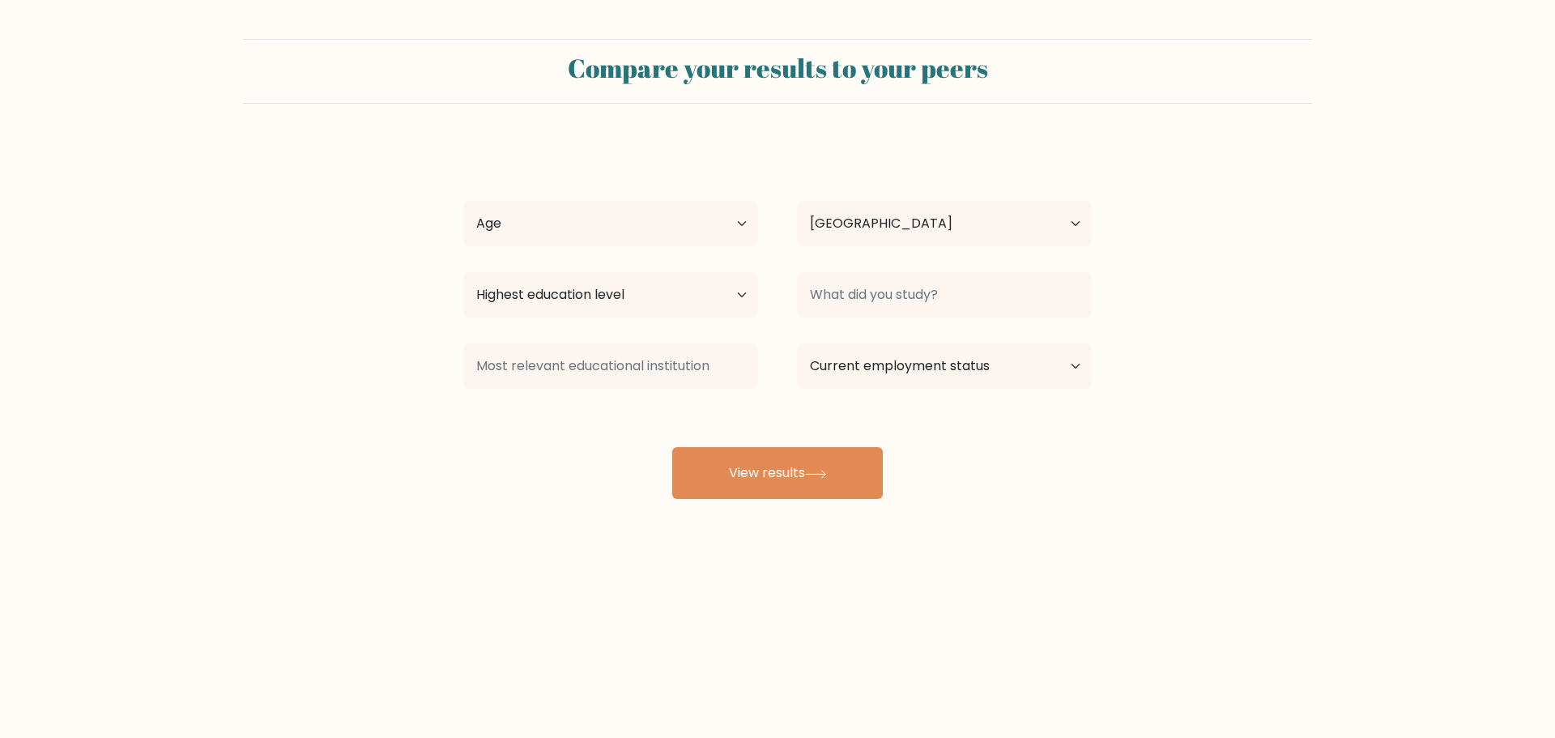
select select "MA"
click at [683, 224] on select "Age Under [DEMOGRAPHIC_DATA] [DEMOGRAPHIC_DATA] [DEMOGRAPHIC_DATA] [DEMOGRAPHIC…" at bounding box center [610, 223] width 295 height 45
select select "min_18"
click at [463, 201] on select "Age Under [DEMOGRAPHIC_DATA] [DEMOGRAPHIC_DATA] [DEMOGRAPHIC_DATA] [DEMOGRAPHIC…" at bounding box center [610, 223] width 295 height 45
click at [873, 225] on select "Country [GEOGRAPHIC_DATA] [GEOGRAPHIC_DATA] [GEOGRAPHIC_DATA] [US_STATE] [GEOGR…" at bounding box center [944, 223] width 295 height 45
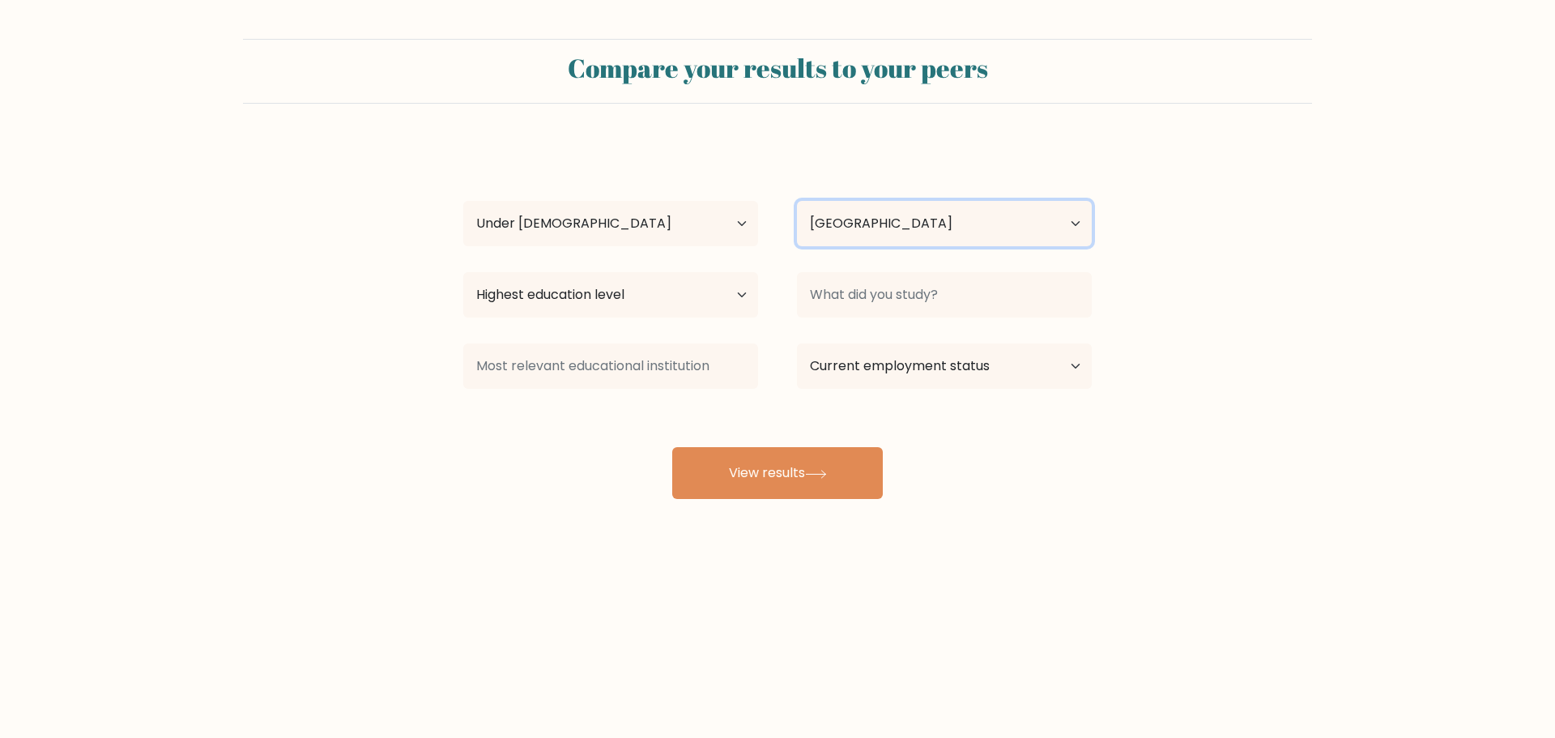
click at [876, 230] on select "Country [GEOGRAPHIC_DATA] [GEOGRAPHIC_DATA] [GEOGRAPHIC_DATA] [US_STATE] [GEOGR…" at bounding box center [944, 223] width 295 height 45
click at [640, 296] on select "Highest education level No schooling Primary Lower Secondary Upper Secondary Oc…" at bounding box center [610, 294] width 295 height 45
select select "upper_secondary"
click at [463, 272] on select "Highest education level No schooling Primary Lower Secondary Upper Secondary Oc…" at bounding box center [610, 294] width 295 height 45
click at [599, 322] on div "[PERSON_NAME] Age Under [DEMOGRAPHIC_DATA] [DEMOGRAPHIC_DATA] [DEMOGRAPHIC_DATA…" at bounding box center [778, 321] width 648 height 356
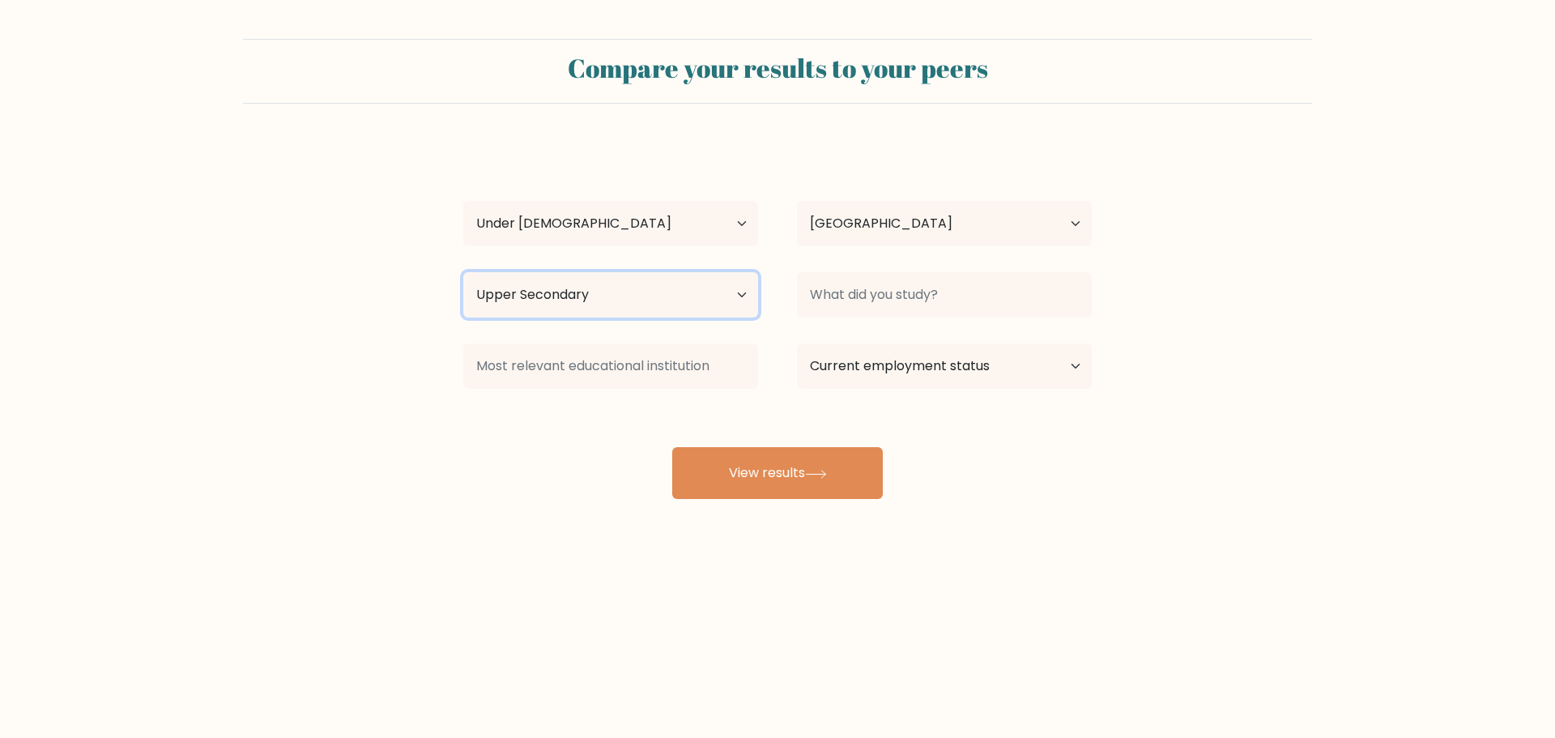
click at [607, 310] on select "Highest education level No schooling Primary Lower Secondary Upper Secondary Oc…" at bounding box center [610, 294] width 295 height 45
click at [463, 272] on select "Highest education level No schooling Primary Lower Secondary Upper Secondary Oc…" at bounding box center [610, 294] width 295 height 45
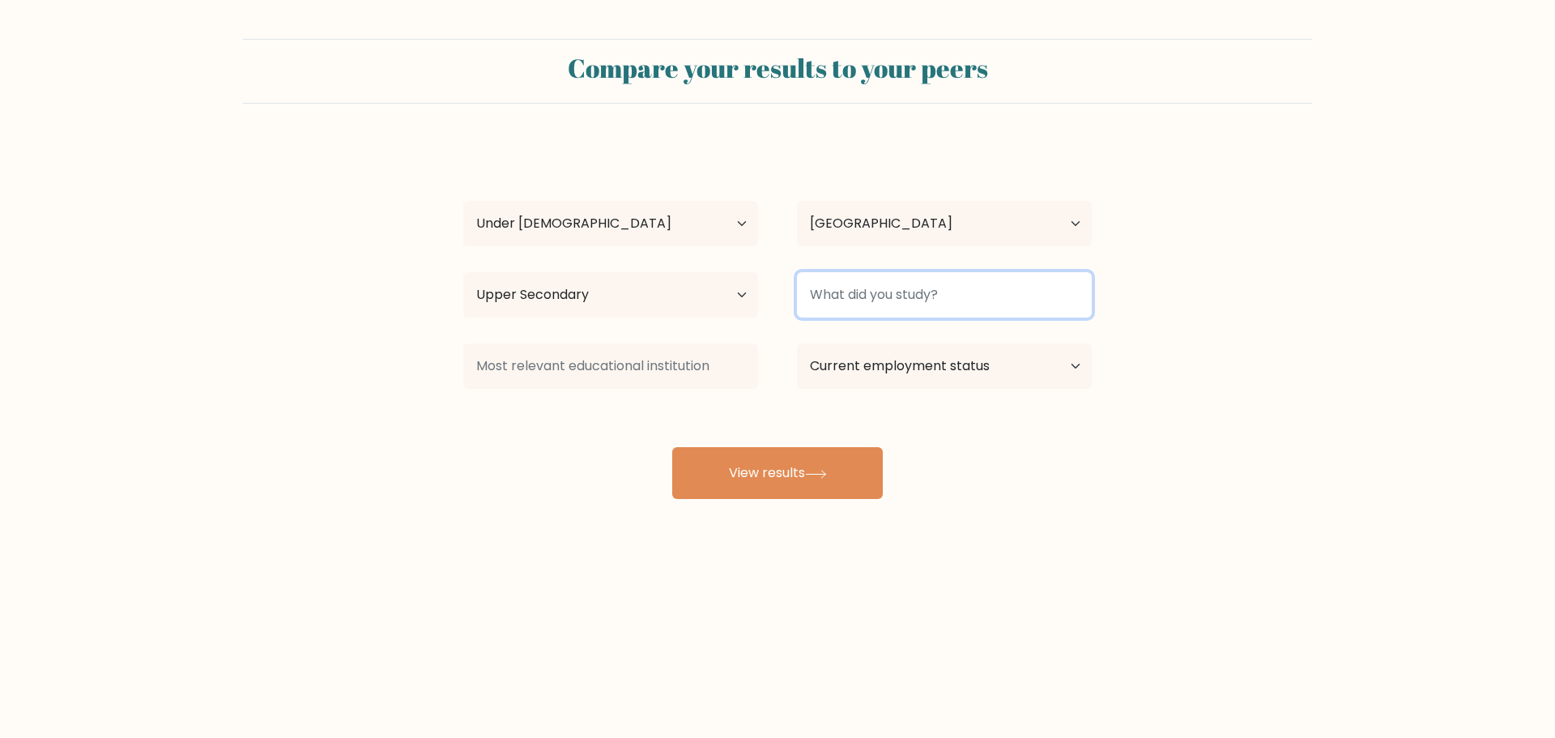
click at [877, 299] on input at bounding box center [944, 294] width 295 height 45
type input "Math"
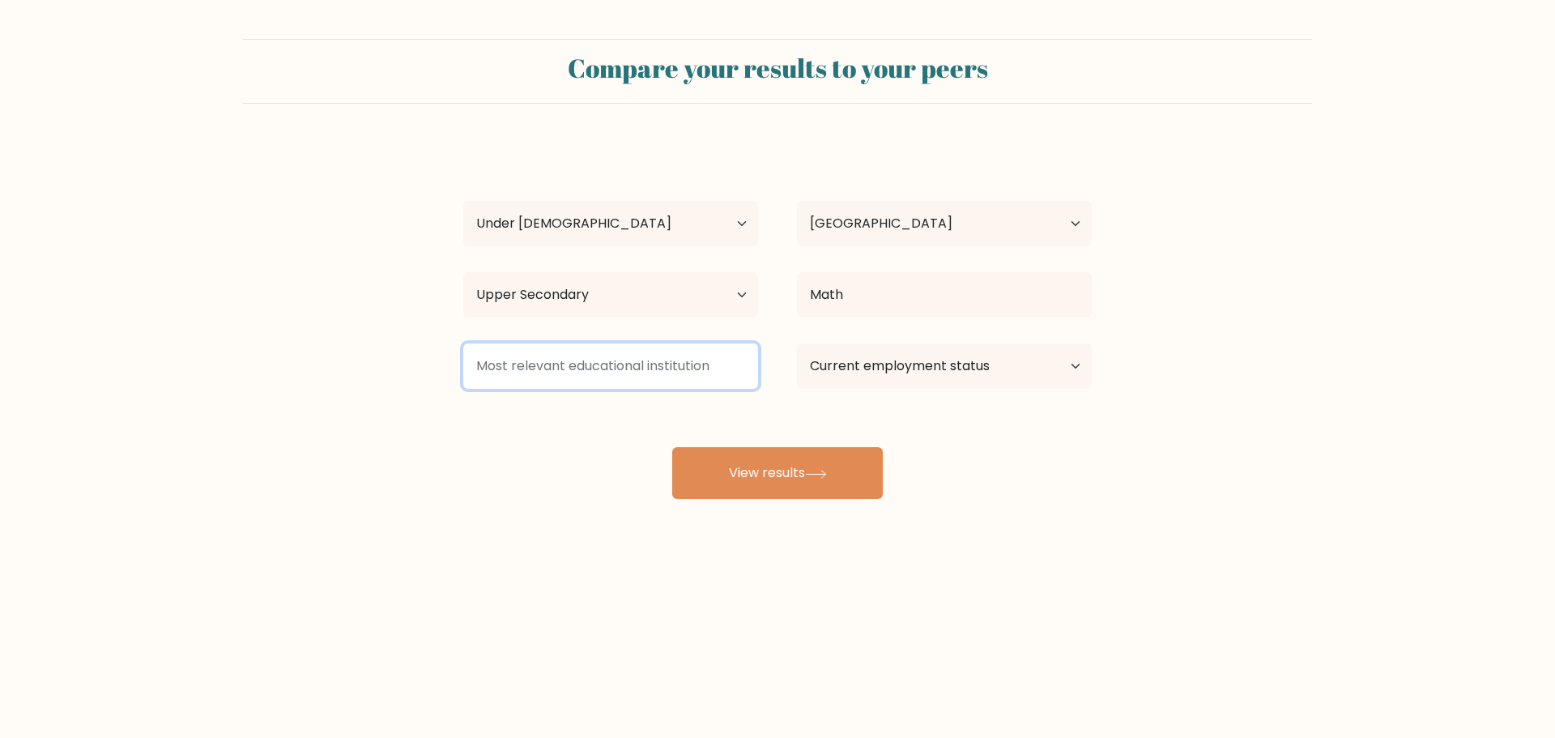
click at [672, 372] on input at bounding box center [610, 365] width 295 height 45
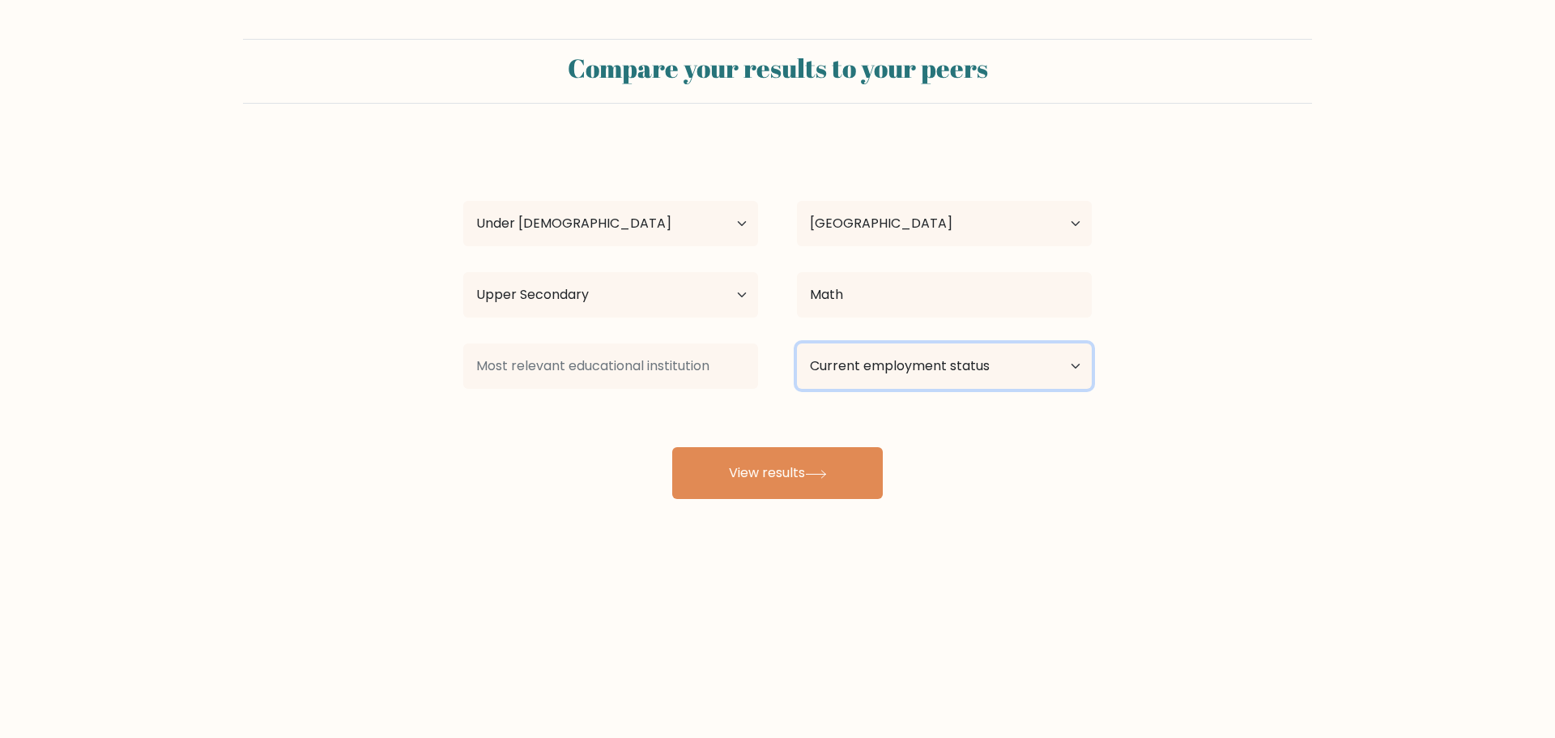
click at [830, 370] on select "Current employment status Employed Student Retired Other / prefer not to answer" at bounding box center [944, 365] width 295 height 45
select select "student"
click at [797, 343] on select "Current employment status Employed Student Retired Other / prefer not to answer" at bounding box center [944, 365] width 295 height 45
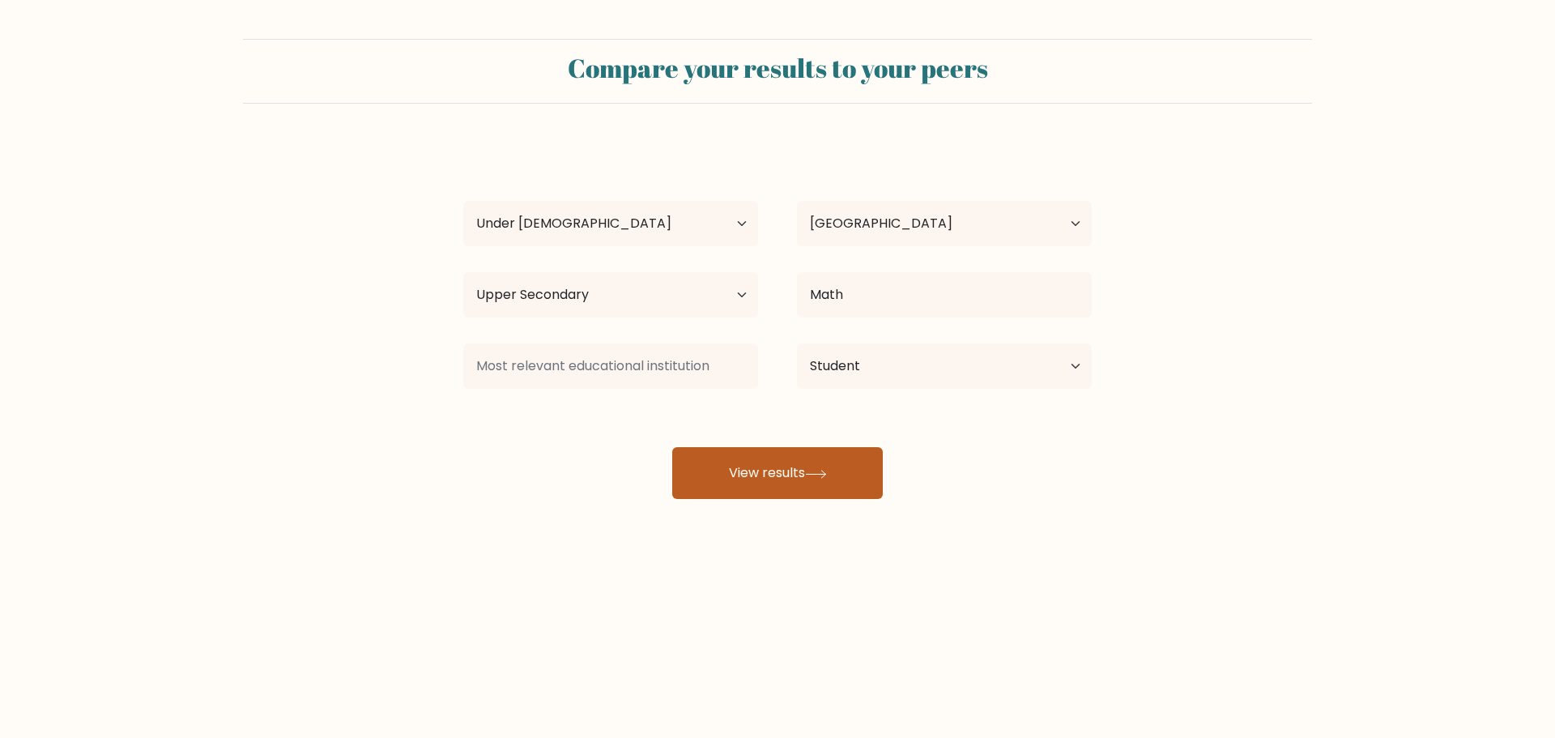
click at [813, 471] on icon at bounding box center [816, 474] width 22 height 9
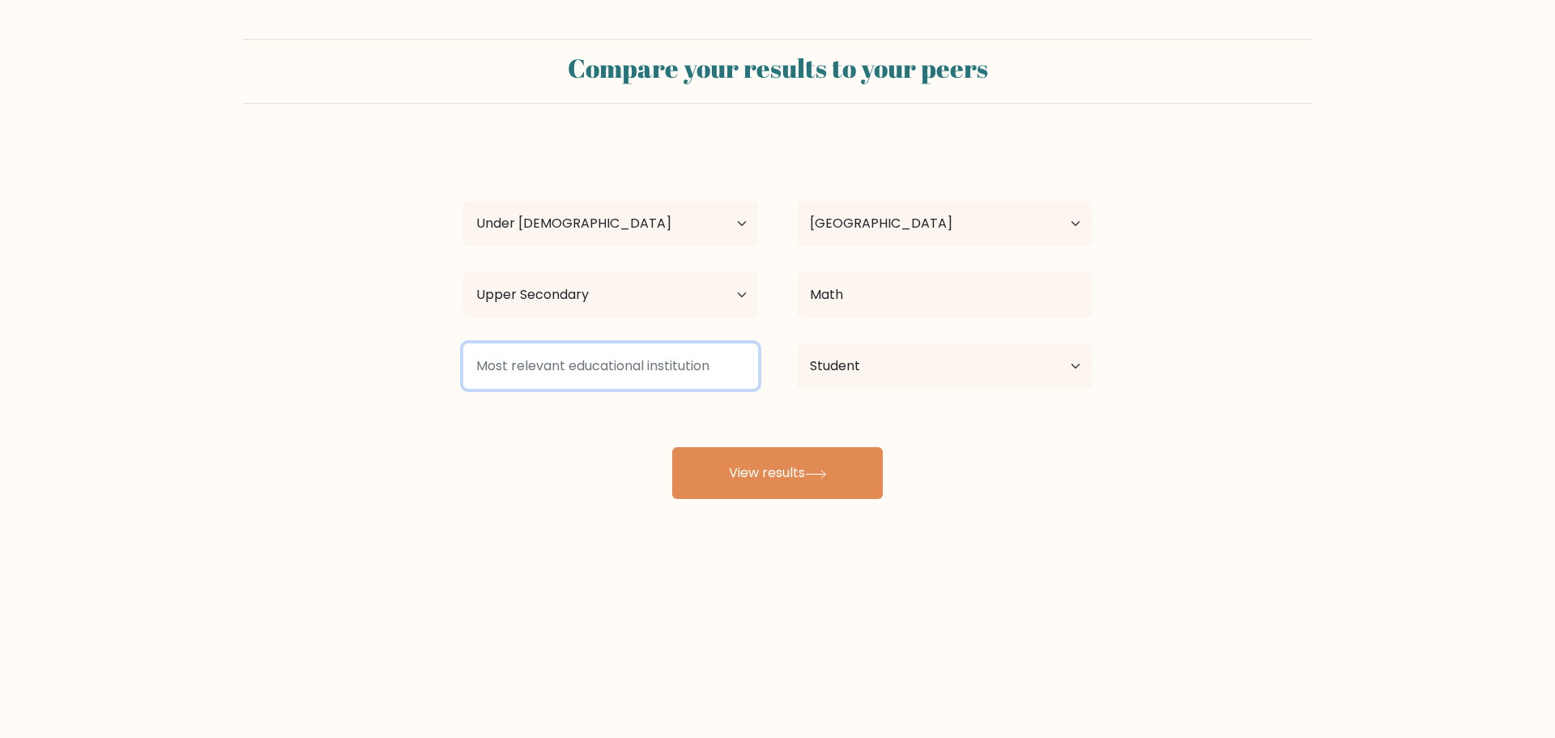
click at [626, 362] on input at bounding box center [610, 365] width 295 height 45
click at [615, 367] on input at bounding box center [610, 365] width 295 height 45
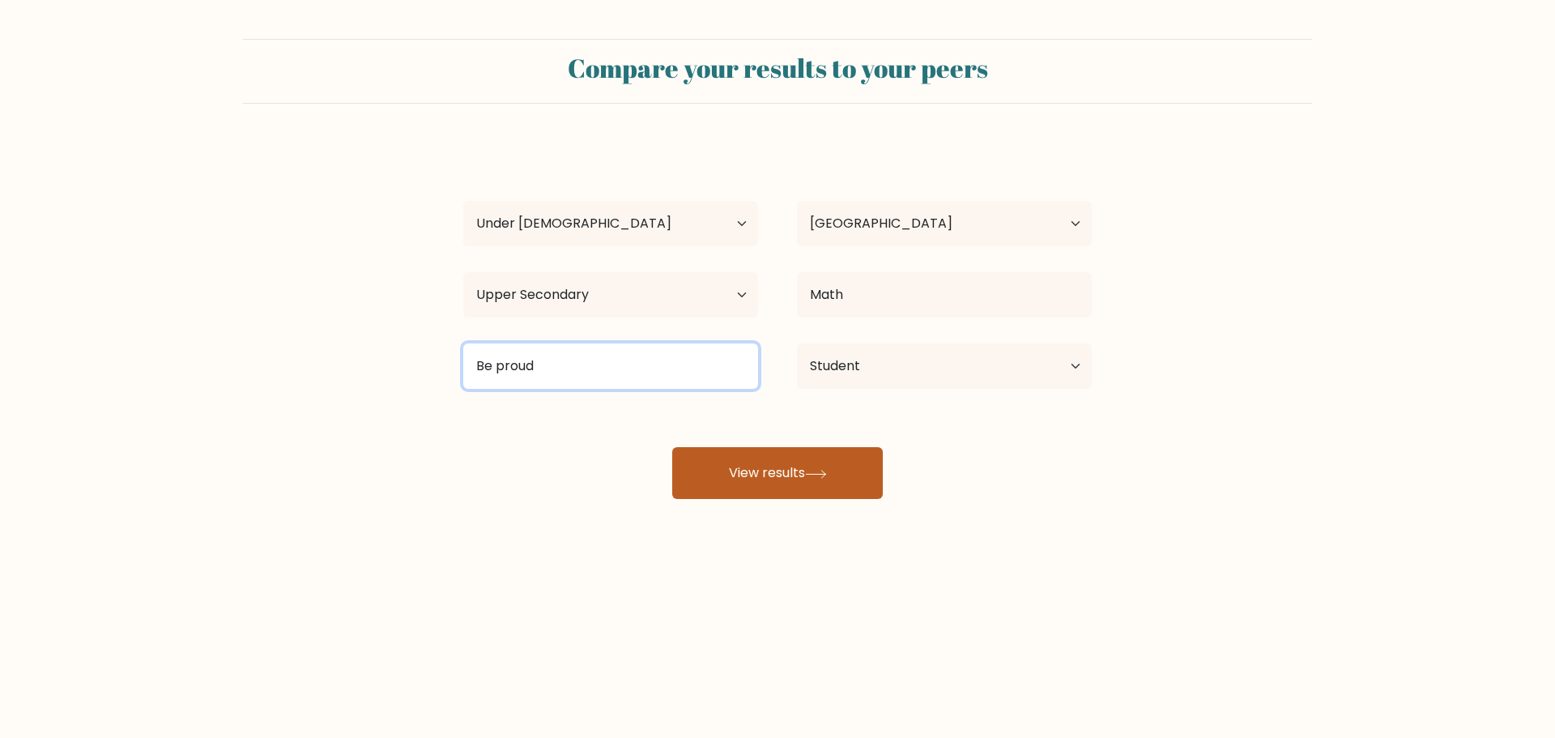
type input "Be proud"
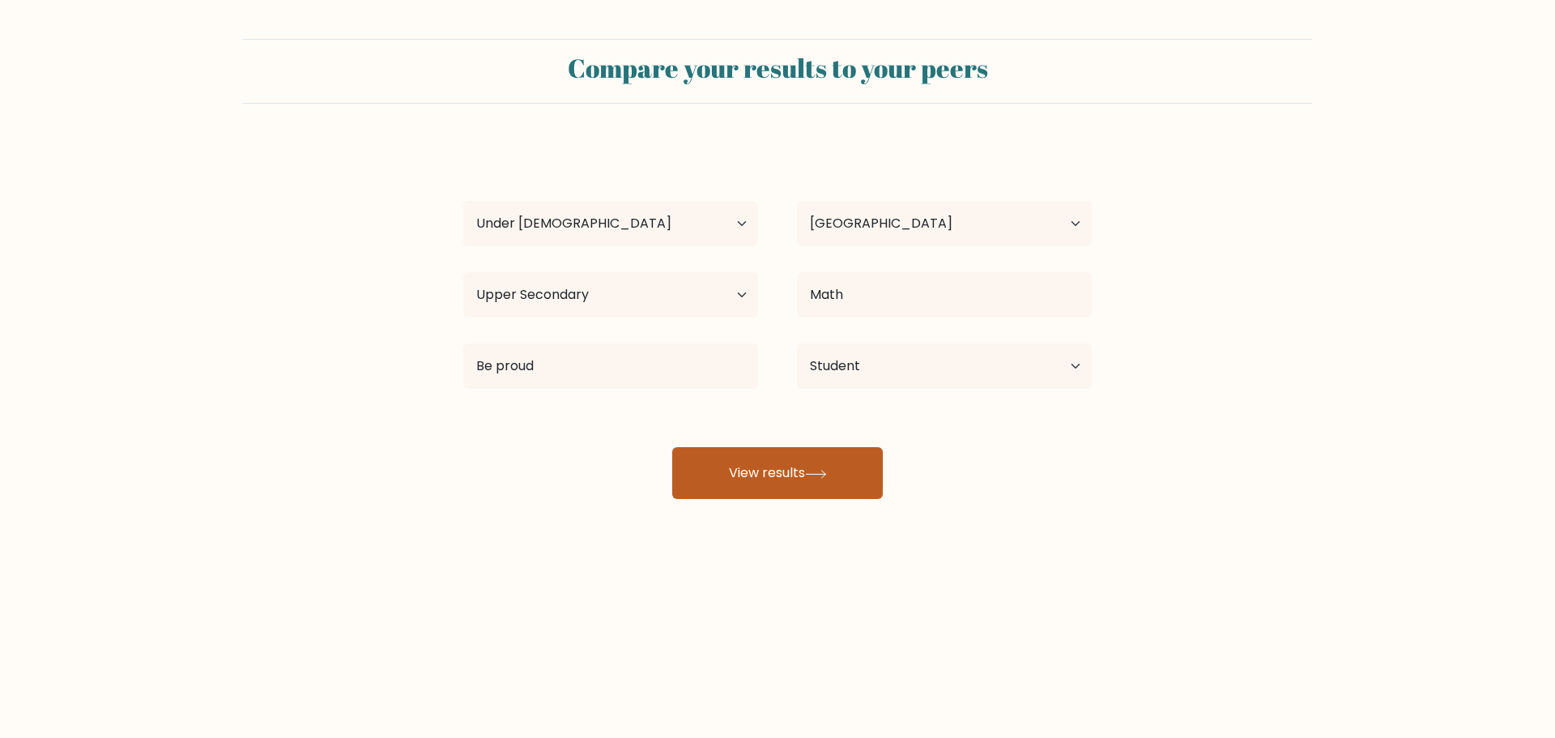
click at [803, 481] on button "View results" at bounding box center [777, 473] width 211 height 52
